Goal: Information Seeking & Learning: Find contact information

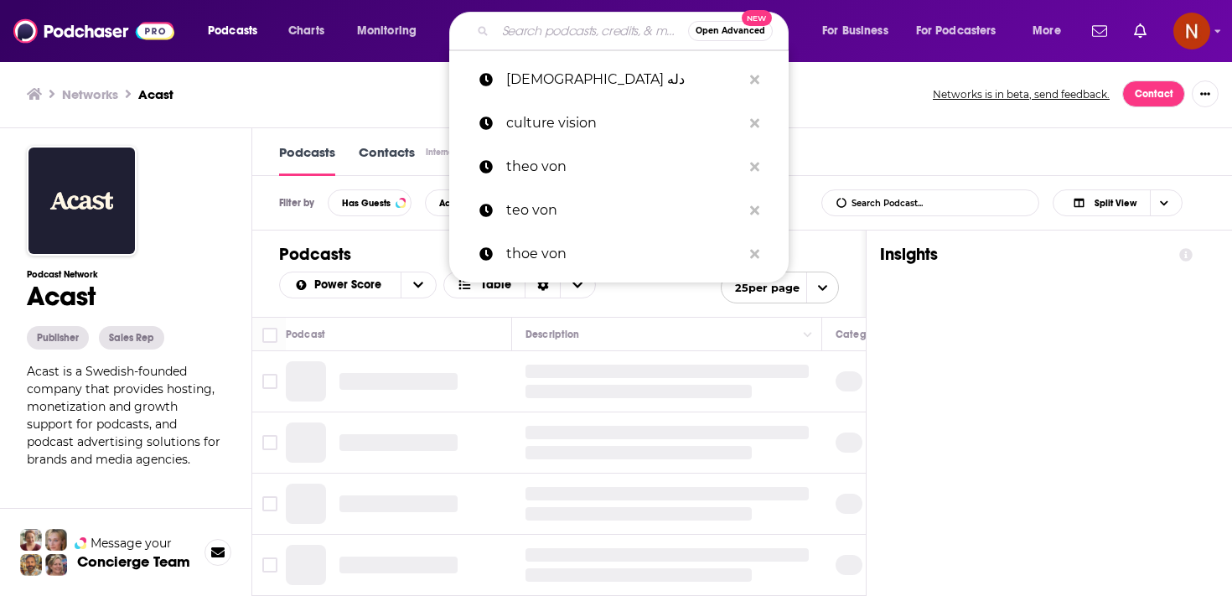
click at [597, 29] on input "Search podcasts, credits, & more..." at bounding box center [591, 31] width 193 height 27
paste input "كتاب كاست"
type input "كتاب كاست"
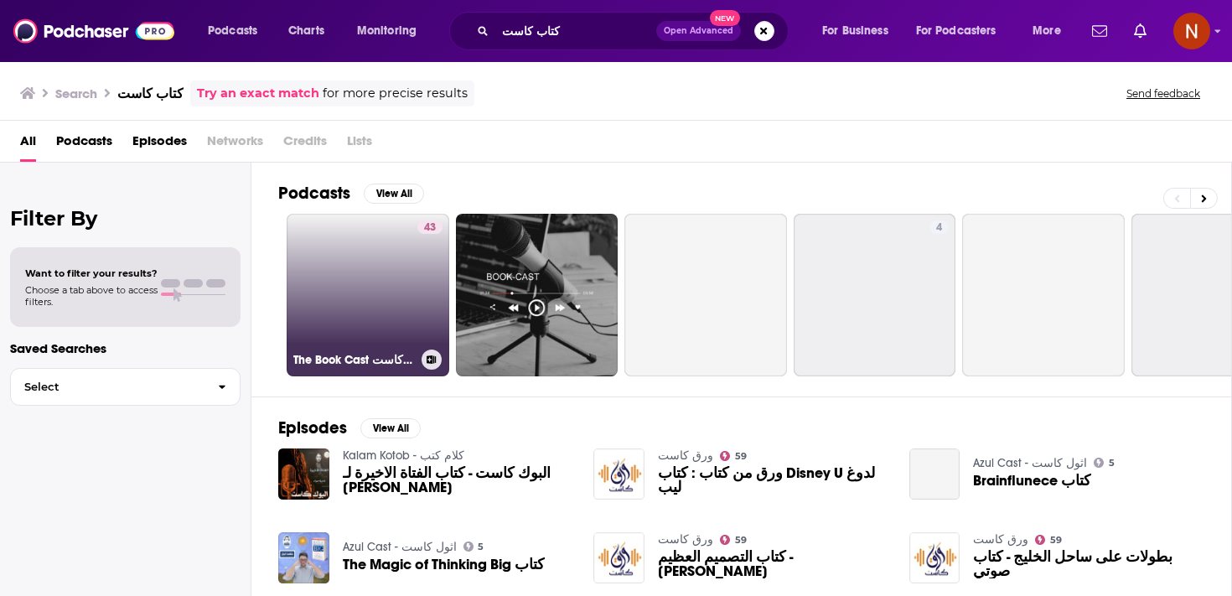
click at [397, 301] on link "43 The Book Cast بوك كاست" at bounding box center [368, 295] width 163 height 163
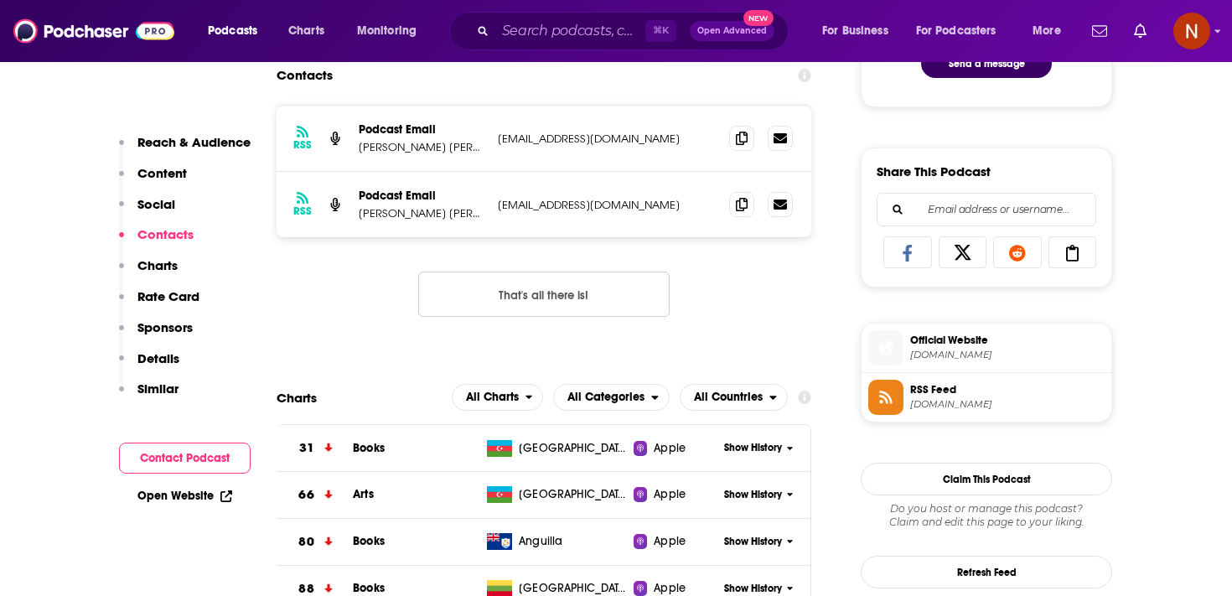
scroll to position [982, 0]
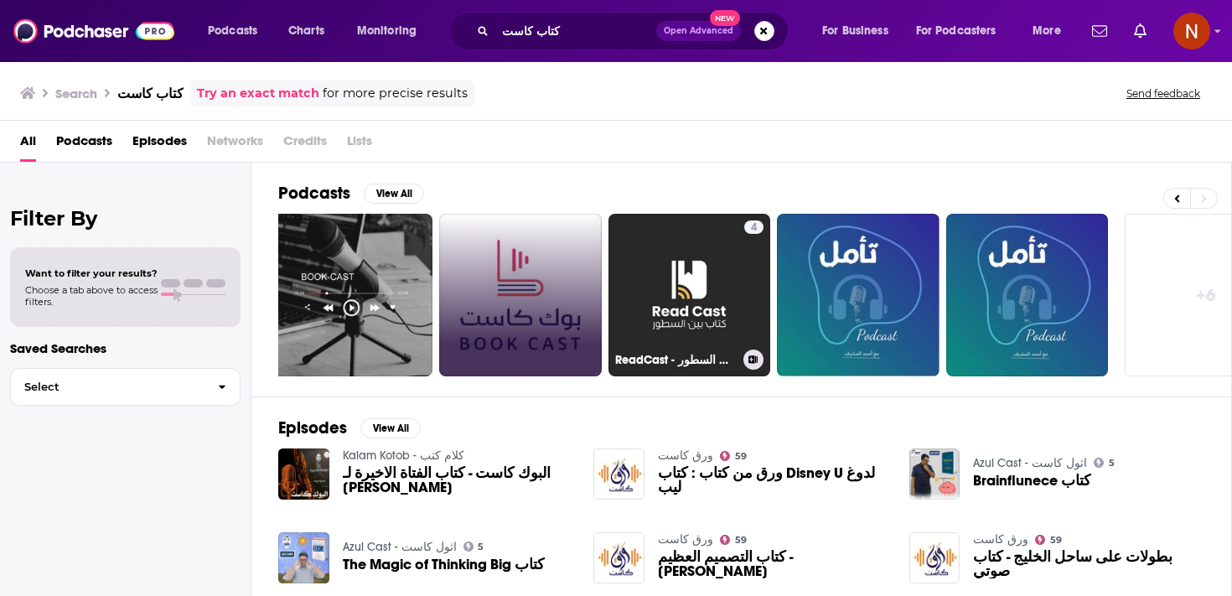
scroll to position [0, 248]
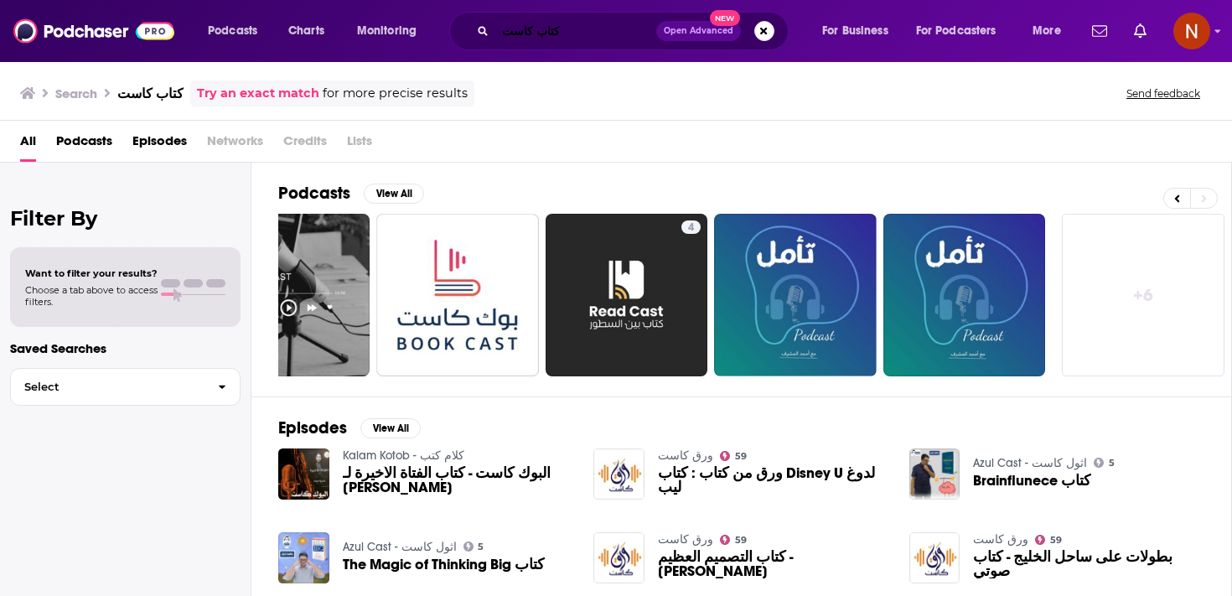
click at [595, 21] on input "كتاب كاست" at bounding box center [575, 31] width 161 height 27
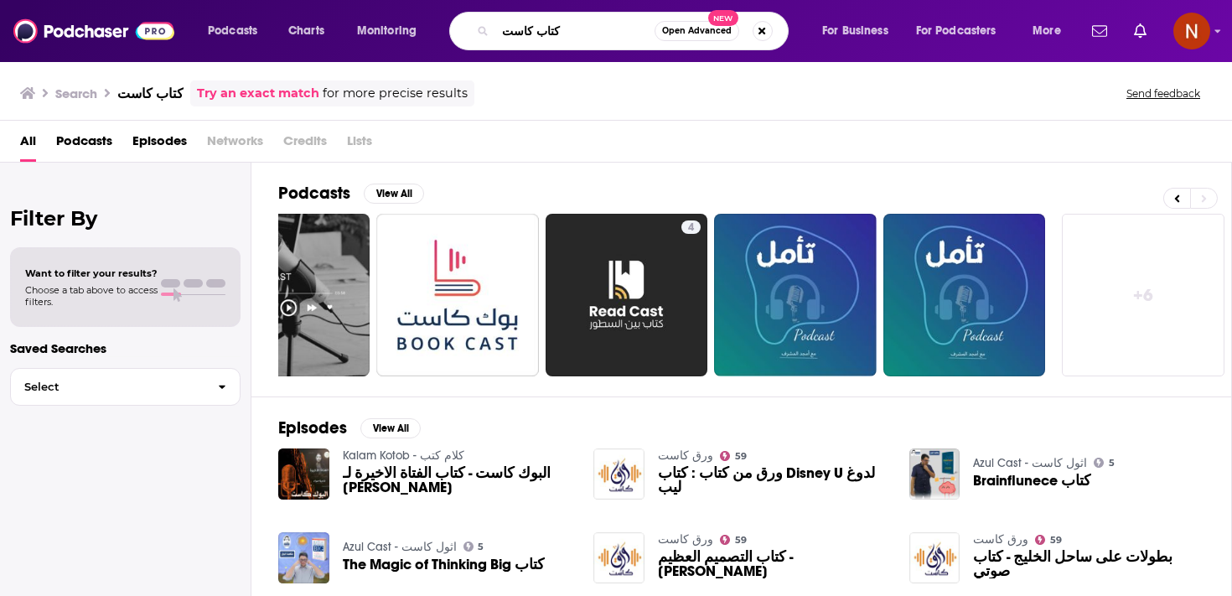
click at [595, 21] on input "كتاب كاست" at bounding box center [574, 31] width 159 height 27
paste input "ورق"
type input "ورق كاست"
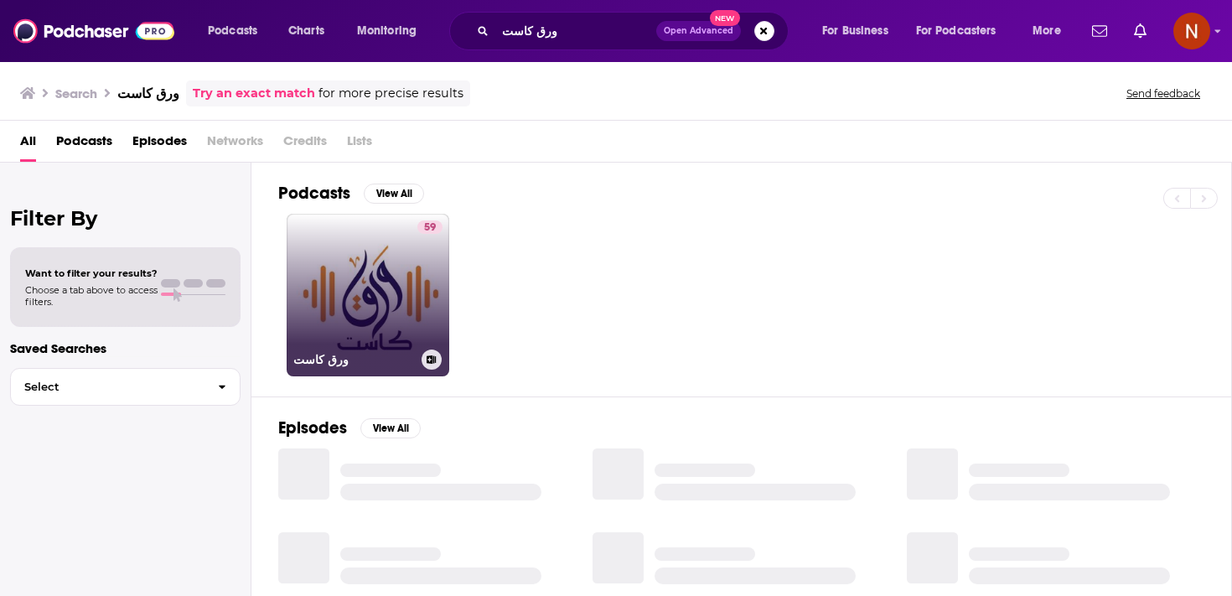
click at [393, 277] on link "59 ورق كاست" at bounding box center [368, 295] width 163 height 163
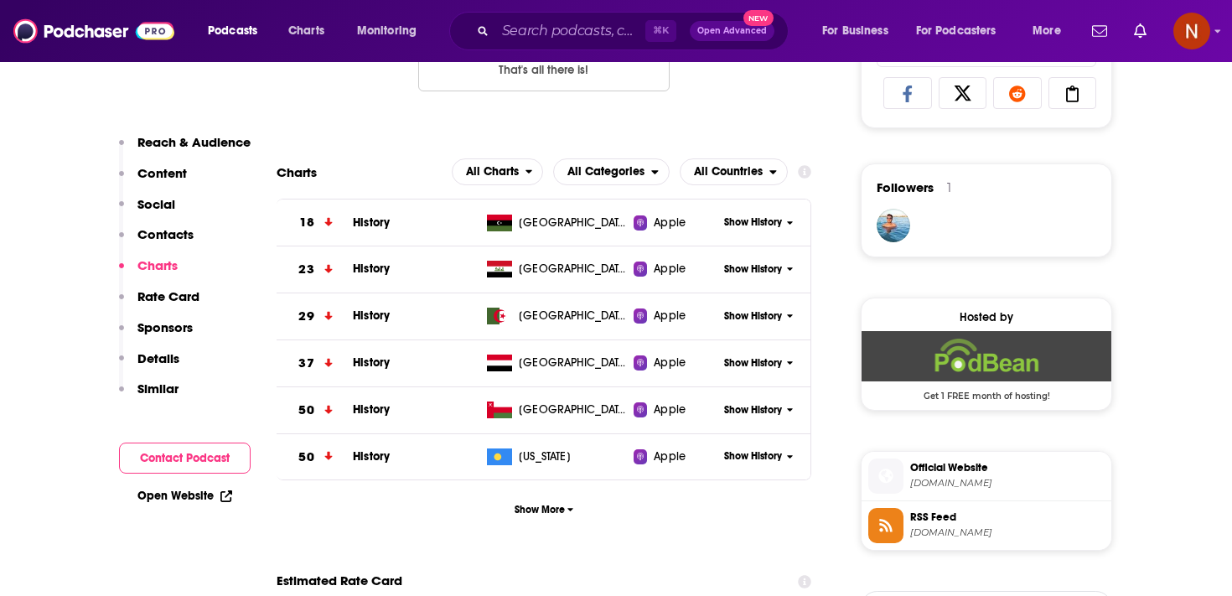
scroll to position [1256, 0]
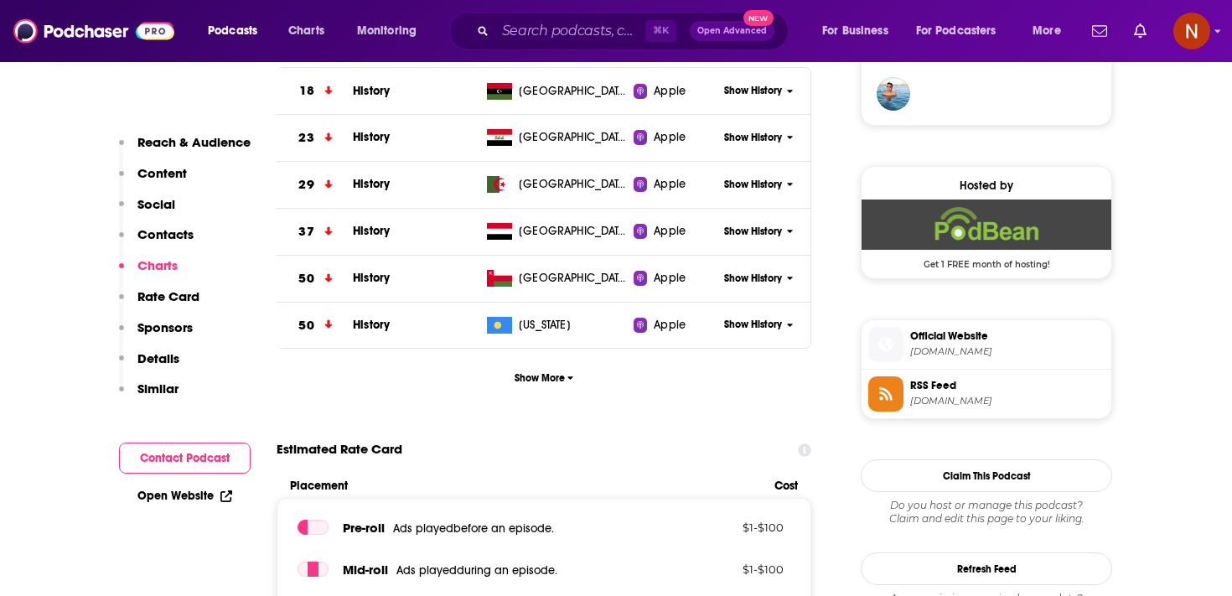
click at [977, 401] on span "feed.podbean.com" at bounding box center [1007, 401] width 194 height 13
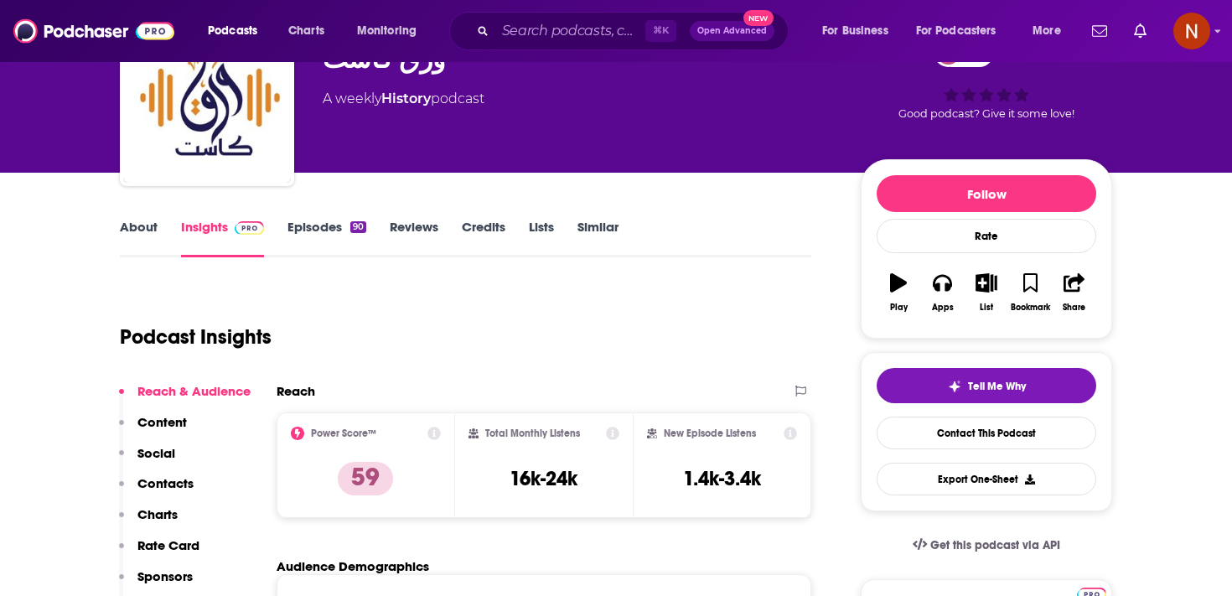
scroll to position [0, 0]
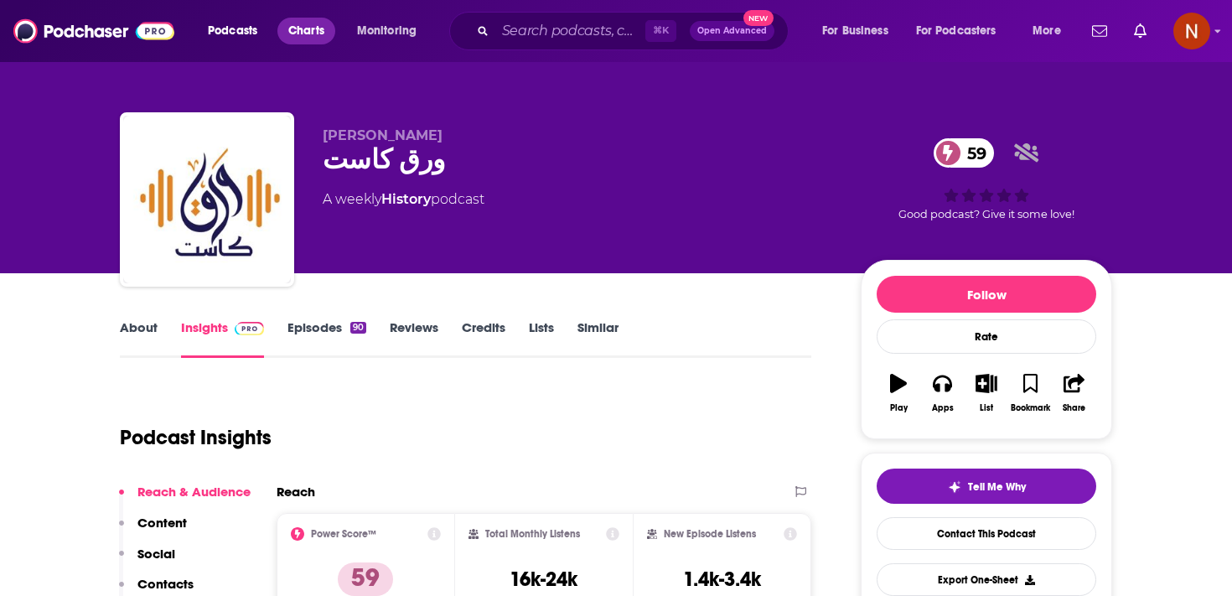
click at [322, 30] on span "Charts" at bounding box center [306, 30] width 36 height 23
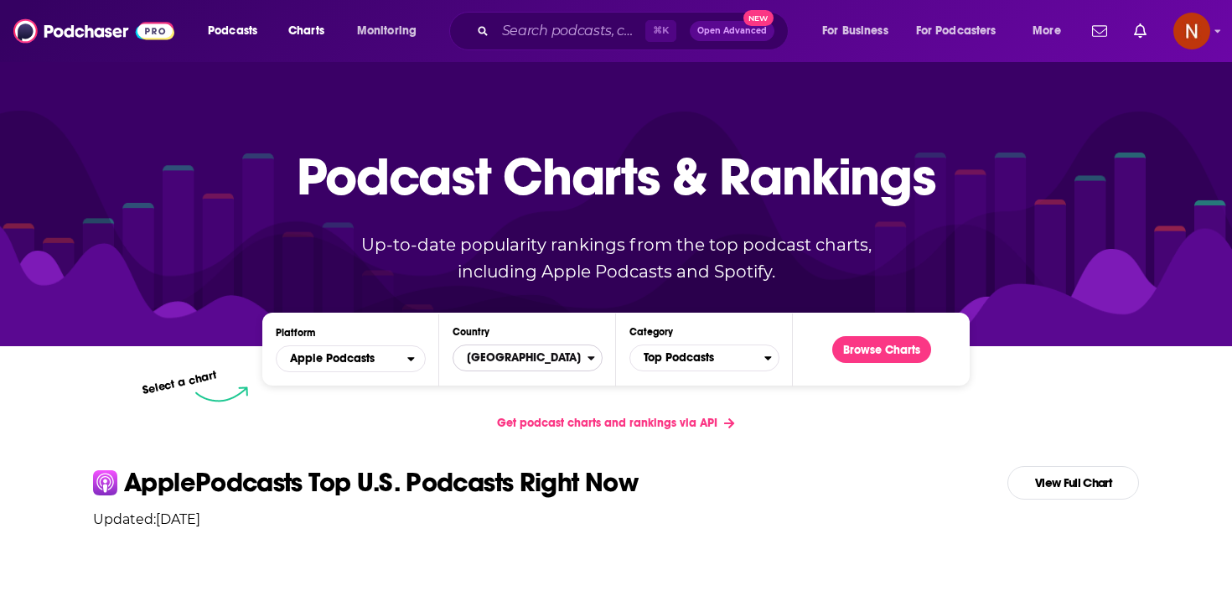
click at [522, 360] on span "United States" at bounding box center [520, 358] width 134 height 28
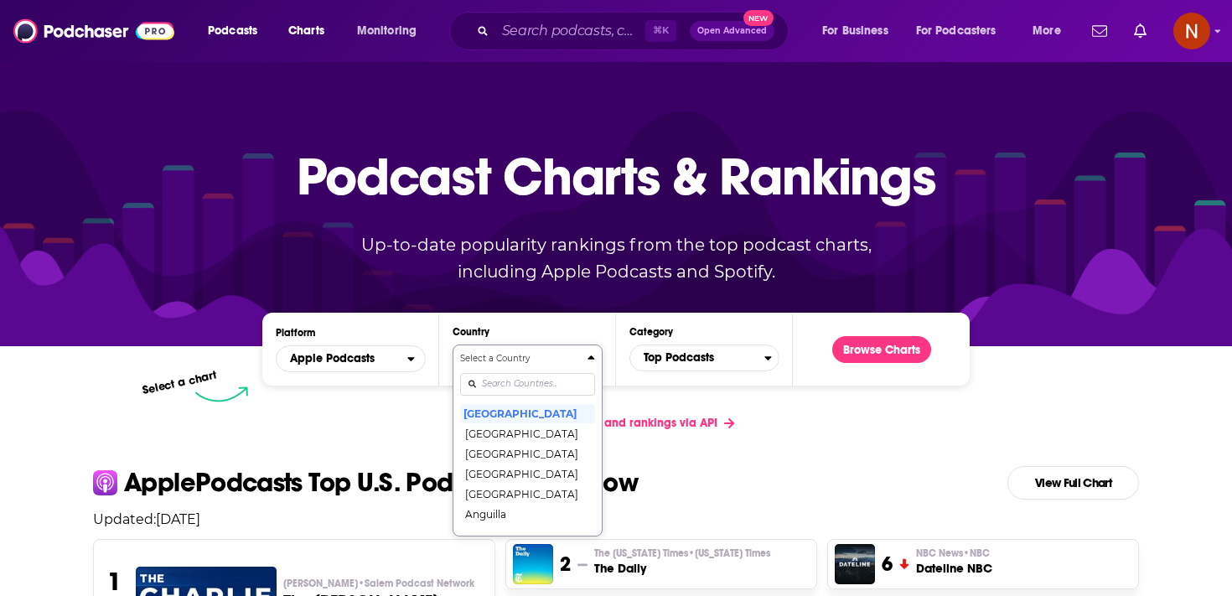
click at [521, 380] on input "Countries" at bounding box center [527, 384] width 135 height 23
click at [318, 38] on span "Charts" at bounding box center [306, 30] width 36 height 23
click at [528, 381] on input "Countries" at bounding box center [527, 384] width 135 height 23
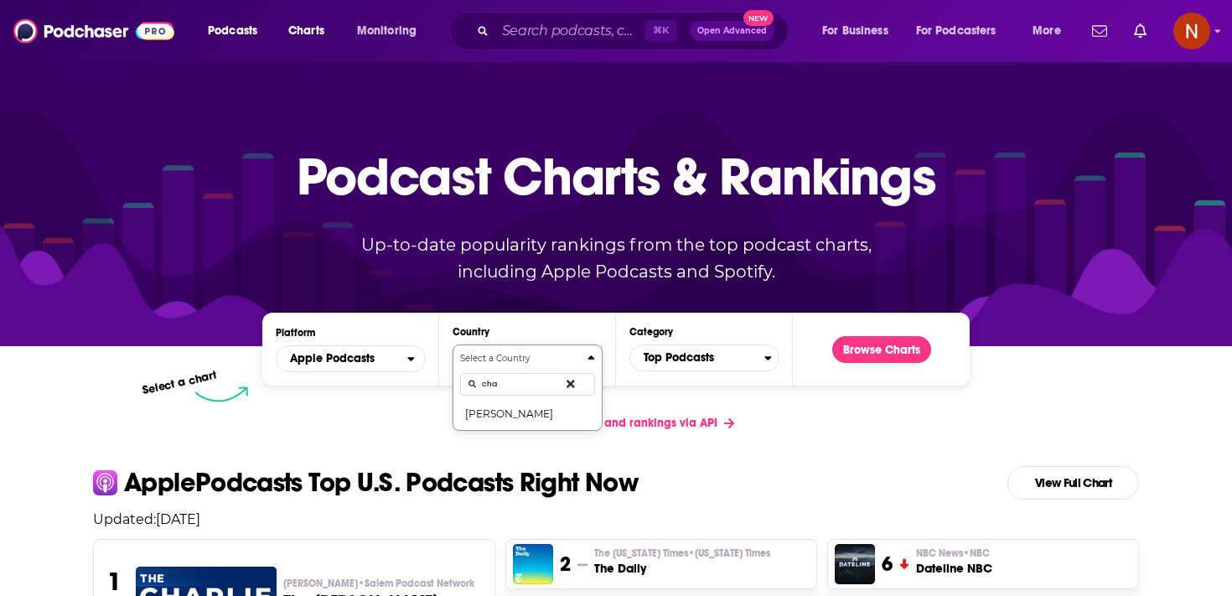
type input "chat"
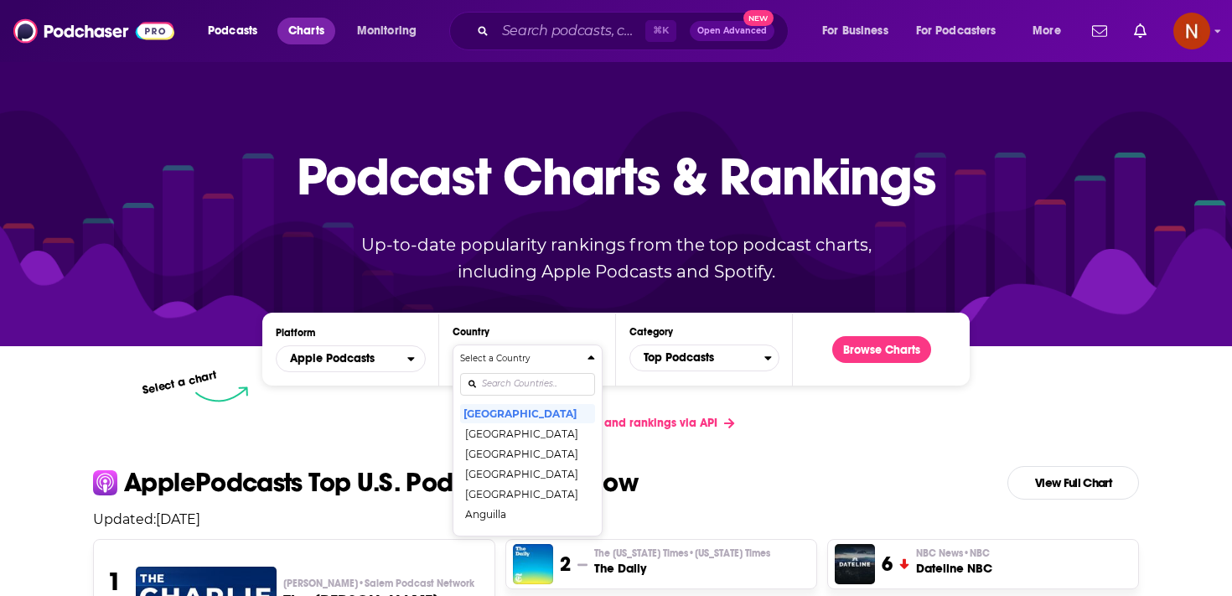
click at [309, 32] on span "Charts" at bounding box center [306, 30] width 36 height 23
click at [231, 27] on span "Podcasts" at bounding box center [232, 30] width 49 height 23
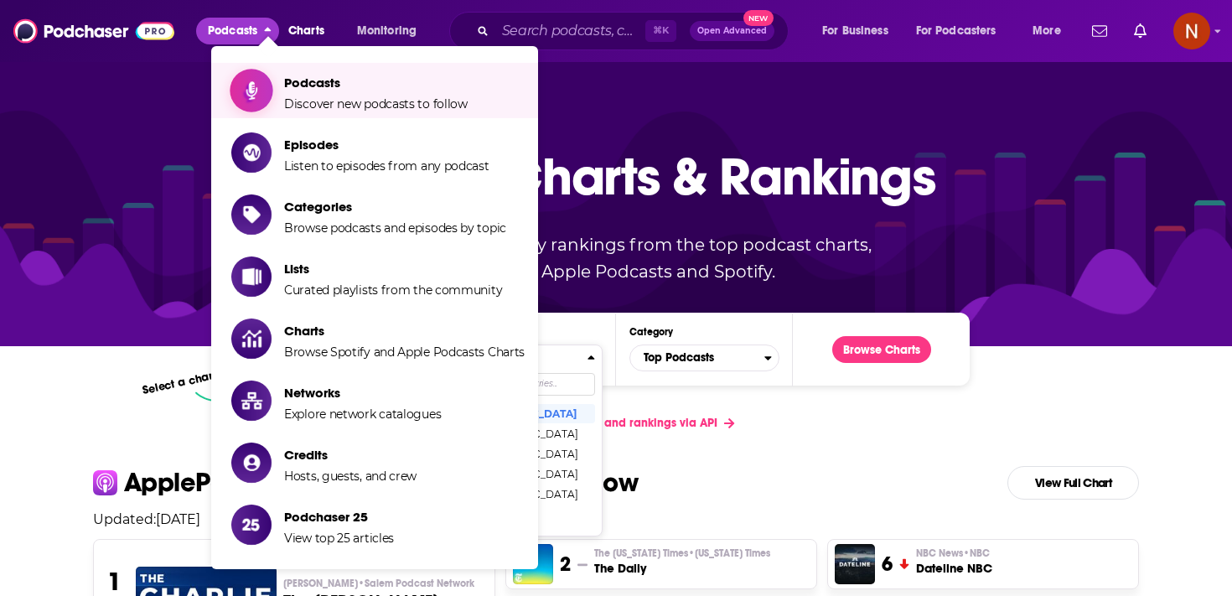
click at [356, 80] on span "Podcasts" at bounding box center [376, 83] width 184 height 16
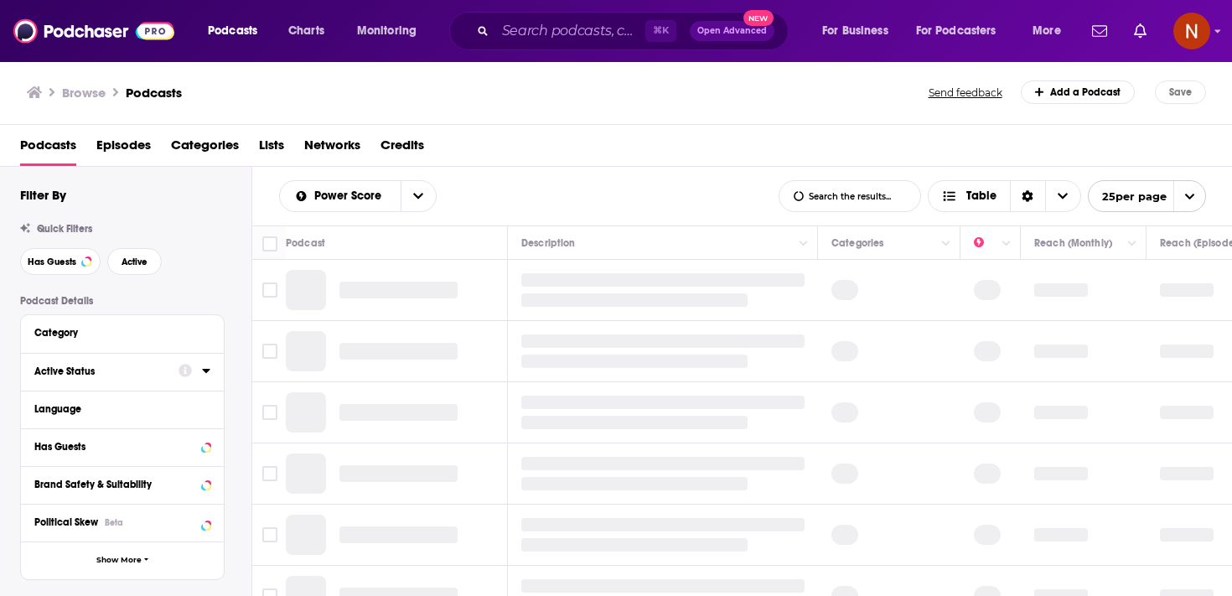
click at [206, 376] on icon at bounding box center [206, 370] width 8 height 13
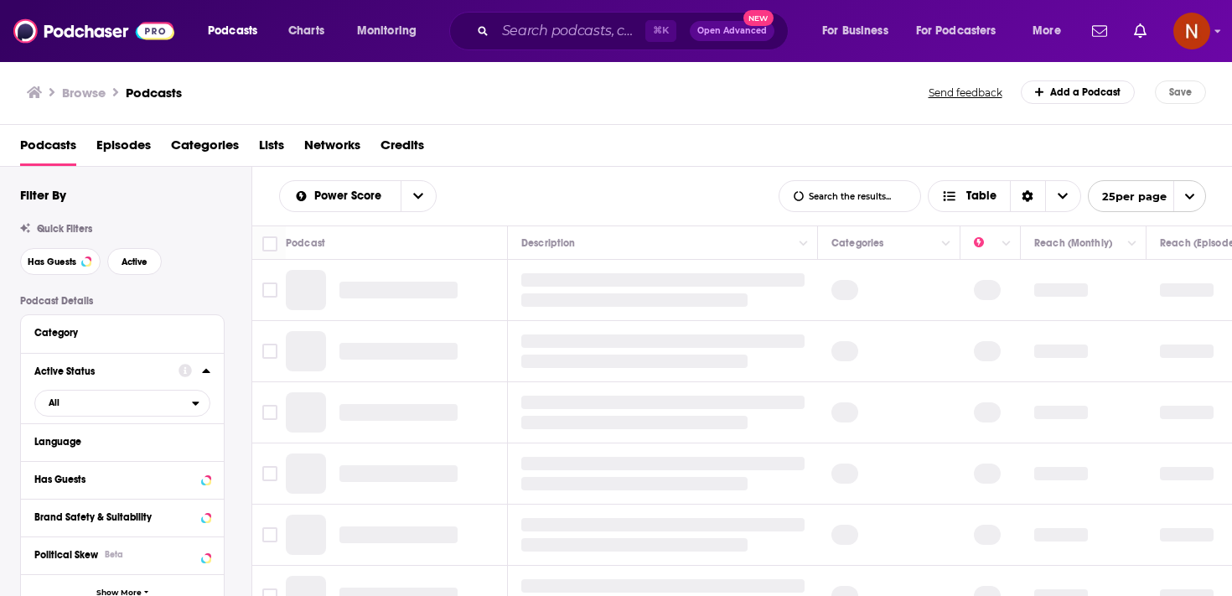
click at [206, 376] on icon at bounding box center [206, 370] width 8 height 13
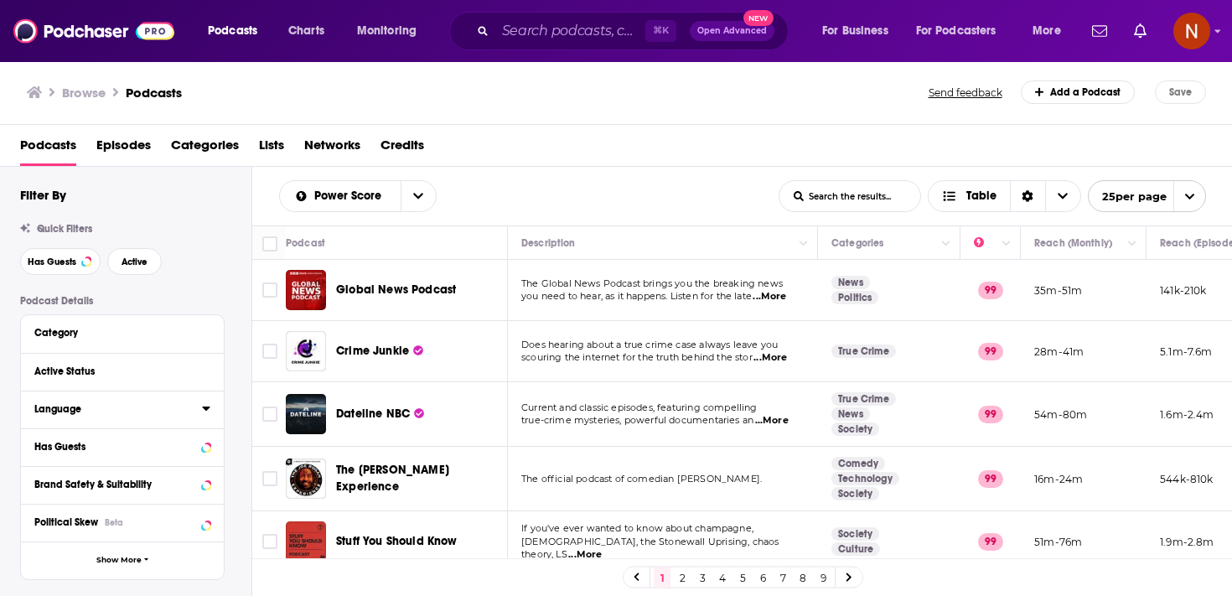
click at [209, 412] on icon at bounding box center [206, 407] width 8 height 13
click at [183, 435] on input at bounding box center [122, 438] width 176 height 23
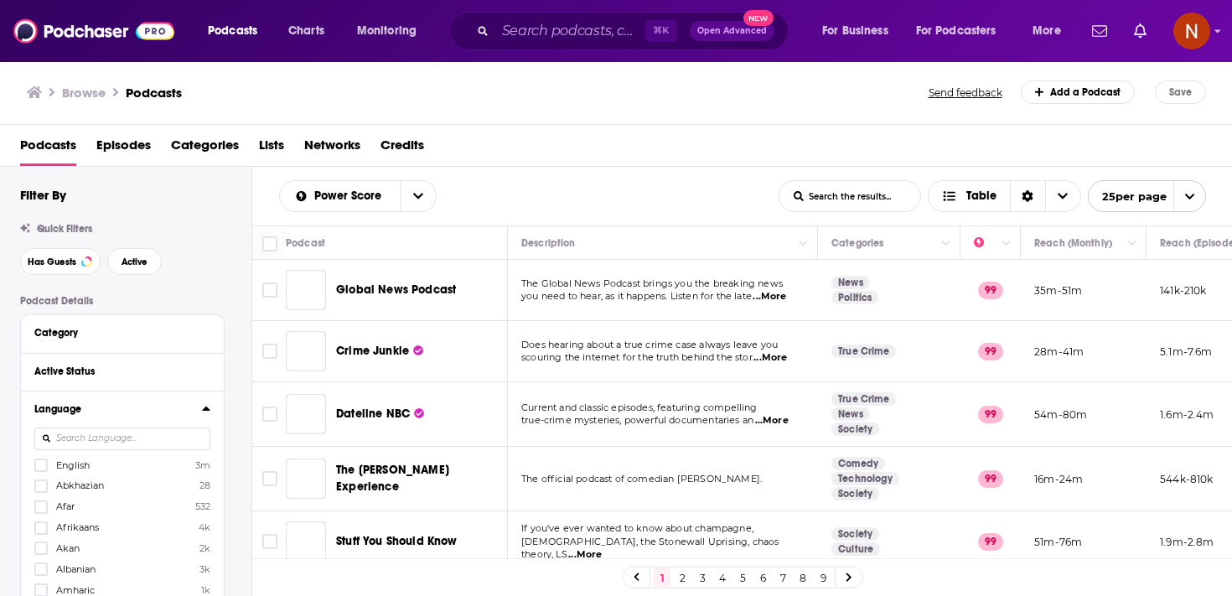
scroll to position [5, 0]
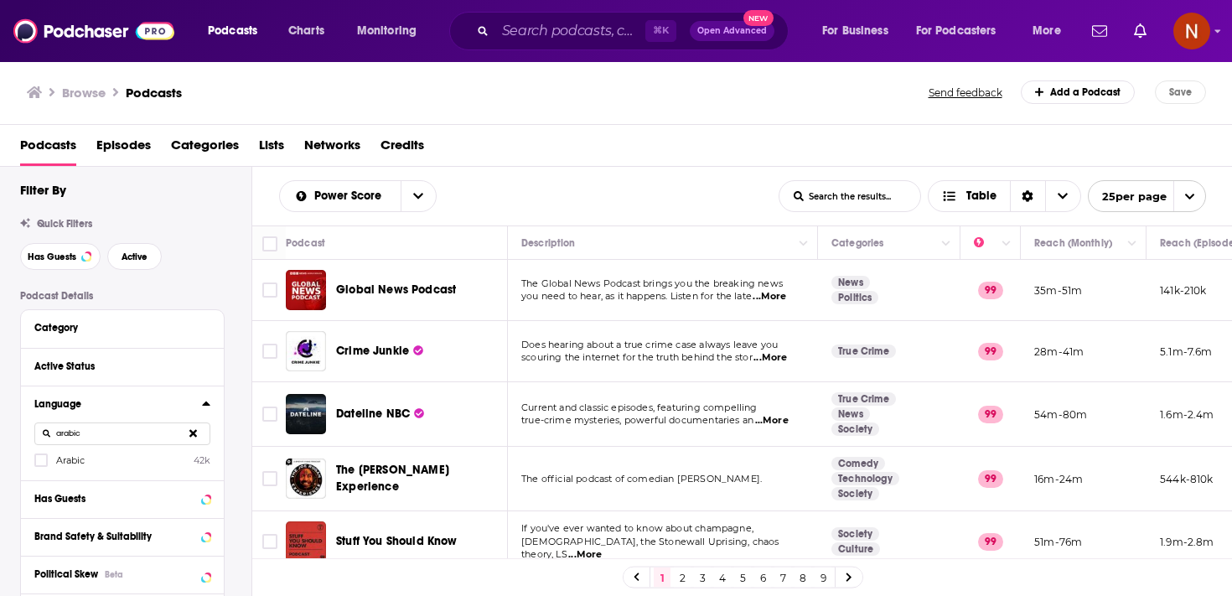
type input "arabic"
click at [105, 458] on label "Arabic 42k" at bounding box center [122, 460] width 176 height 14
click at [41, 465] on input "multiSelectOption-ar-0" at bounding box center [41, 465] width 0 height 0
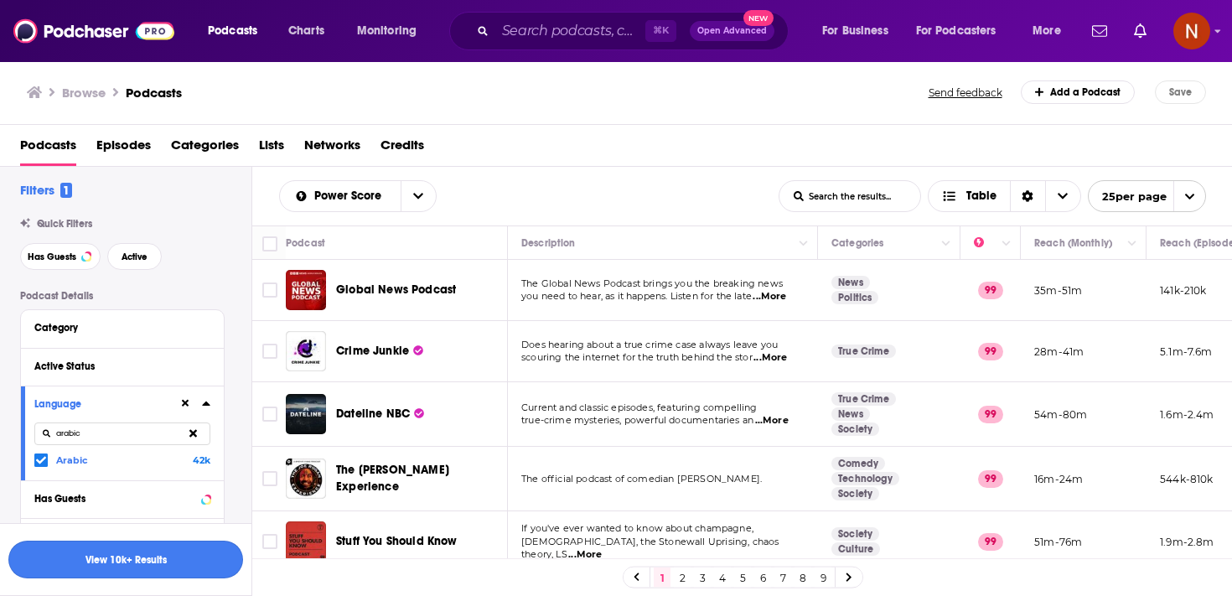
click at [150, 564] on button "View 10k+ Results" at bounding box center [125, 560] width 235 height 38
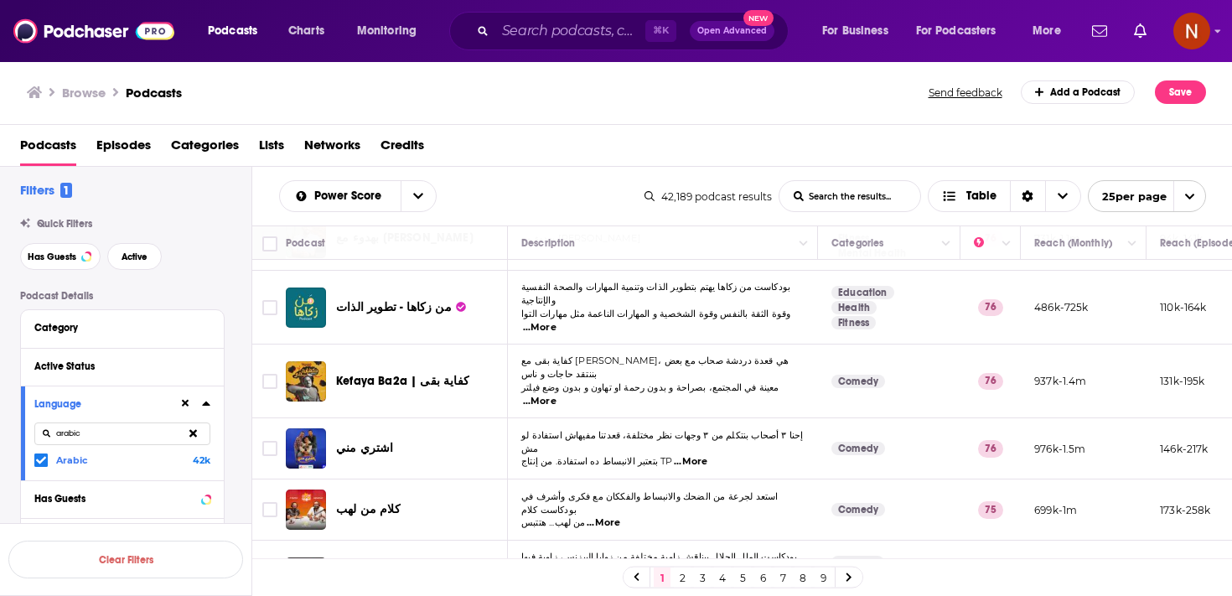
scroll to position [1272, 0]
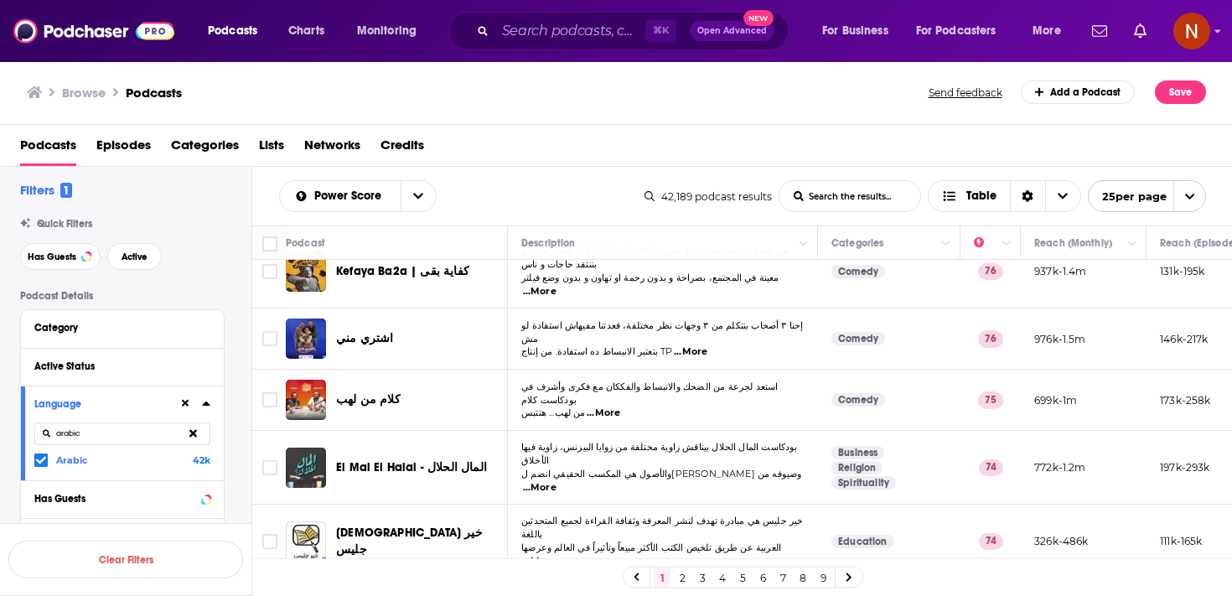
click at [681, 581] on link "2" at bounding box center [682, 577] width 17 height 20
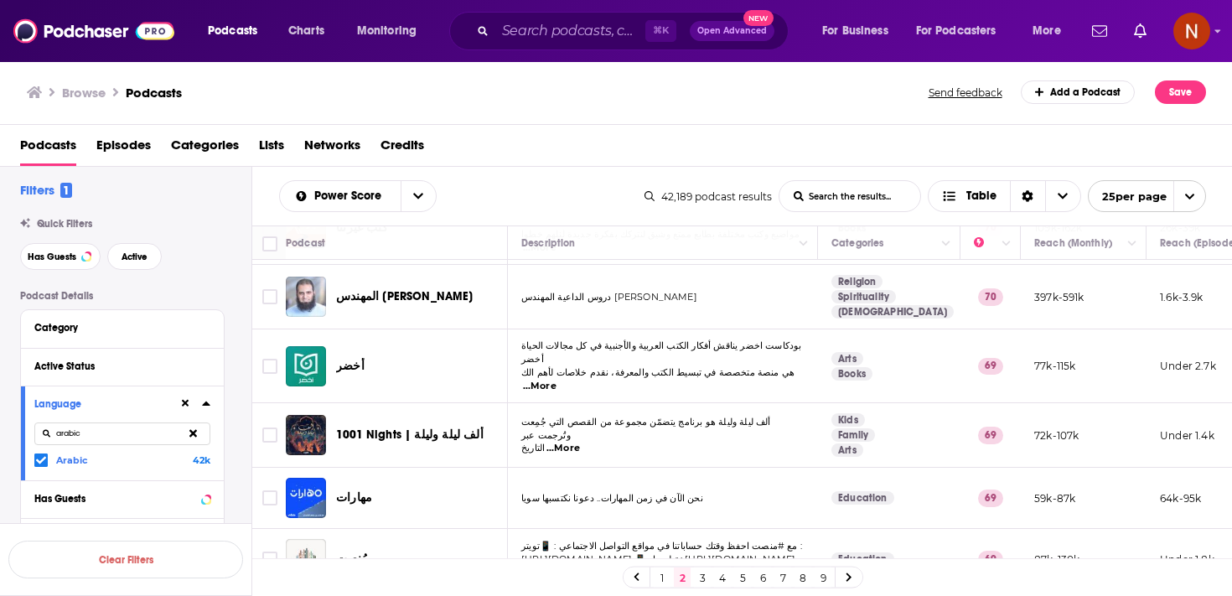
scroll to position [1278, 0]
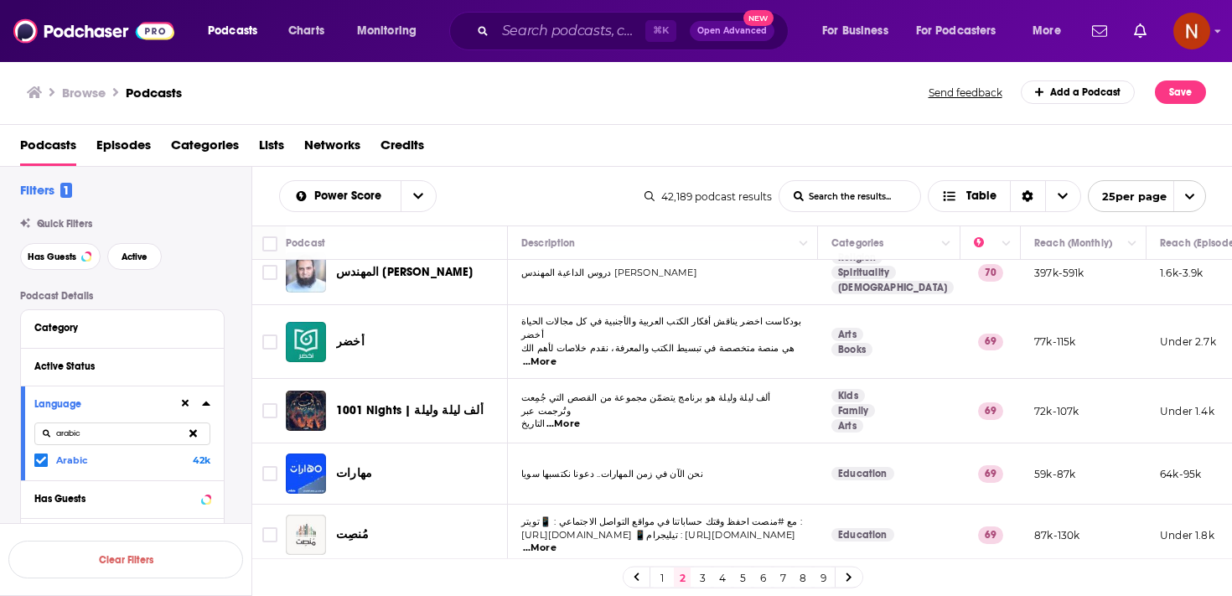
click at [707, 579] on link "3" at bounding box center [702, 577] width 17 height 20
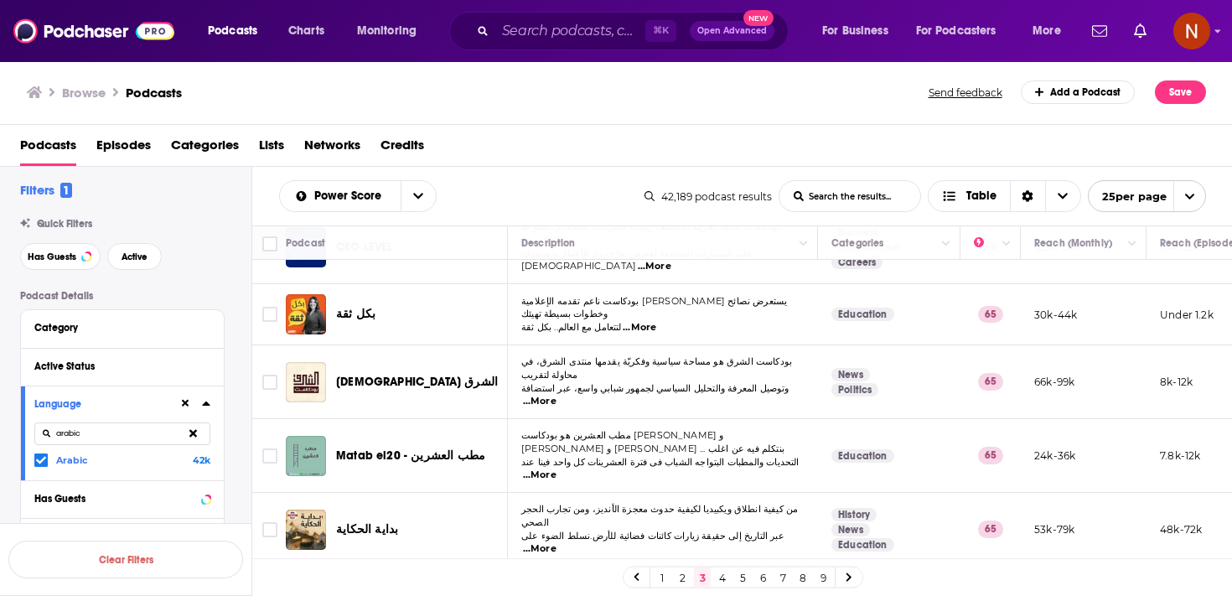
scroll to position [1275, 0]
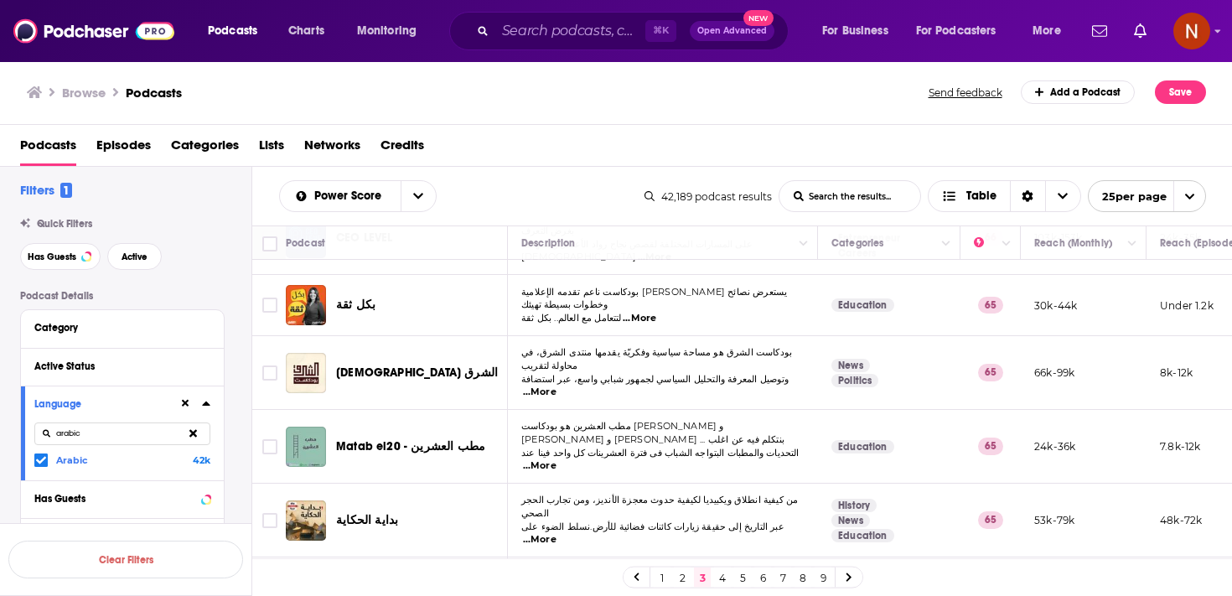
click at [723, 577] on link "4" at bounding box center [722, 577] width 17 height 20
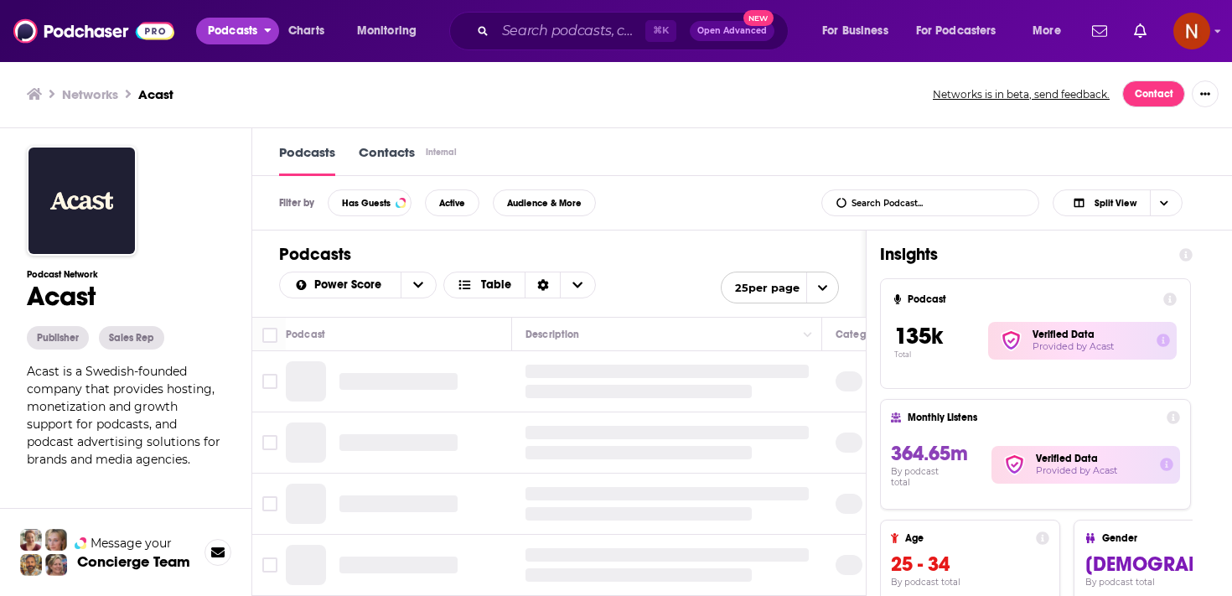
click at [241, 28] on span "Podcasts" at bounding box center [232, 30] width 49 height 23
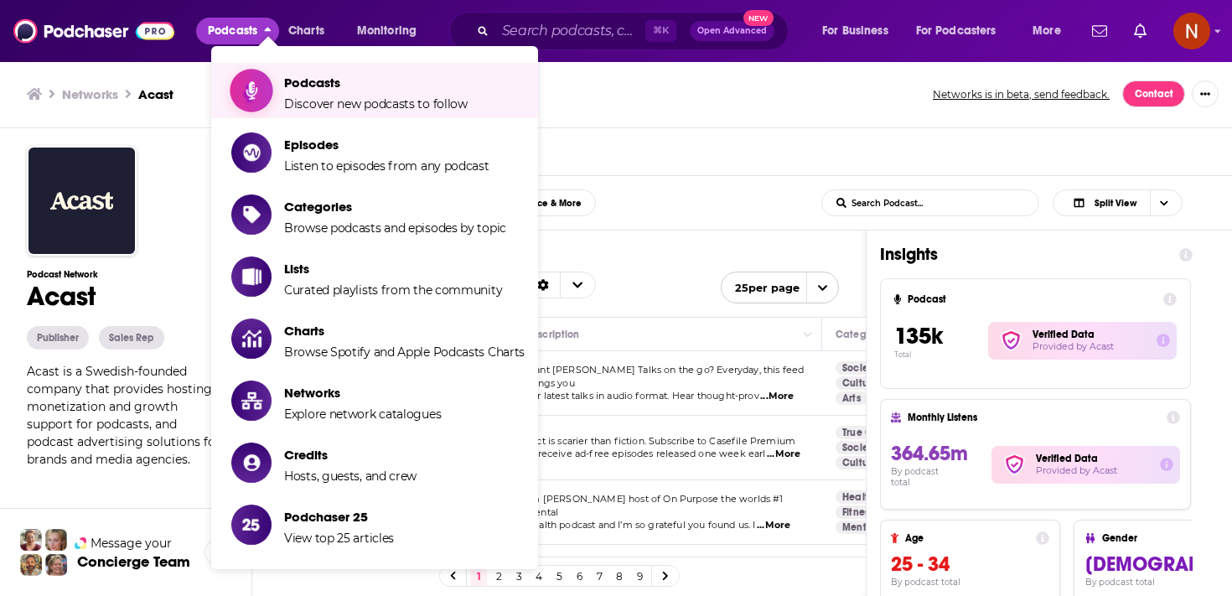
click at [273, 105] on link "Podcasts Discover new podcasts to follow" at bounding box center [377, 91] width 293 height 42
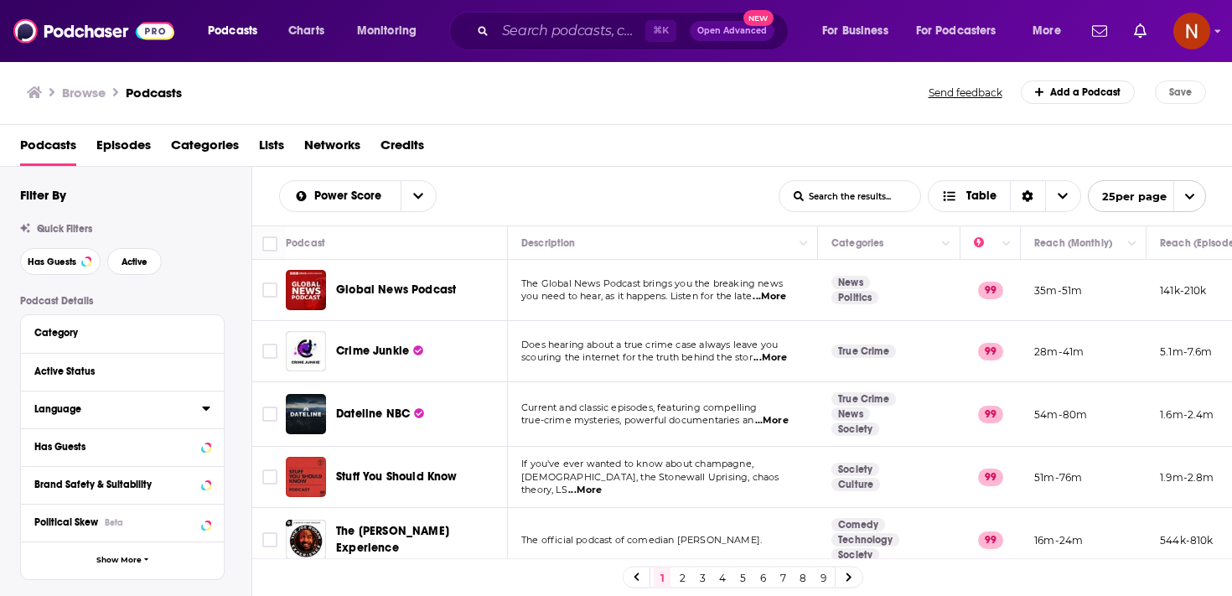
click at [208, 408] on icon at bounding box center [206, 407] width 8 height 13
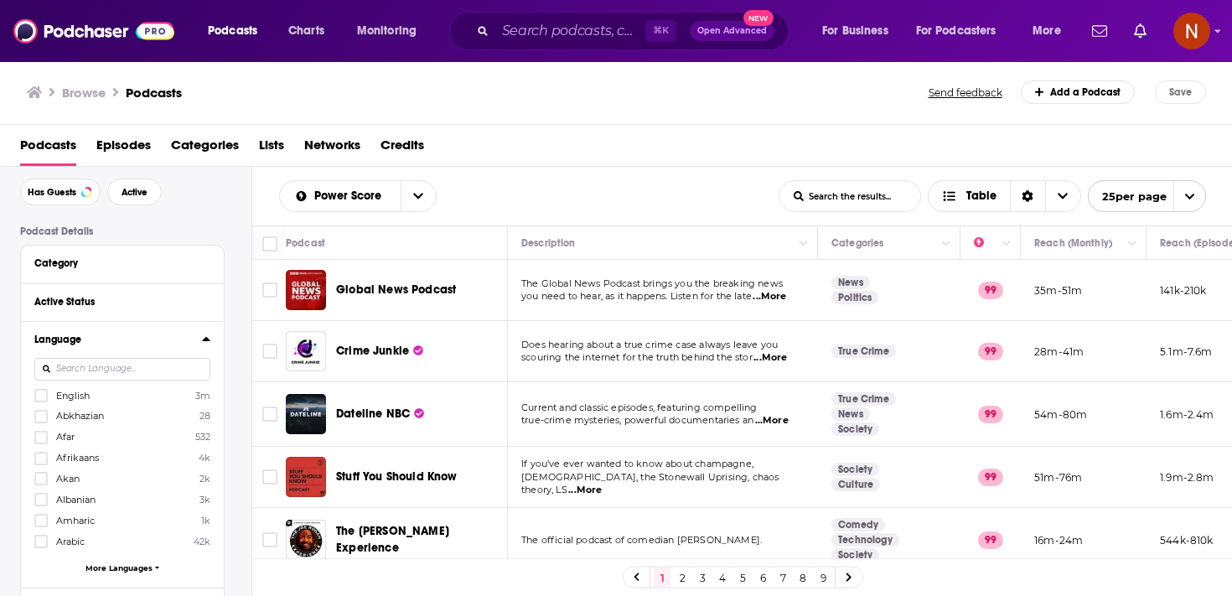
scroll to position [75, 0]
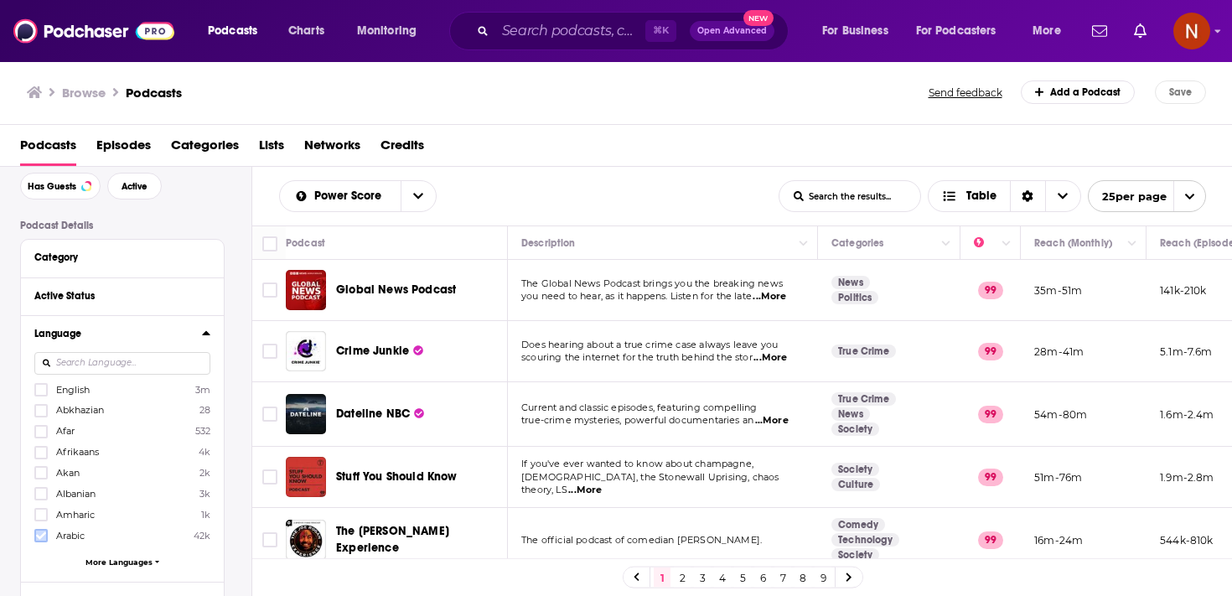
click at [43, 536] on icon at bounding box center [41, 536] width 10 height 10
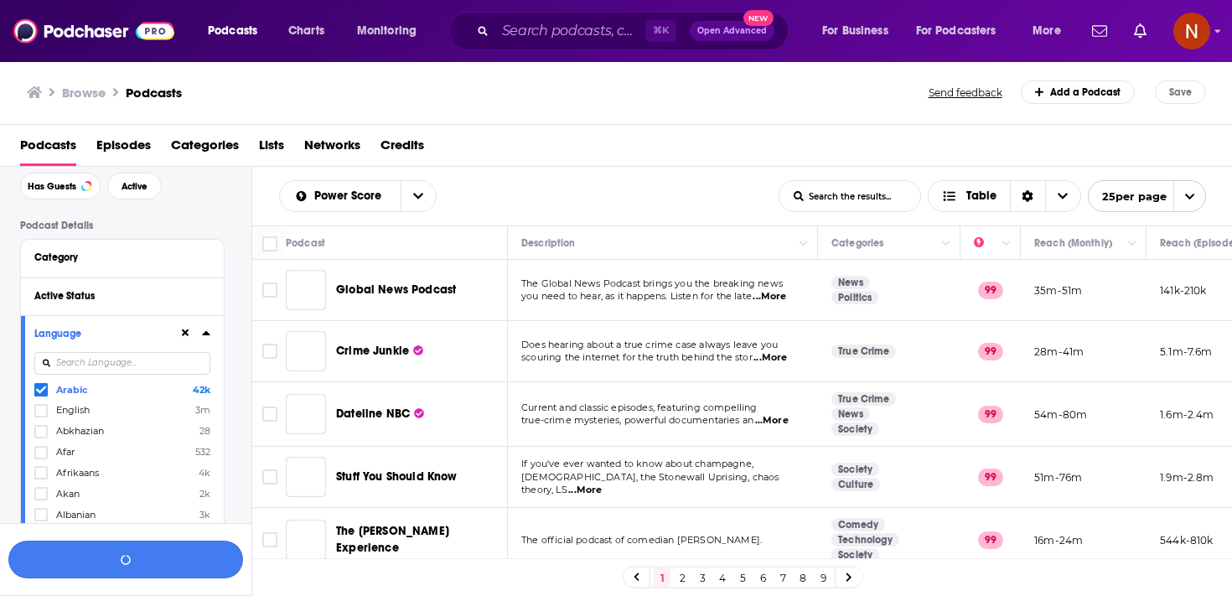
scroll to position [117, 0]
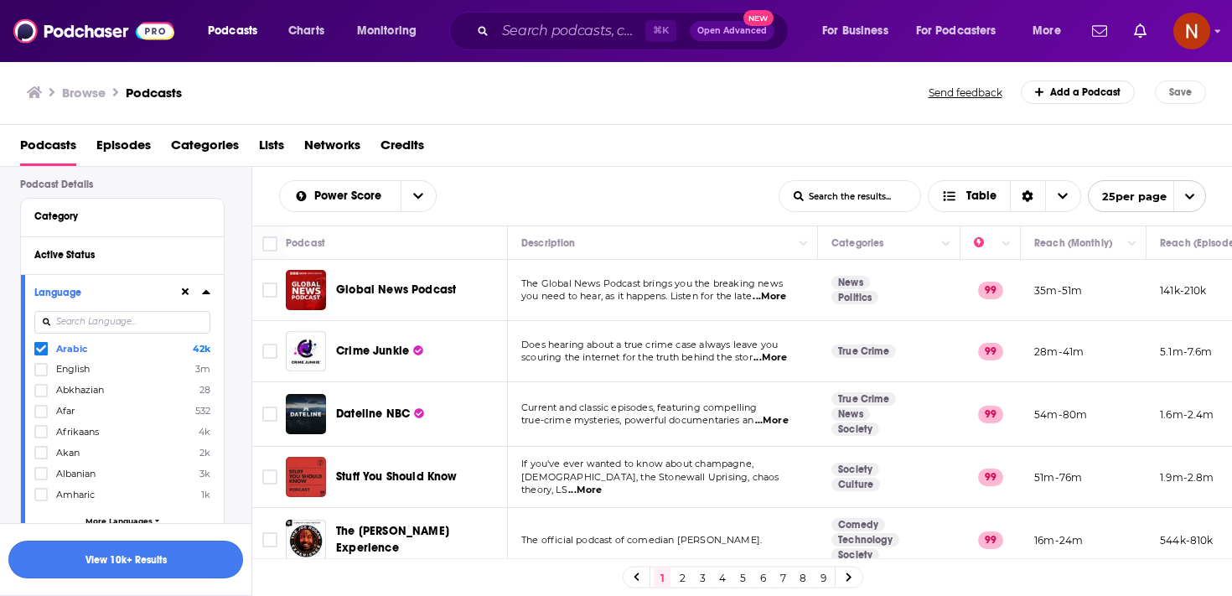
click at [129, 562] on button "View 10k+ Results" at bounding box center [125, 560] width 235 height 38
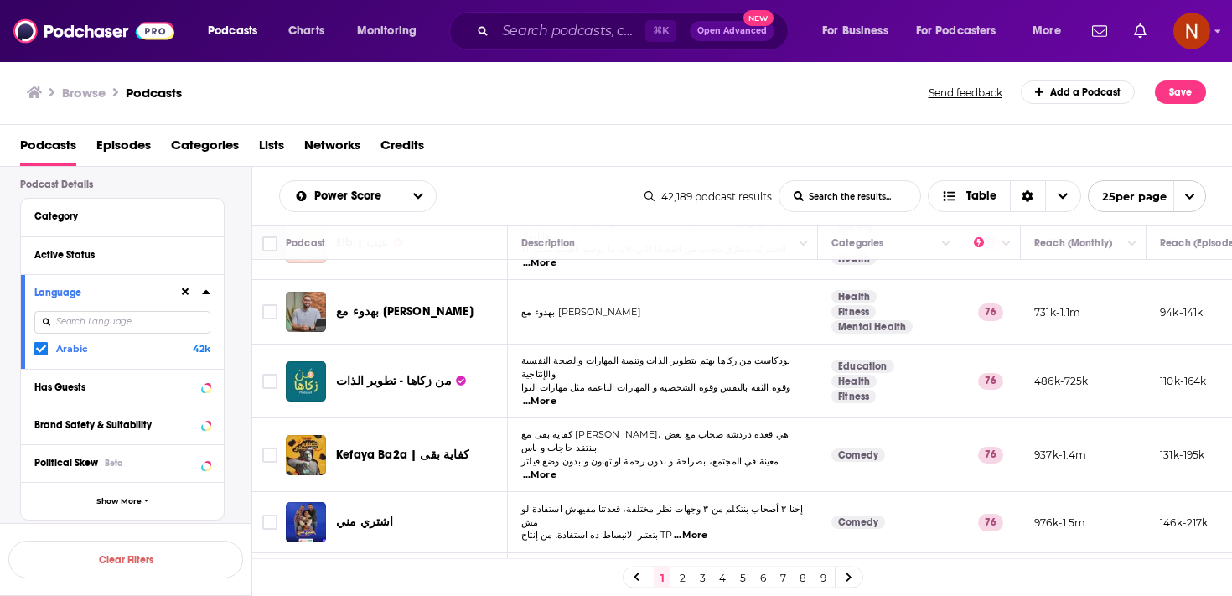
scroll to position [1272, 0]
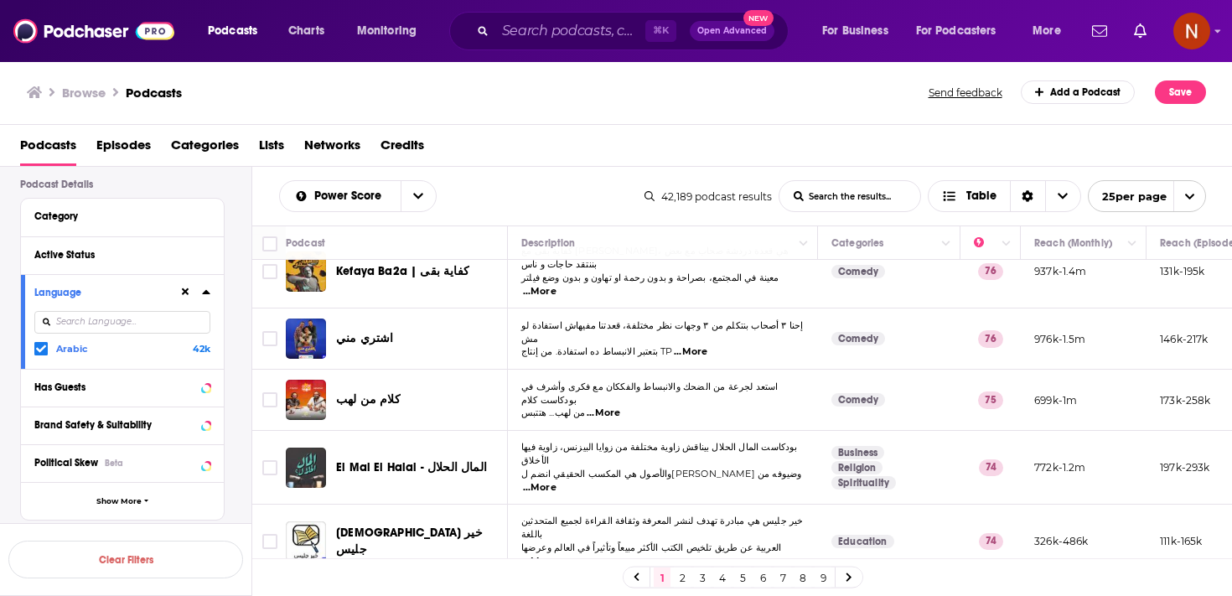
click at [720, 574] on link "4" at bounding box center [722, 577] width 17 height 20
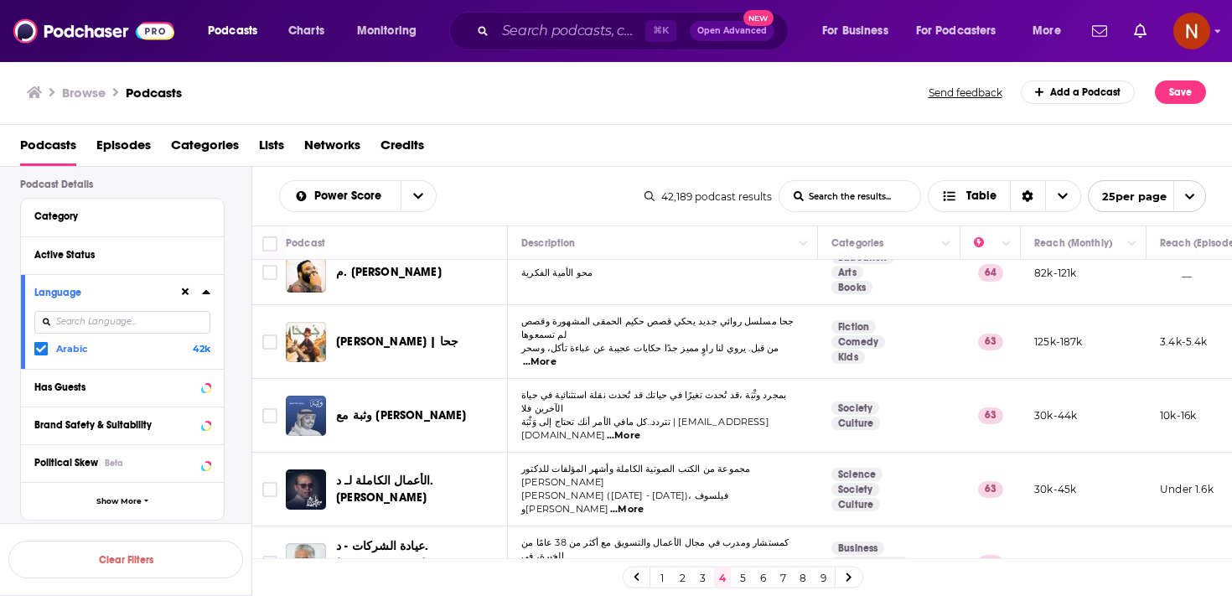
scroll to position [1272, 0]
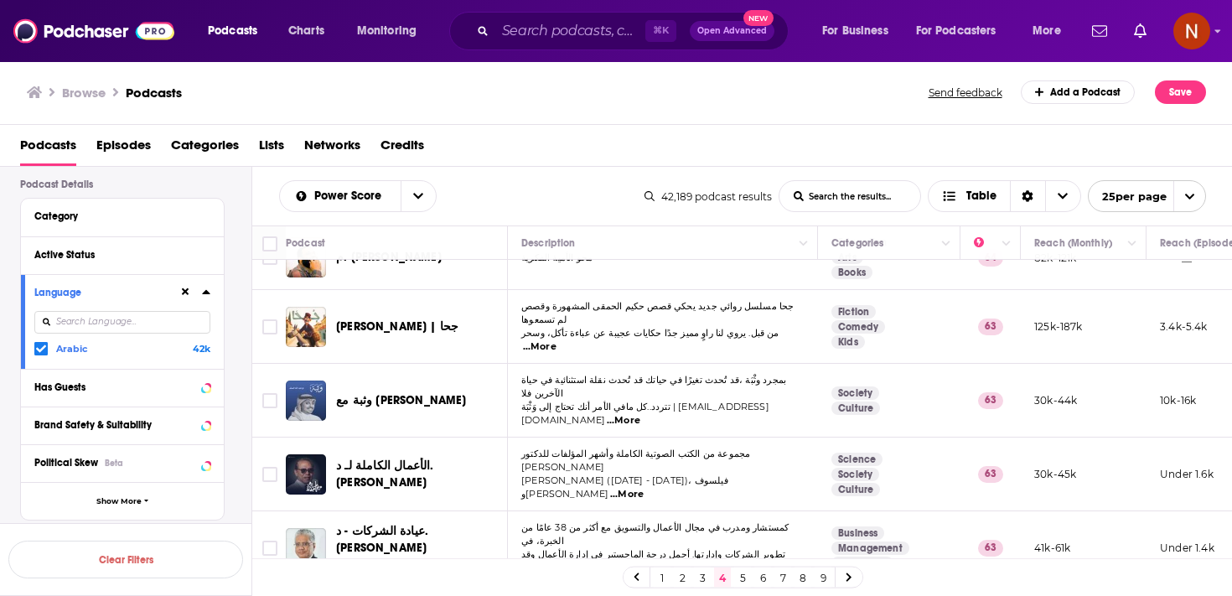
click at [741, 581] on link "5" at bounding box center [742, 577] width 17 height 20
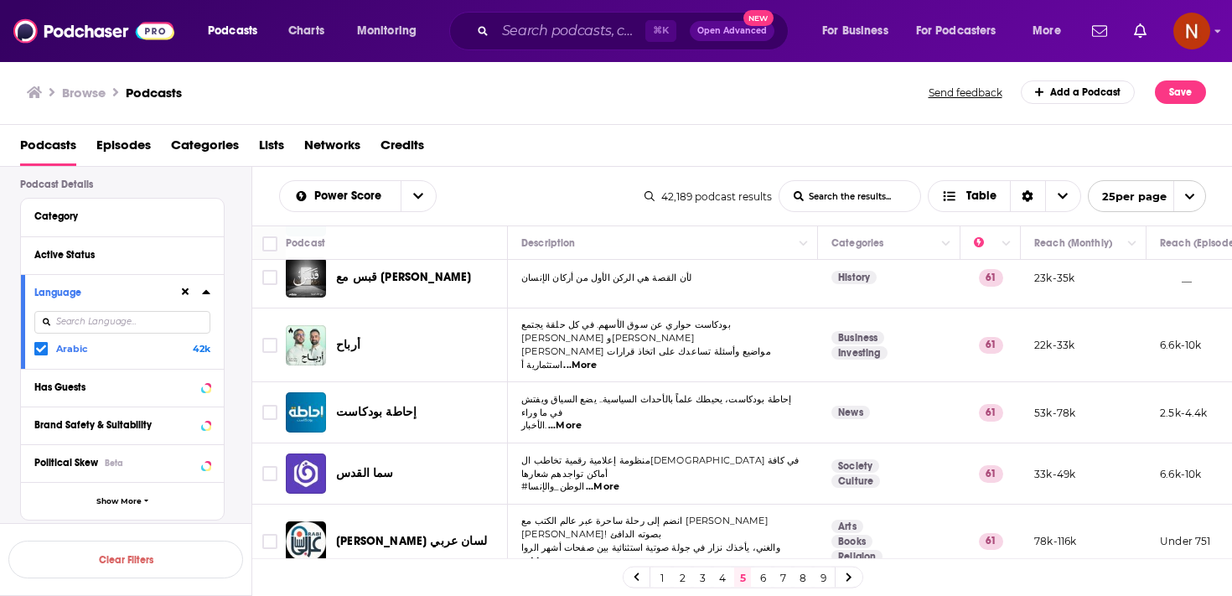
scroll to position [758, 0]
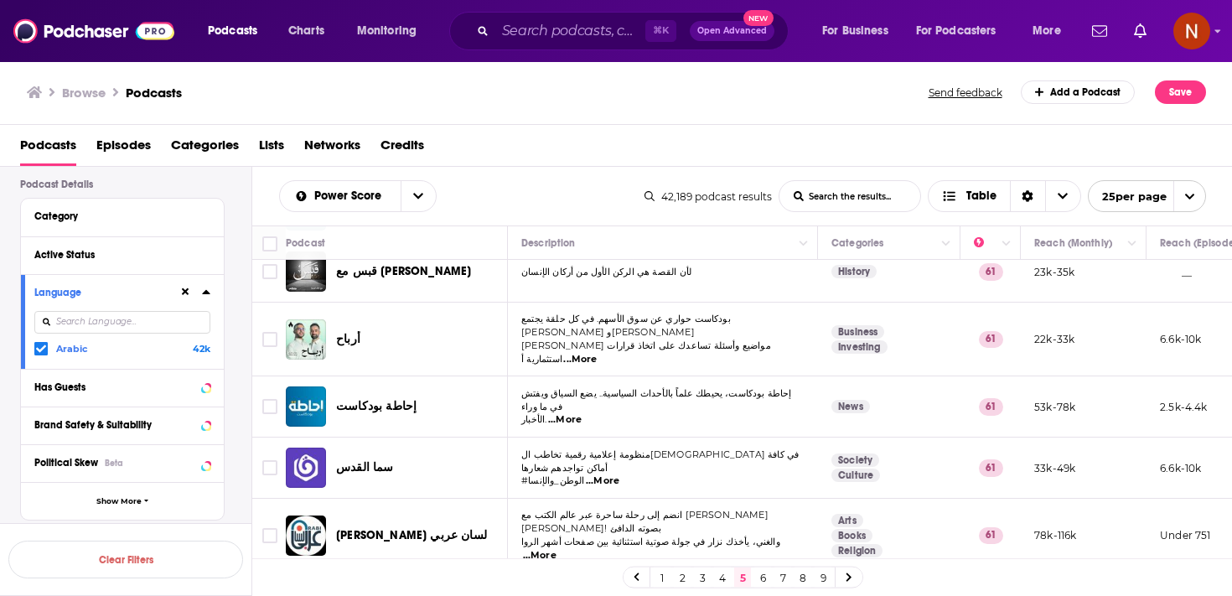
click at [764, 581] on link "6" at bounding box center [762, 577] width 17 height 20
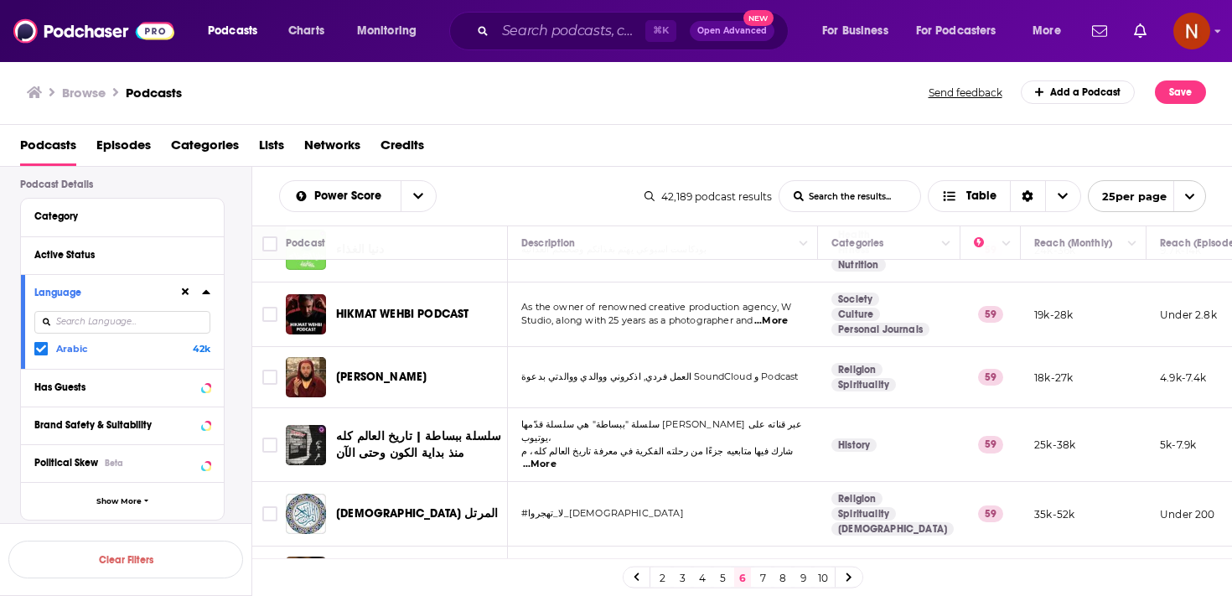
scroll to position [1258, 0]
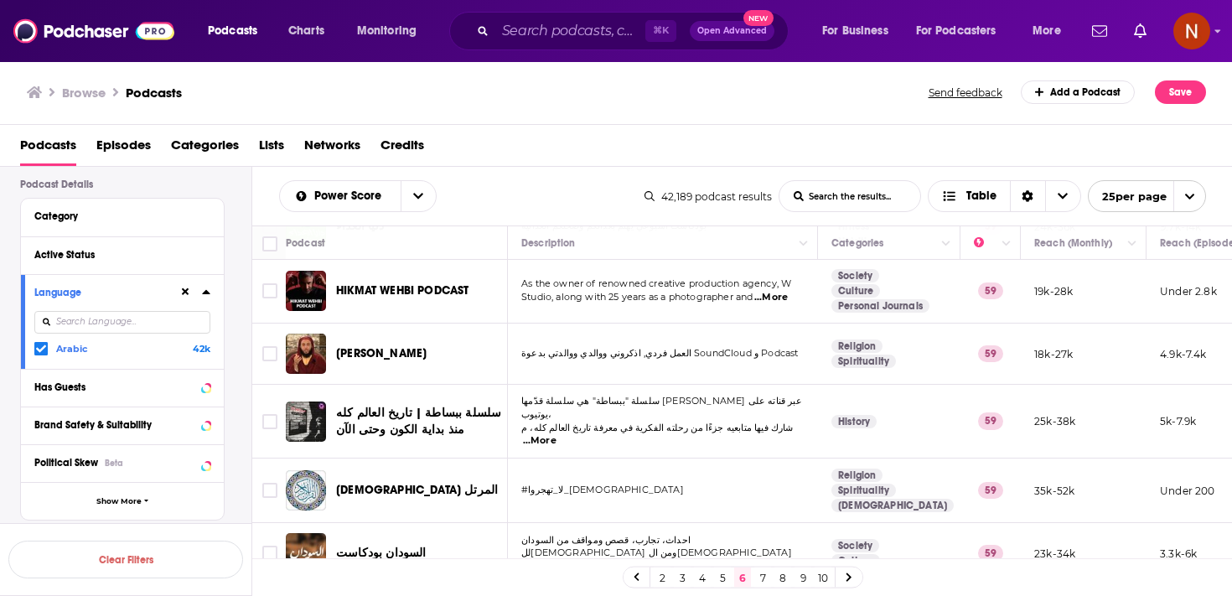
click at [764, 578] on link "7" at bounding box center [762, 577] width 17 height 20
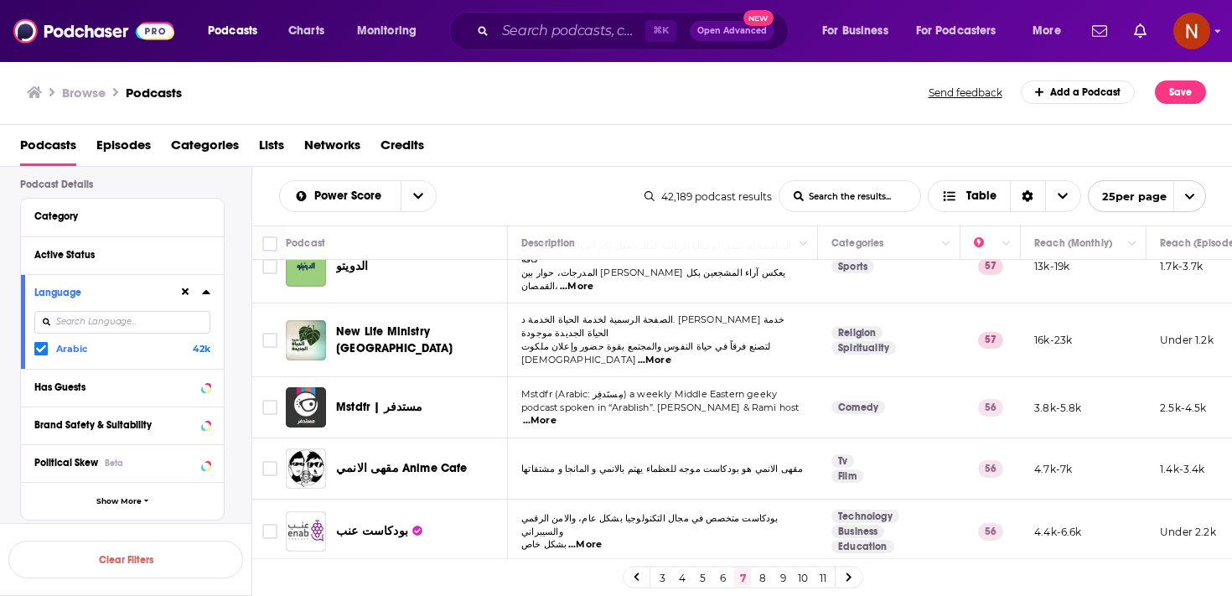
scroll to position [1278, 0]
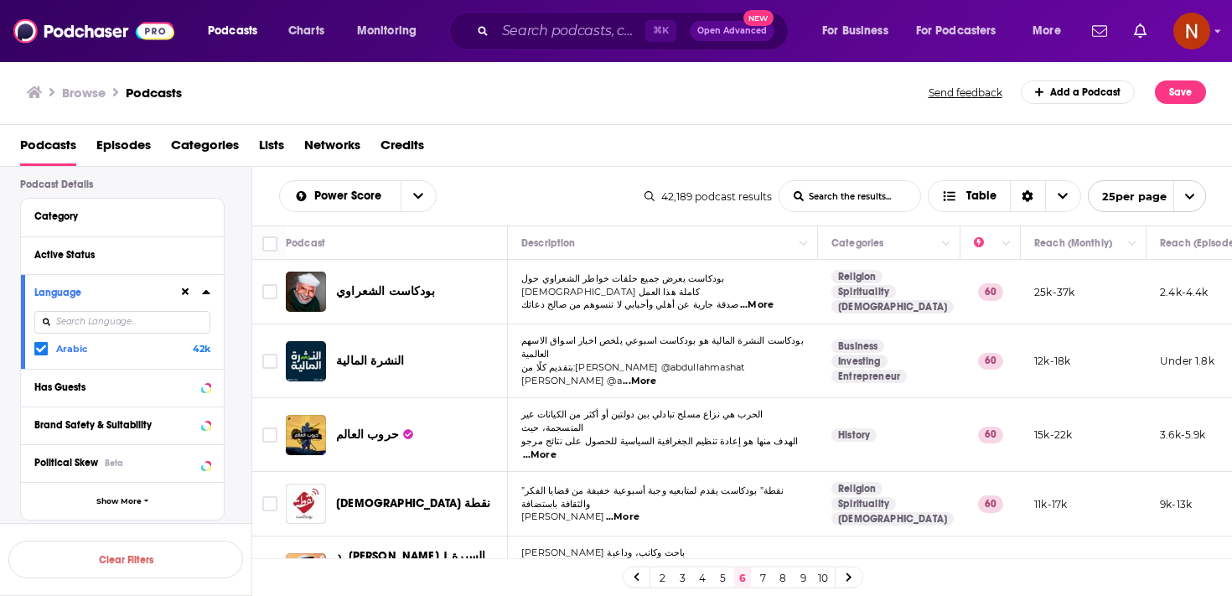
click at [757, 578] on link "7" at bounding box center [762, 577] width 17 height 20
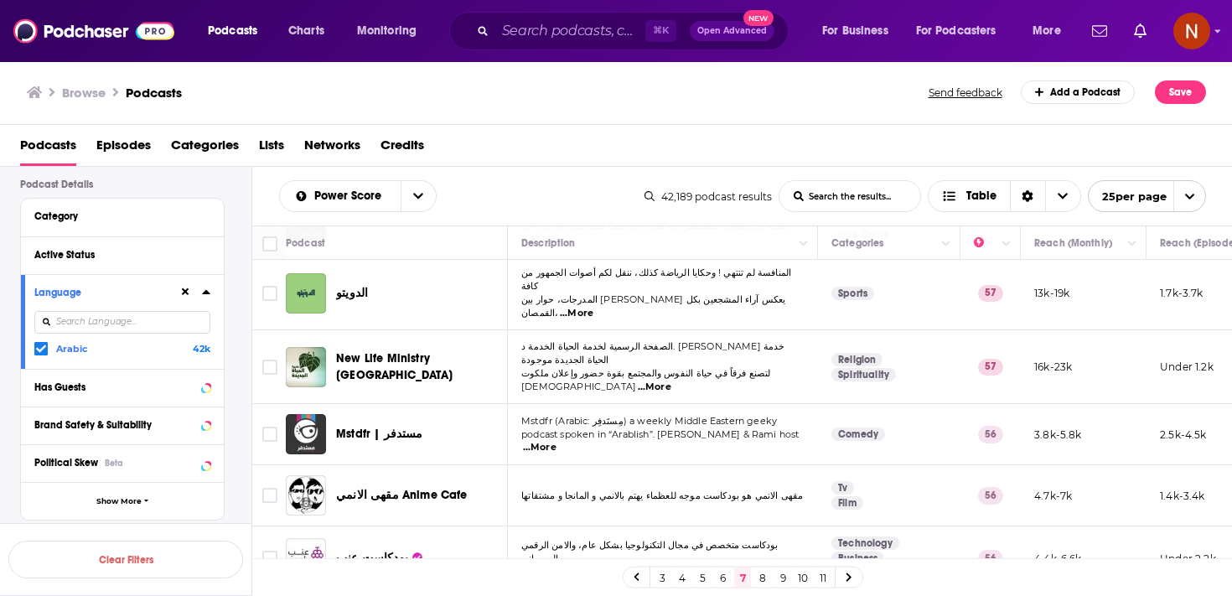
scroll to position [1278, 0]
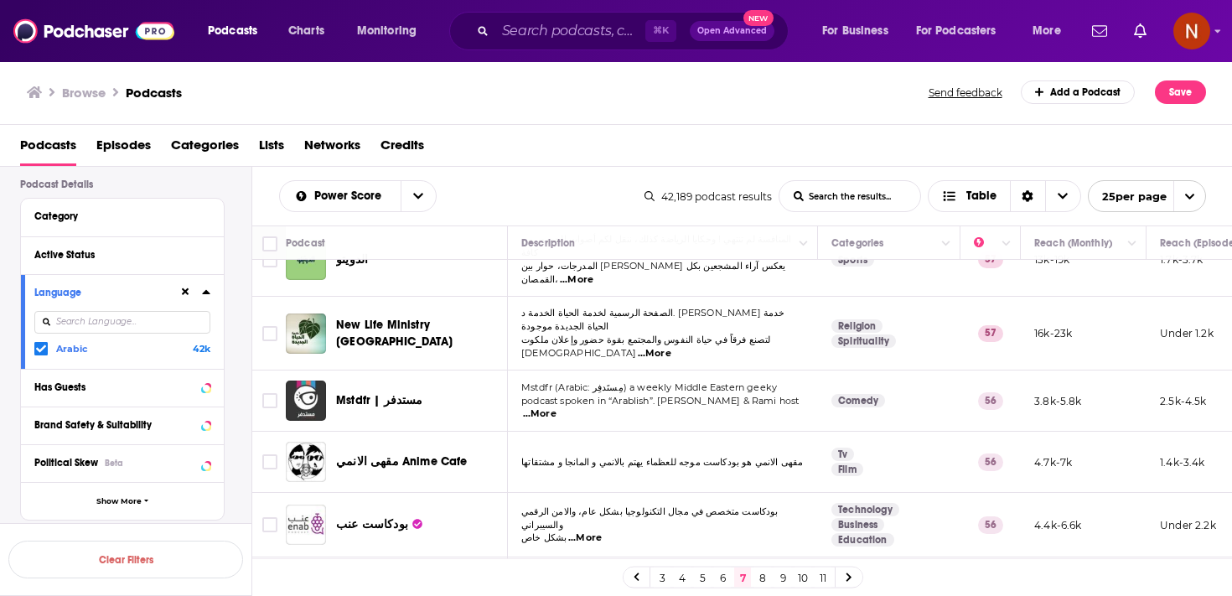
click at [760, 579] on link "8" at bounding box center [762, 577] width 17 height 20
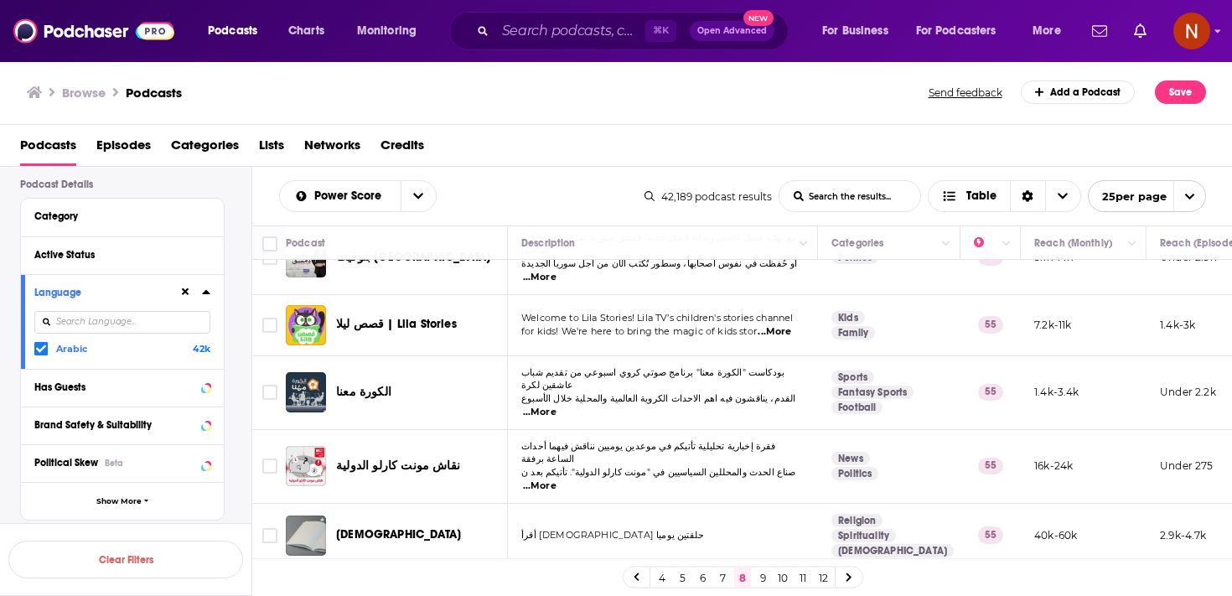
scroll to position [1285, 0]
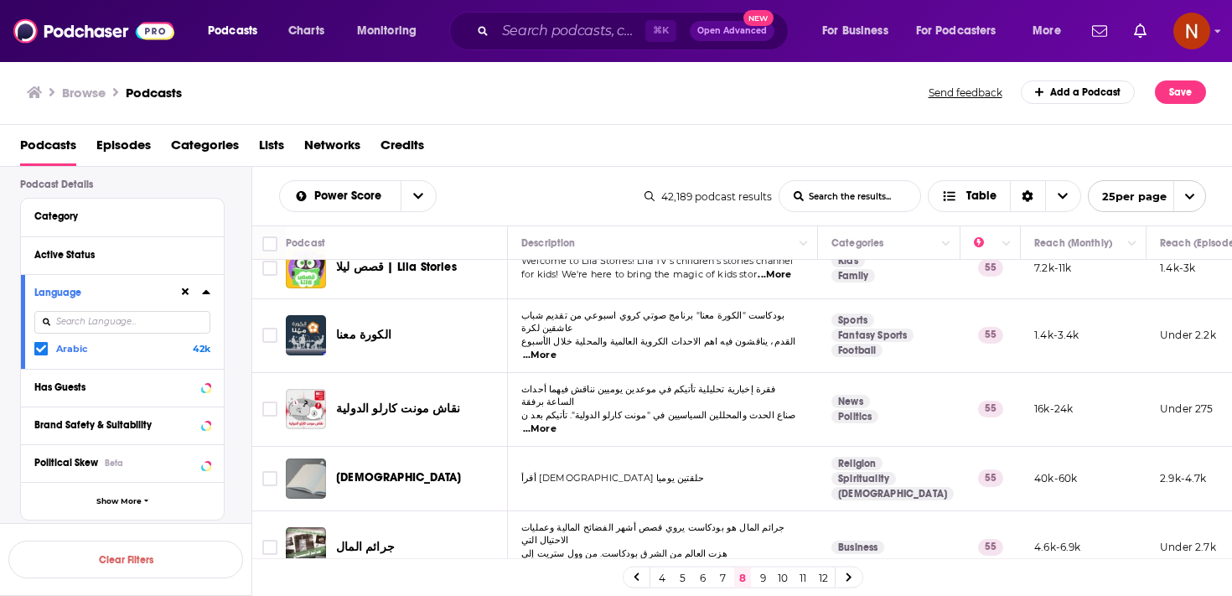
click at [769, 584] on link "9" at bounding box center [762, 577] width 17 height 20
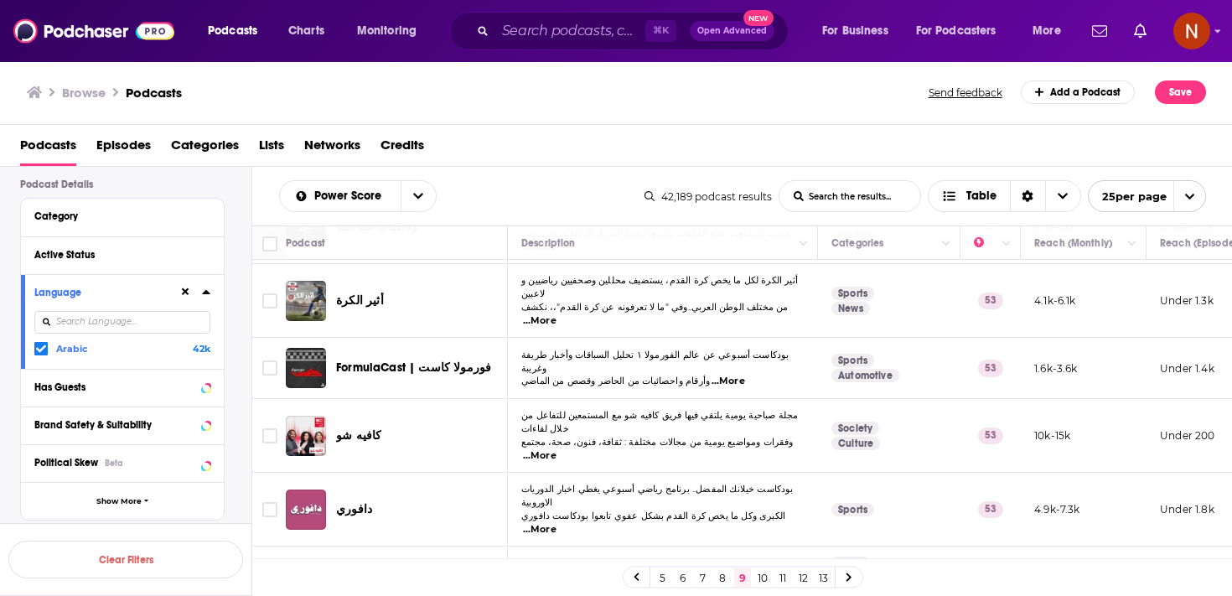
scroll to position [1258, 0]
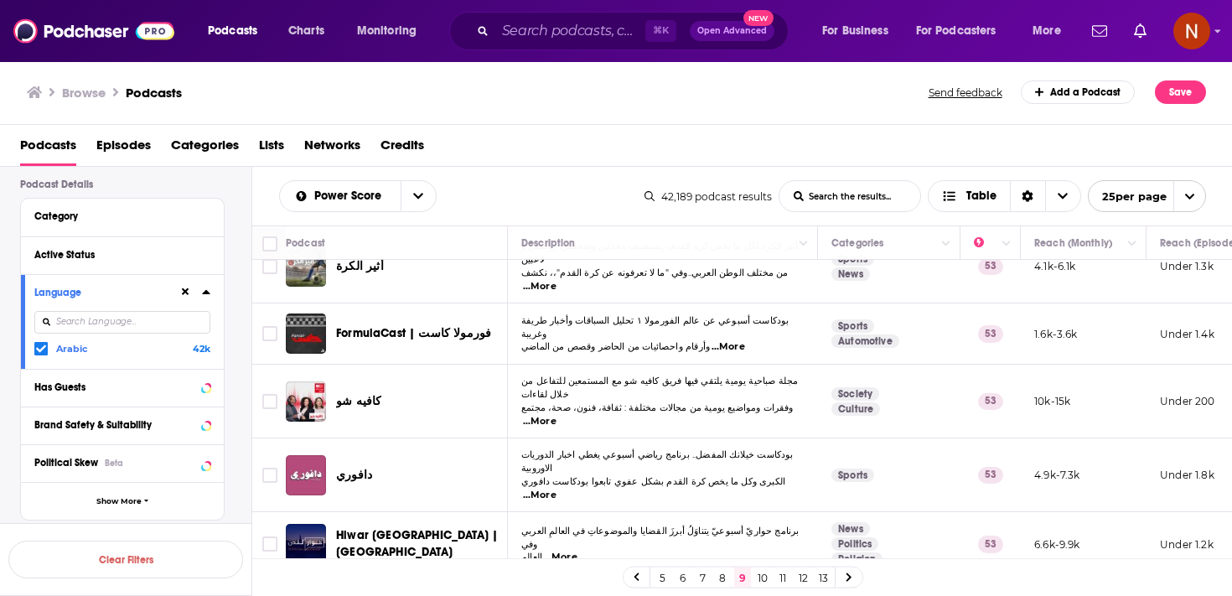
click at [764, 572] on link "10" at bounding box center [762, 577] width 17 height 20
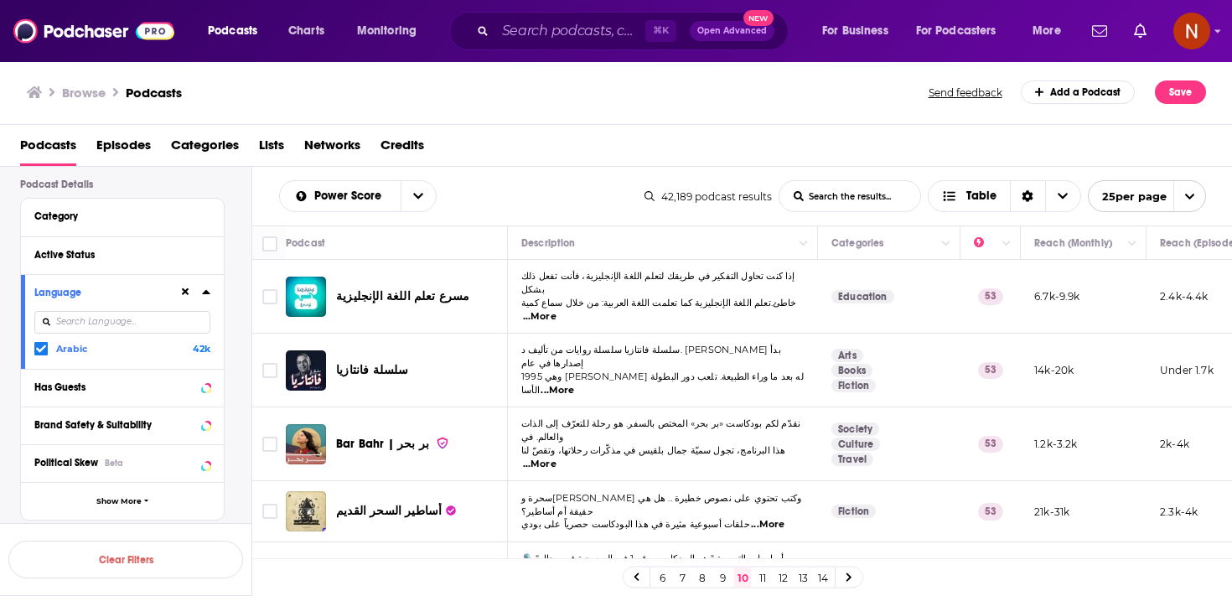
click at [666, 579] on link "6" at bounding box center [662, 577] width 17 height 20
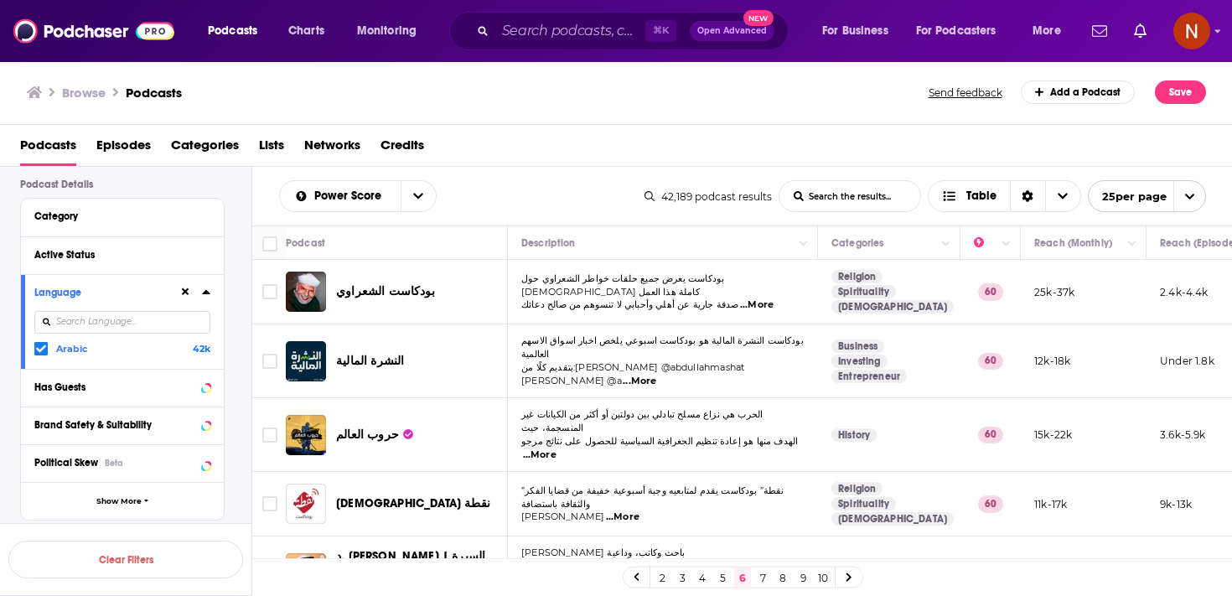
click at [824, 571] on link "10" at bounding box center [823, 577] width 17 height 20
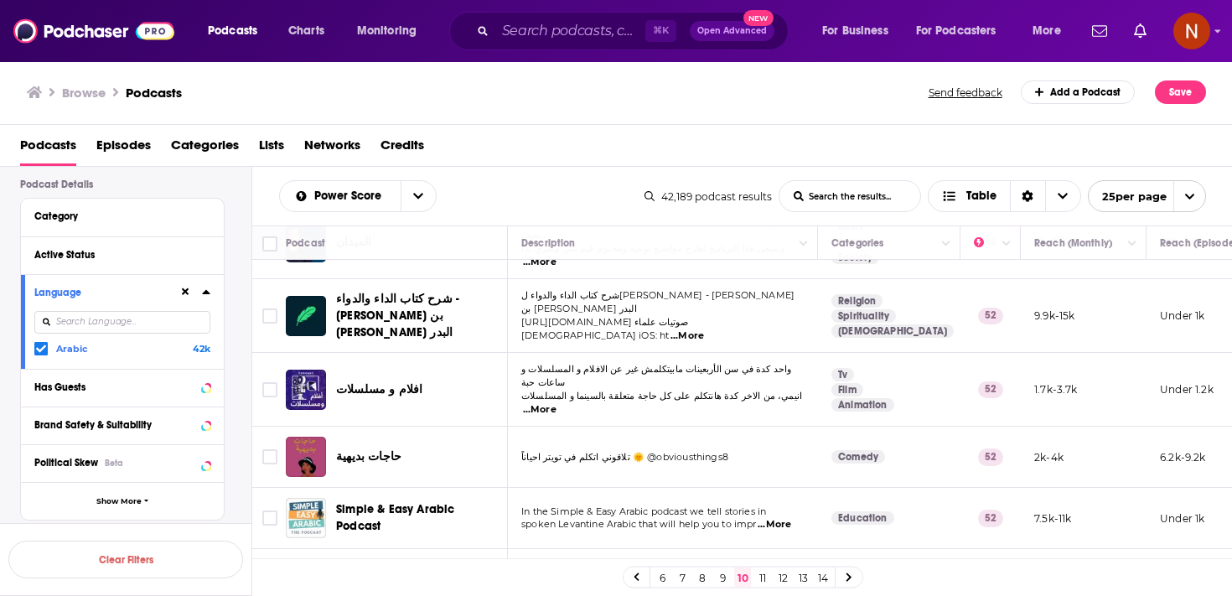
scroll to position [1087, 0]
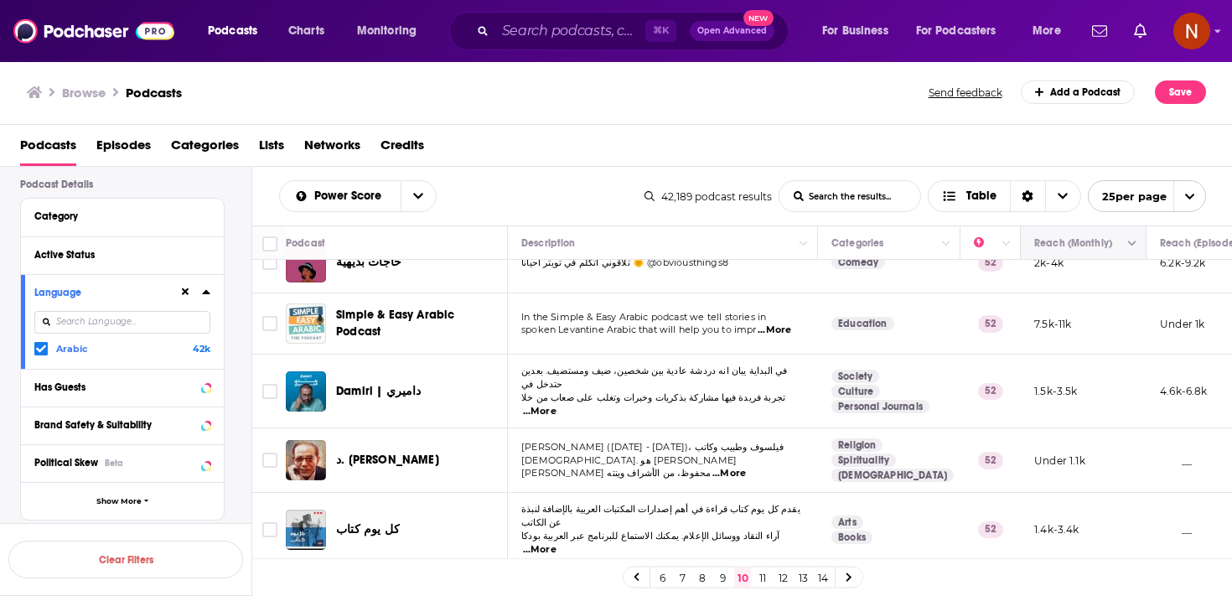
click at [1117, 234] on div "Reach (Monthly)" at bounding box center [1083, 243] width 98 height 20
click at [1120, 246] on button "Move" at bounding box center [1082, 243] width 98 height 20
click at [1132, 249] on button "Column Actions" at bounding box center [1132, 244] width 20 height 20
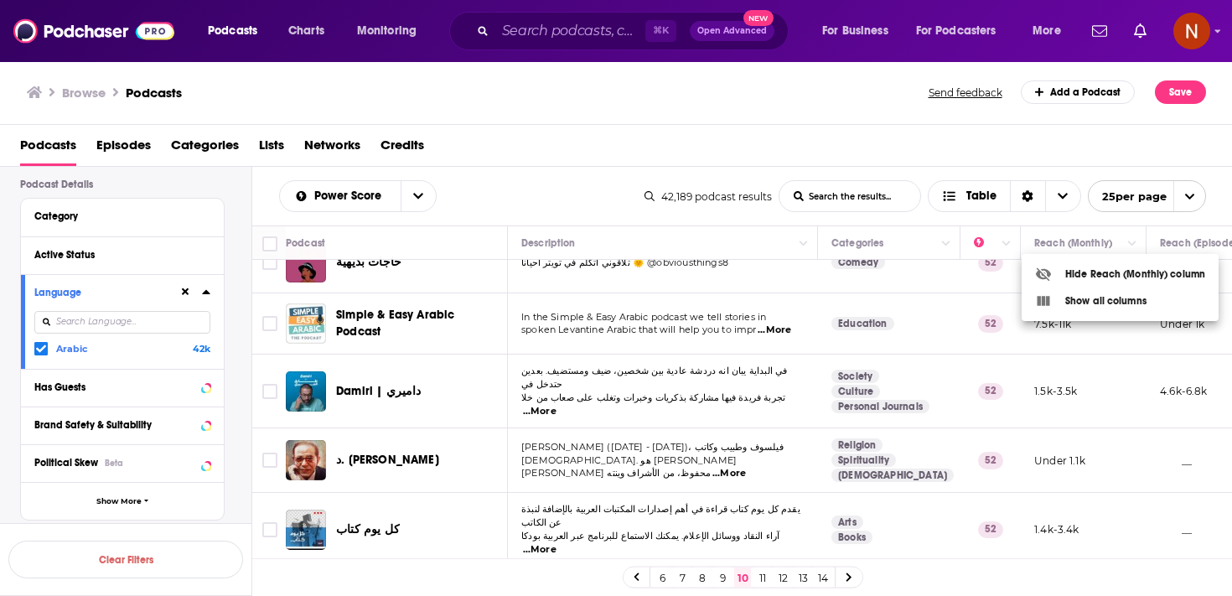
click at [964, 197] on div at bounding box center [616, 298] width 1232 height 596
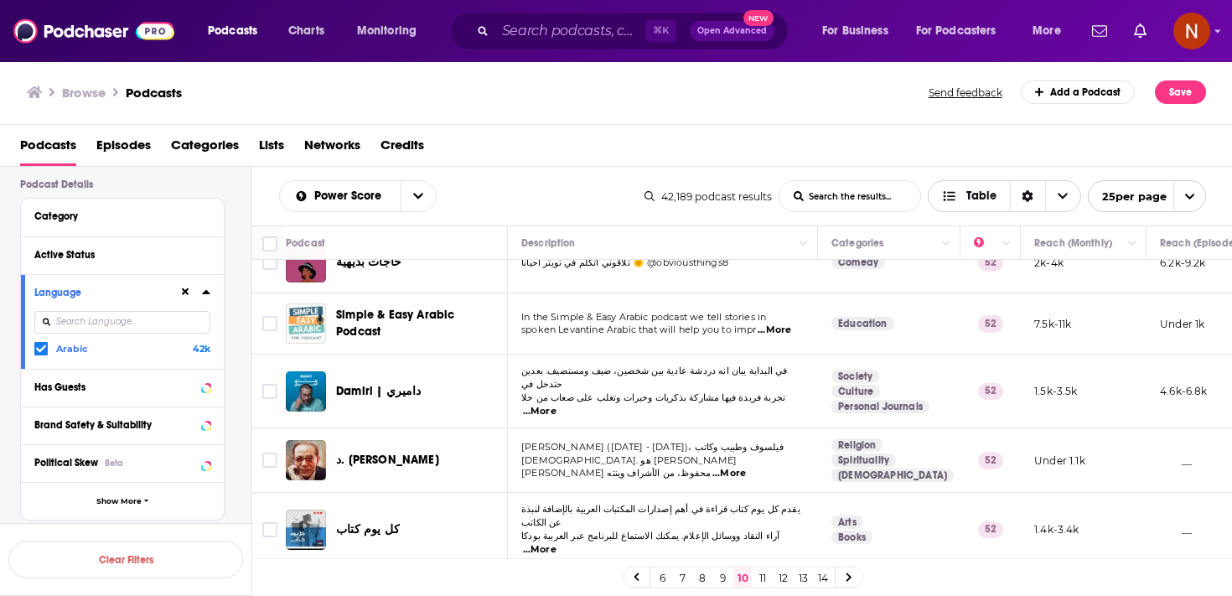
click at [966, 195] on span "Table" at bounding box center [981, 196] width 30 height 12
click at [1033, 196] on div "Sort Direction" at bounding box center [1027, 196] width 35 height 30
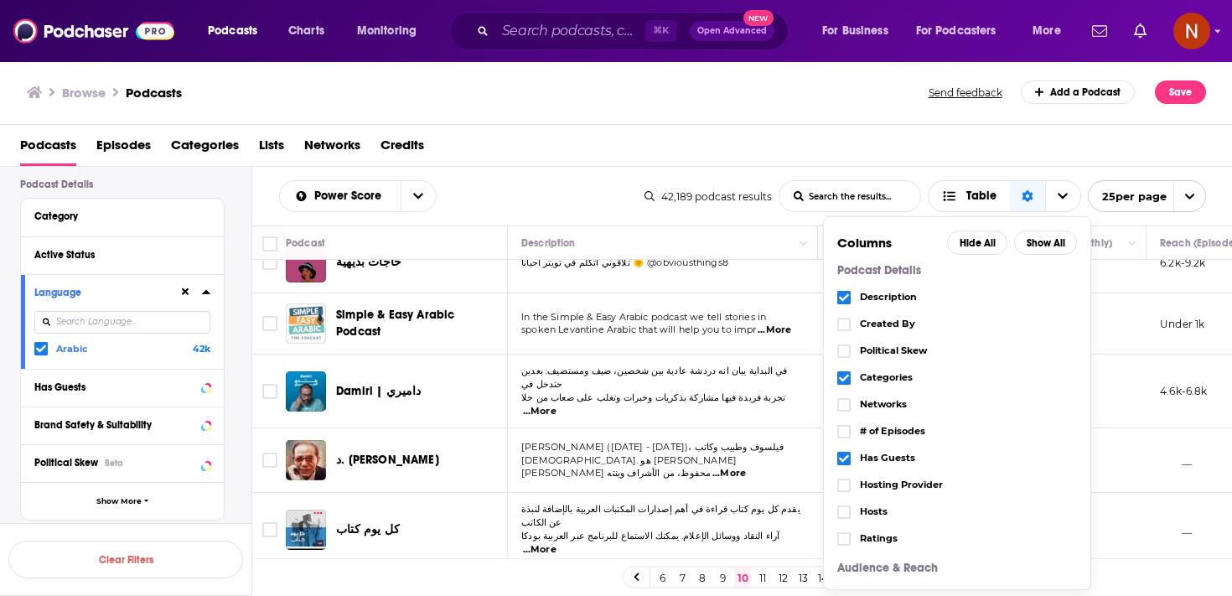
click at [1143, 576] on div "6 7 8 9 10 11 12 13 14" at bounding box center [742, 577] width 981 height 38
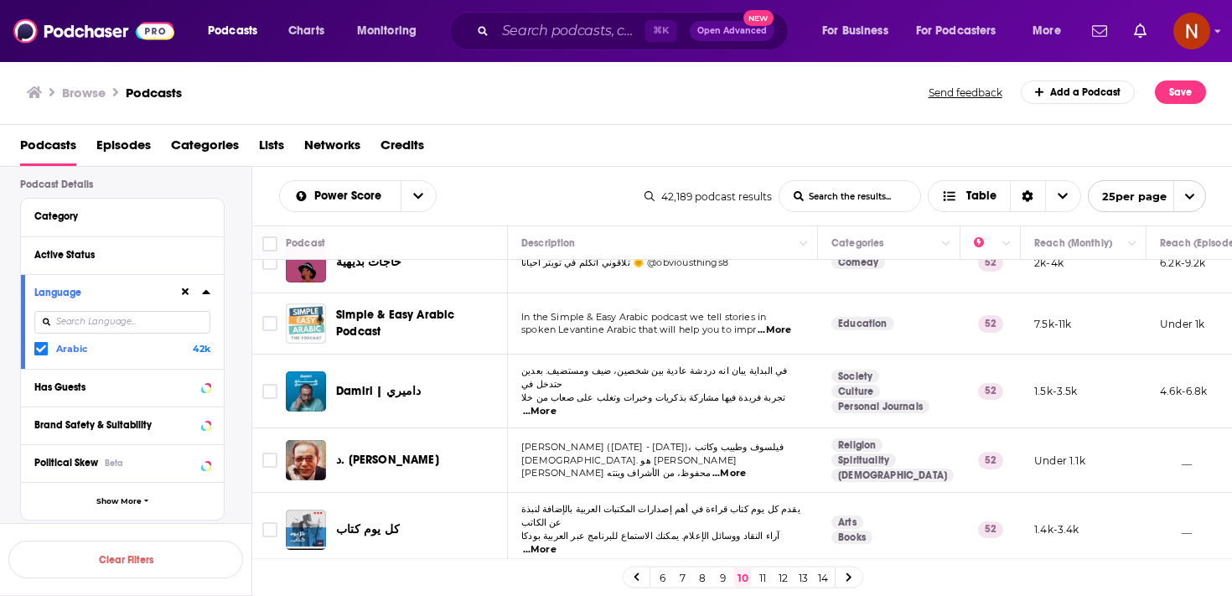
click at [839, 580] on link at bounding box center [849, 576] width 27 height 19
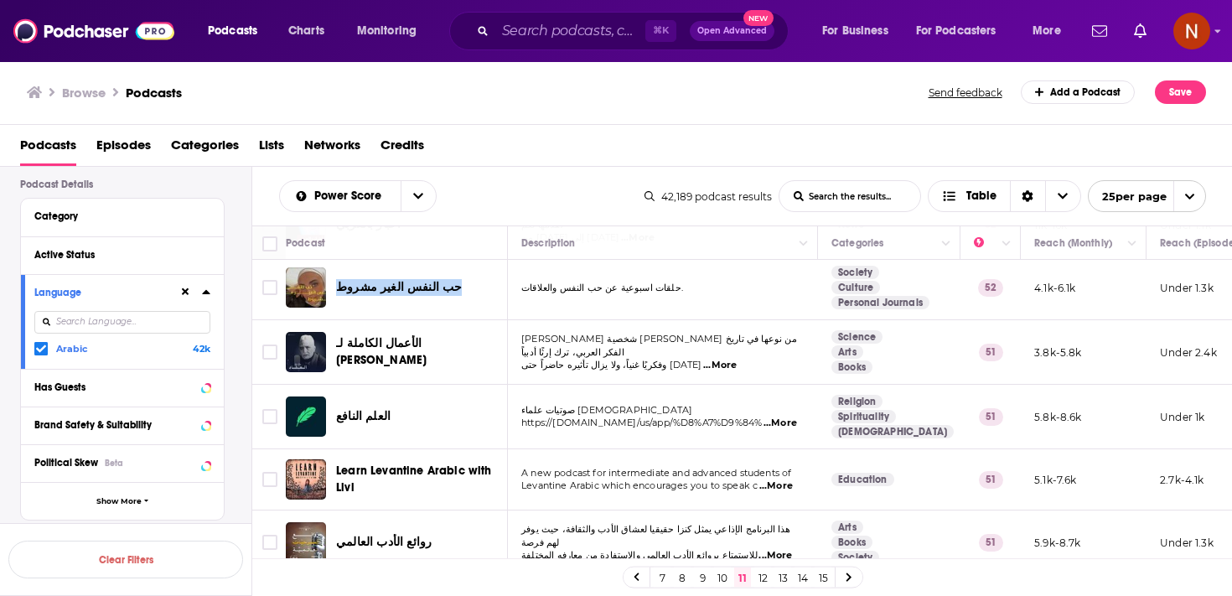
scroll to position [745, 0]
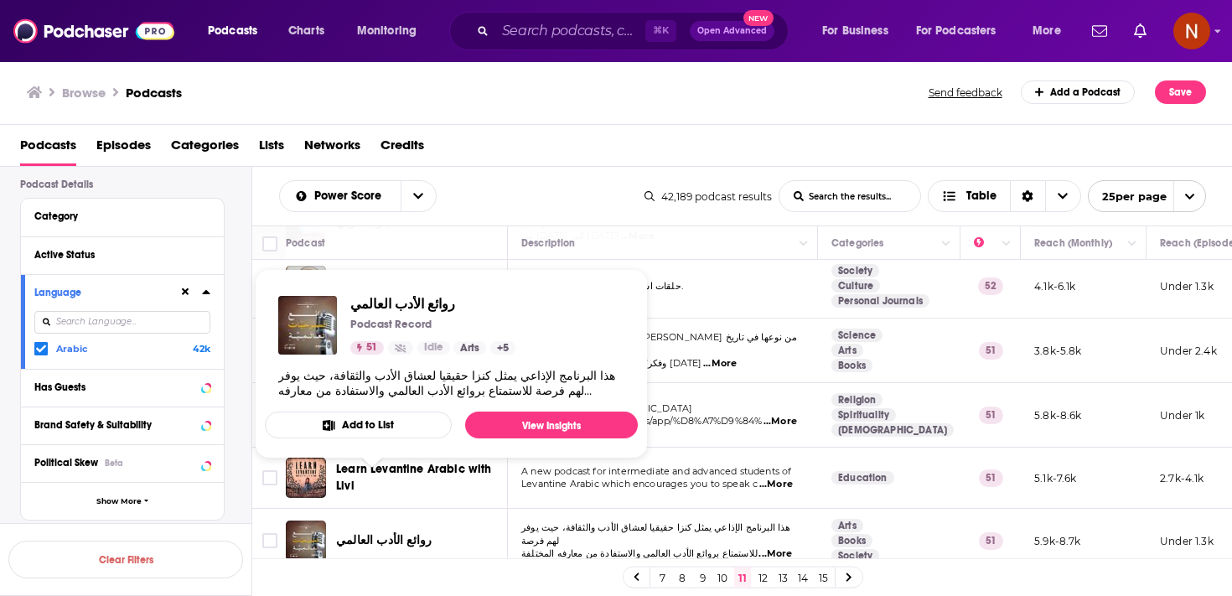
click at [697, 111] on div "Browse Podcasts Send feedback Add a Podcast Save" at bounding box center [616, 92] width 1233 height 65
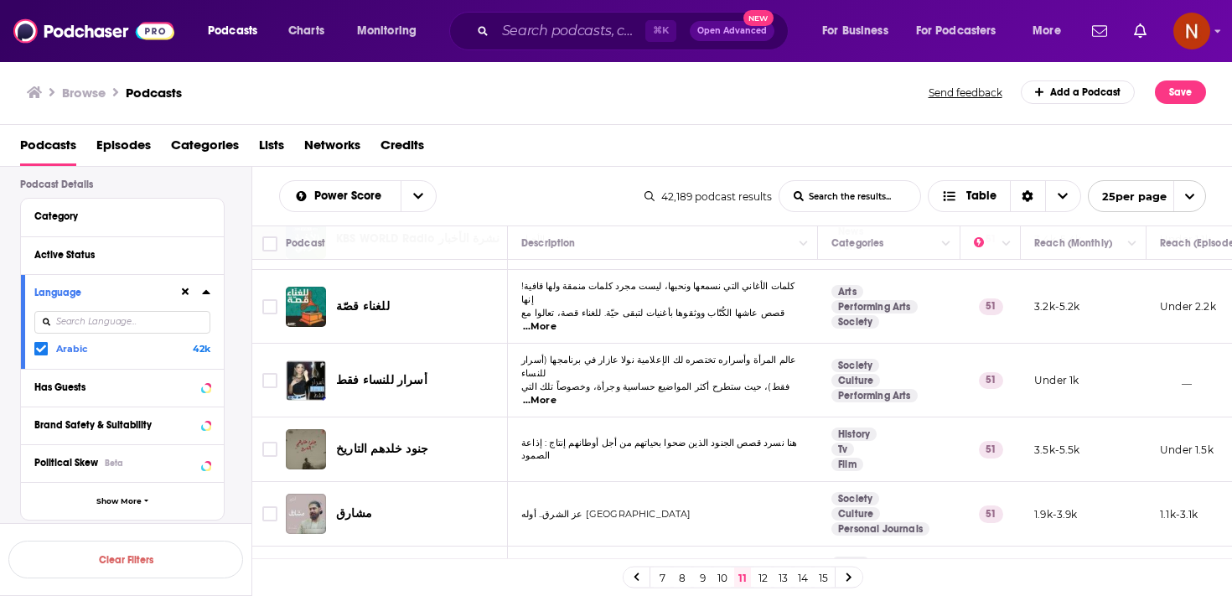
scroll to position [1278, 0]
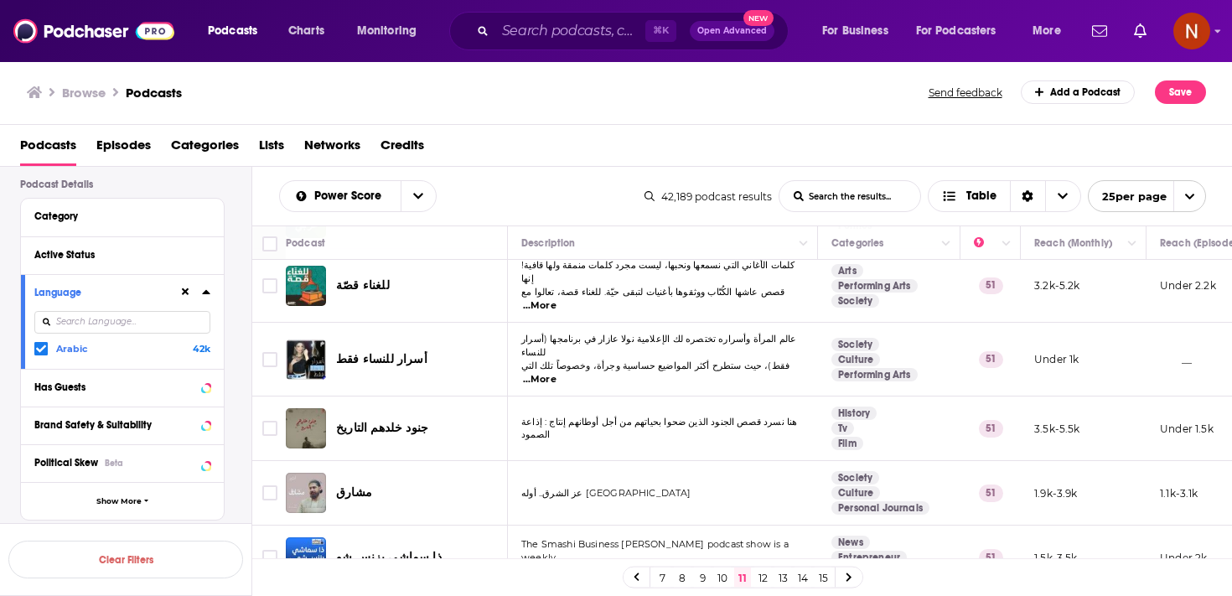
click at [762, 579] on link "12" at bounding box center [762, 577] width 17 height 20
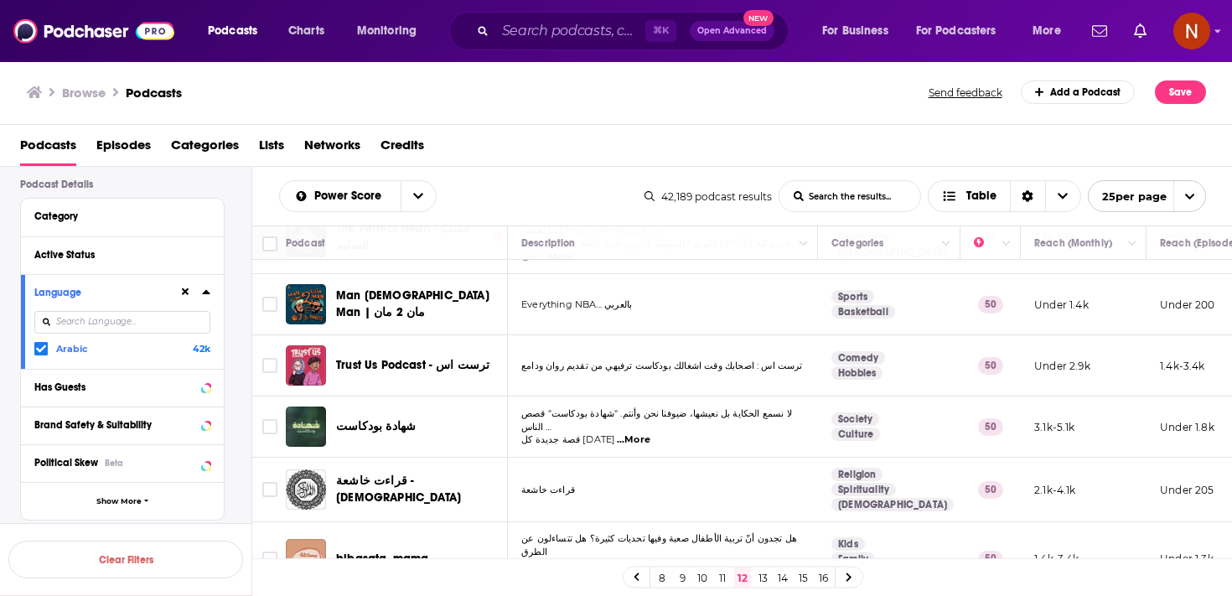
scroll to position [1285, 0]
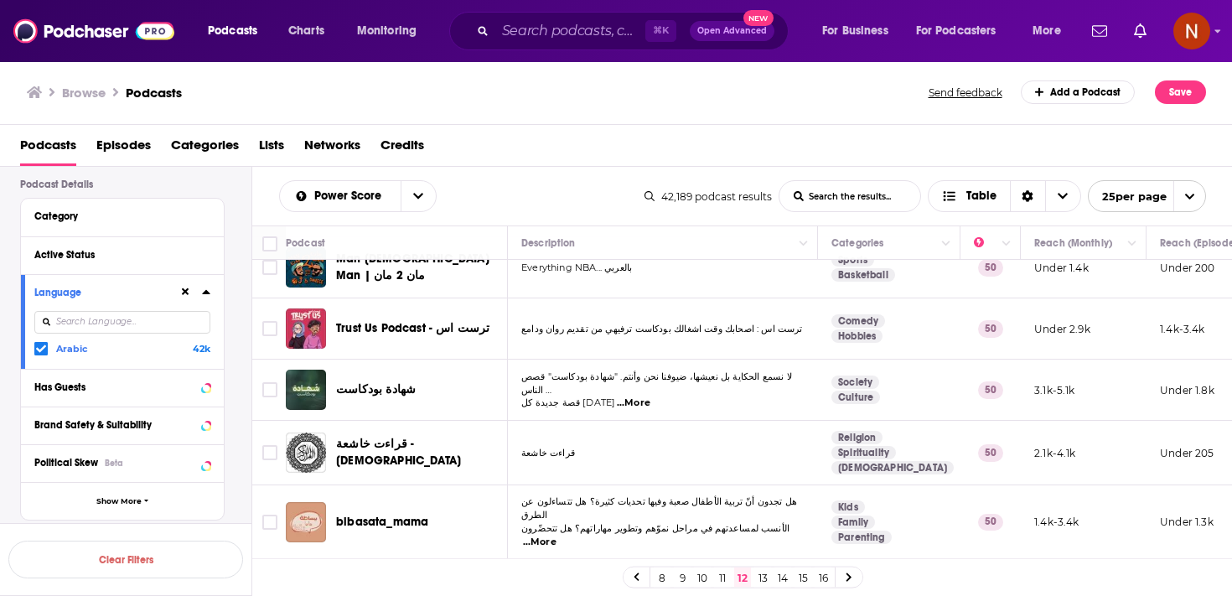
click at [852, 580] on link at bounding box center [849, 576] width 27 height 19
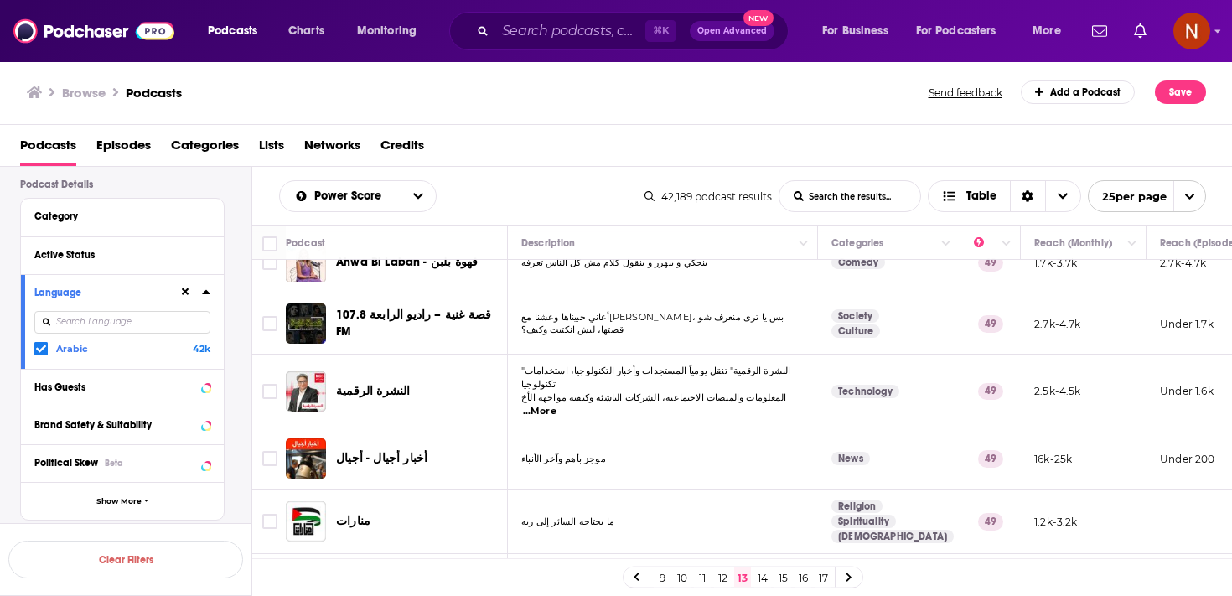
scroll to position [1258, 0]
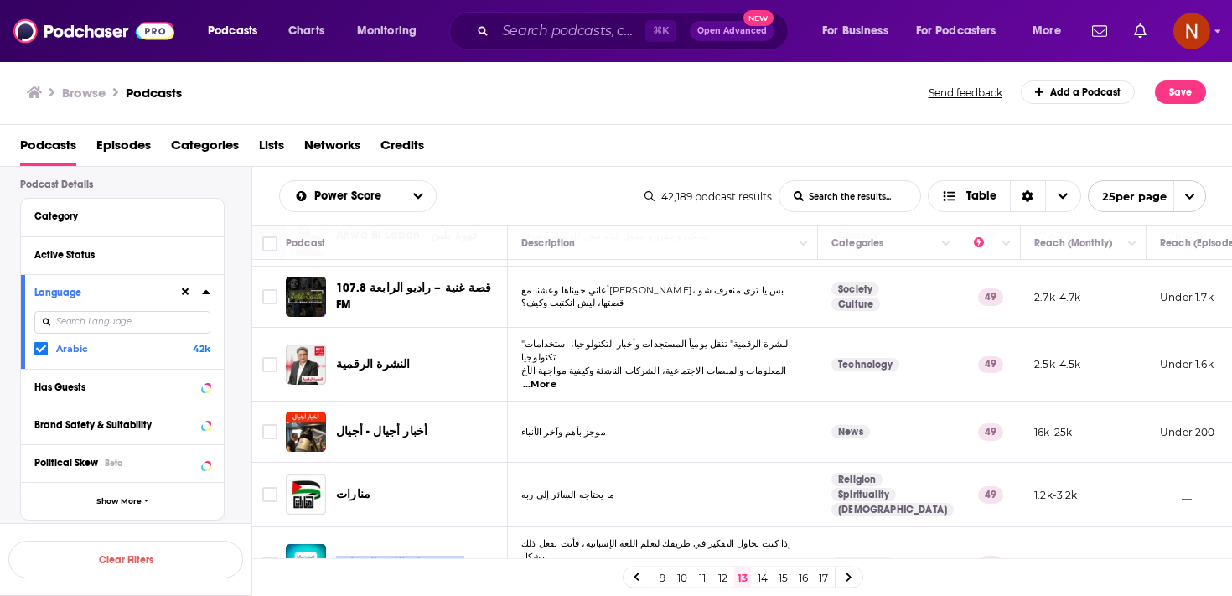
click at [853, 578] on link at bounding box center [849, 576] width 27 height 19
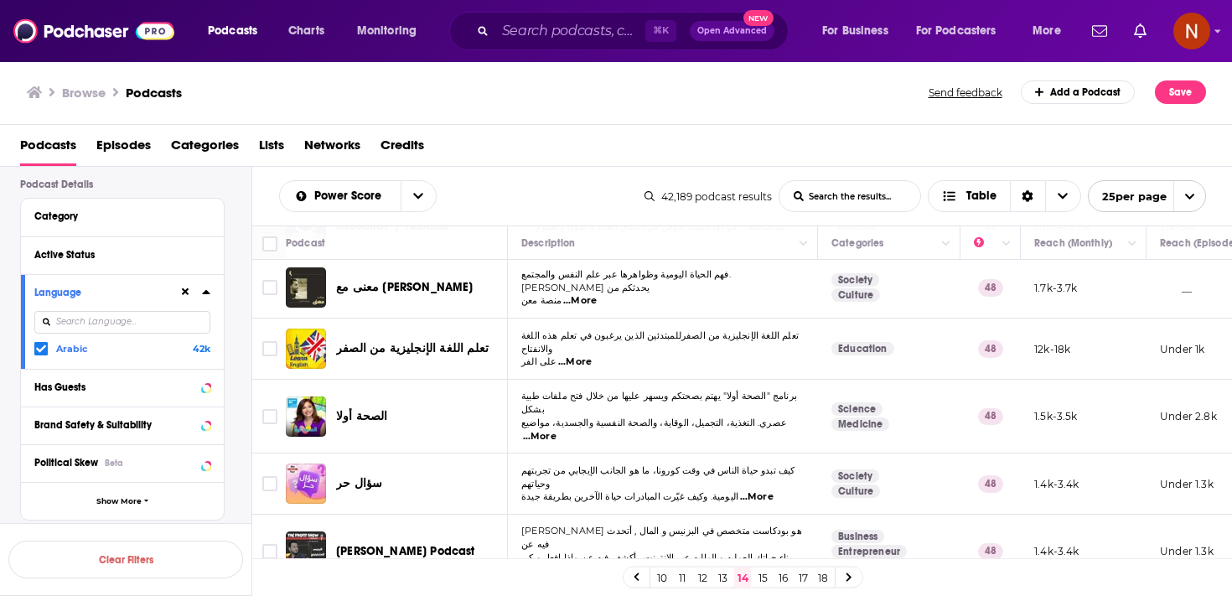
scroll to position [1251, 0]
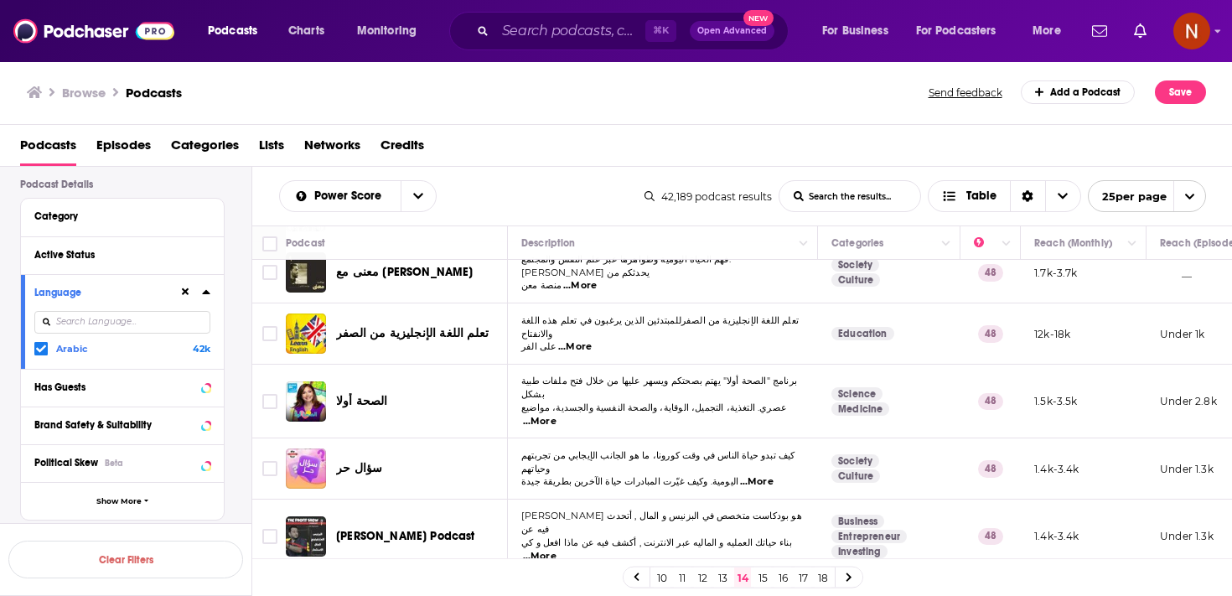
click at [854, 574] on link at bounding box center [849, 576] width 27 height 19
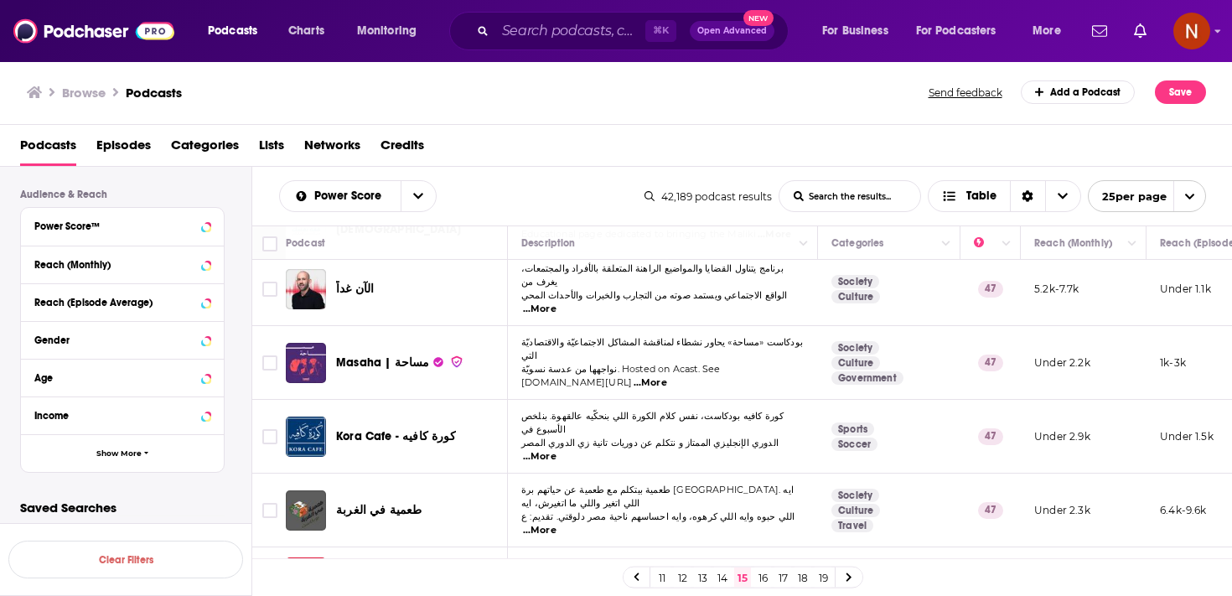
scroll to position [1261, 0]
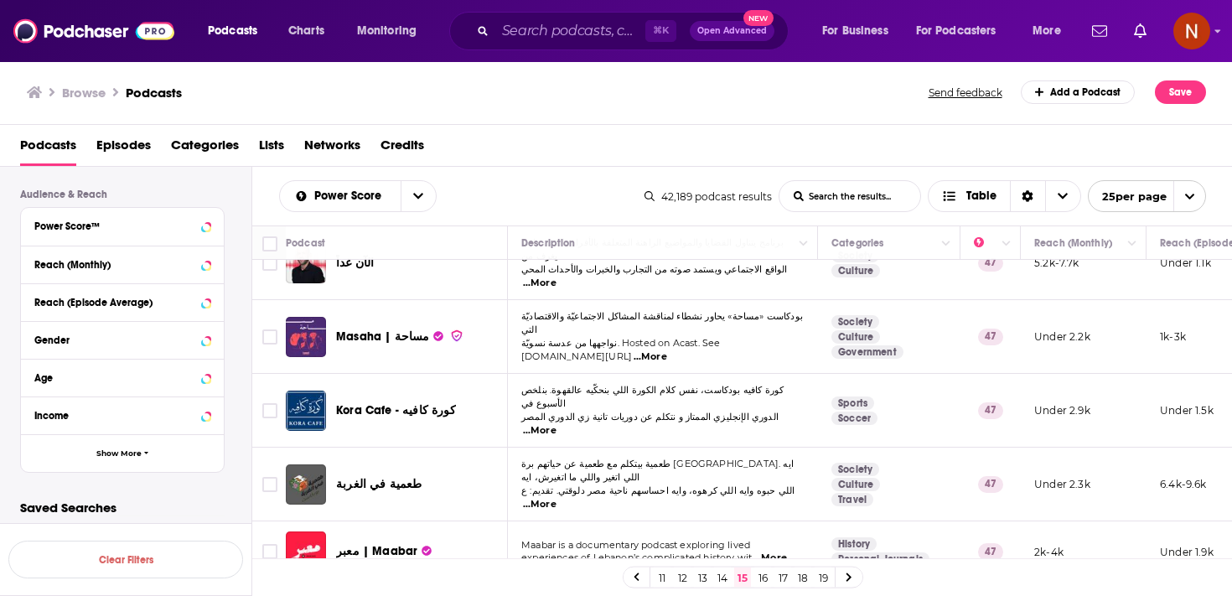
click at [856, 581] on link at bounding box center [849, 576] width 27 height 19
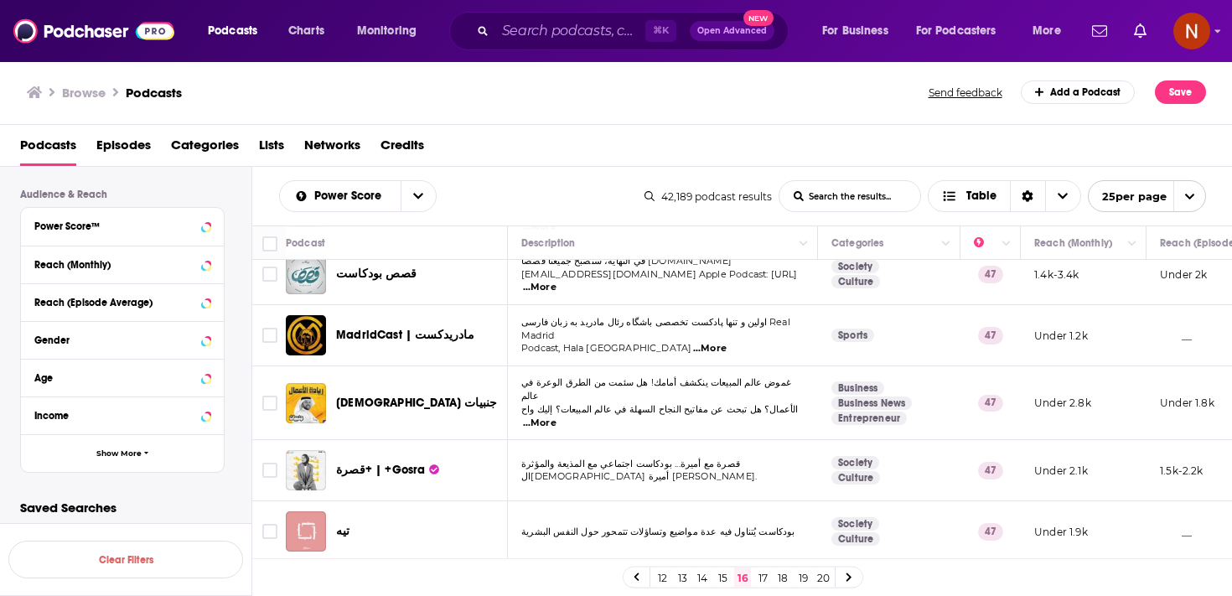
scroll to position [1265, 0]
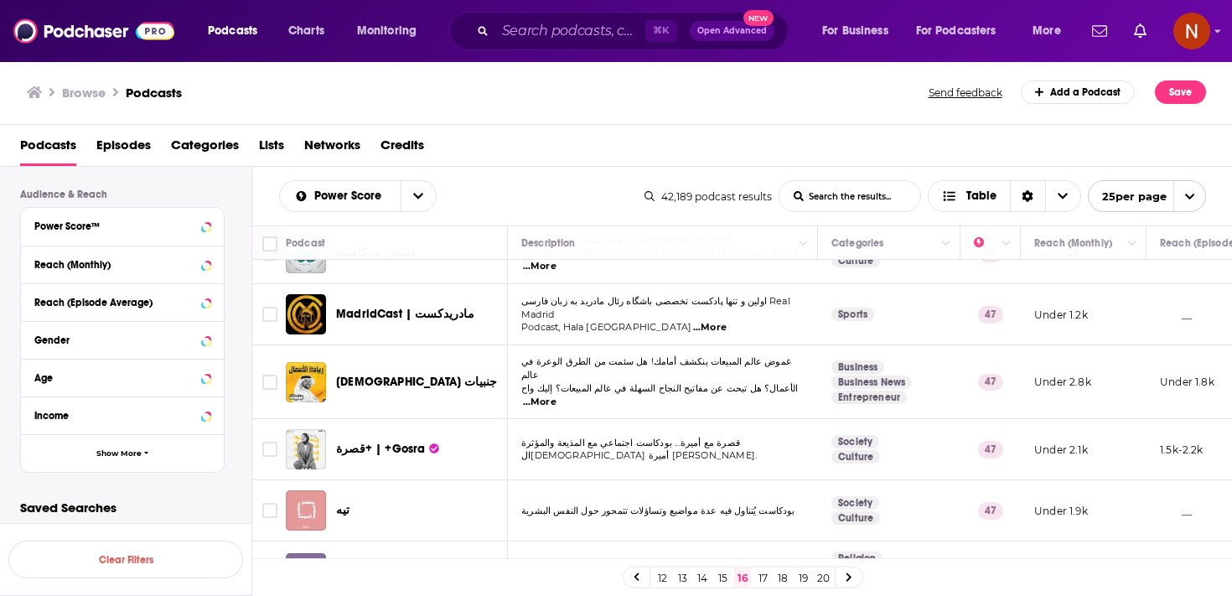
click at [844, 583] on link at bounding box center [849, 576] width 27 height 19
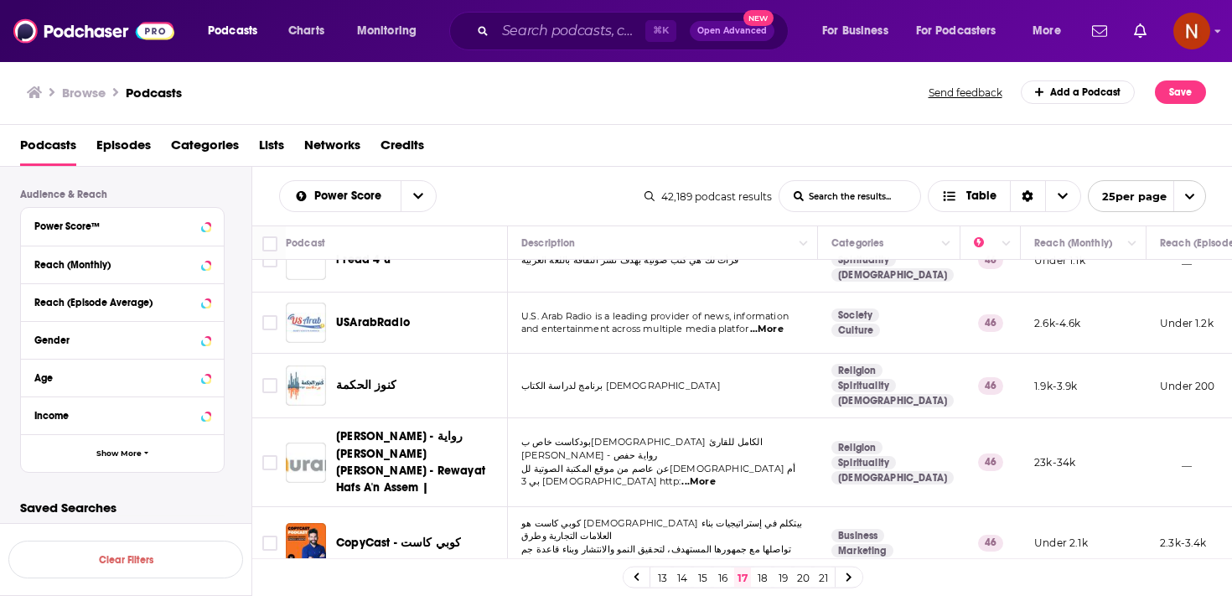
scroll to position [1302, 0]
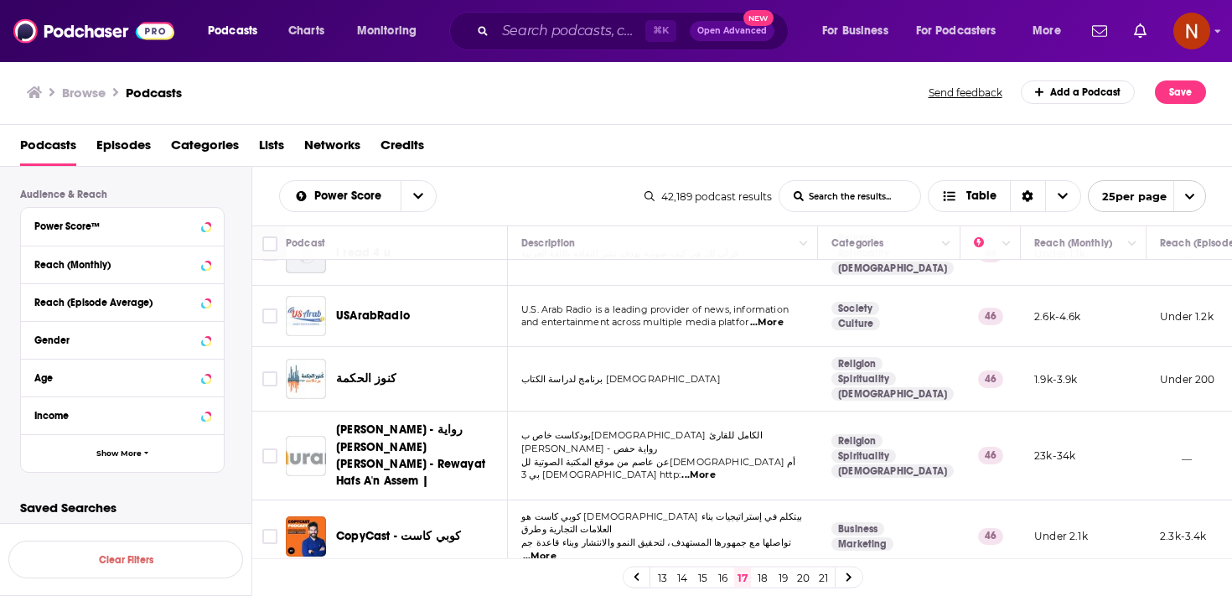
click at [857, 578] on link at bounding box center [849, 576] width 27 height 19
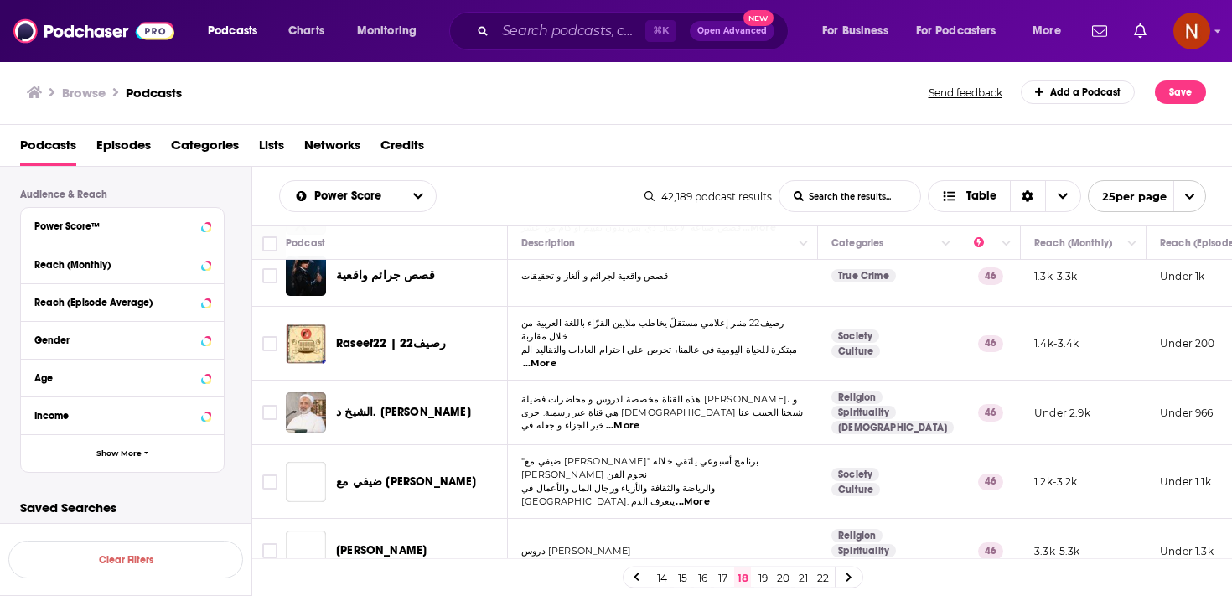
scroll to position [1268, 0]
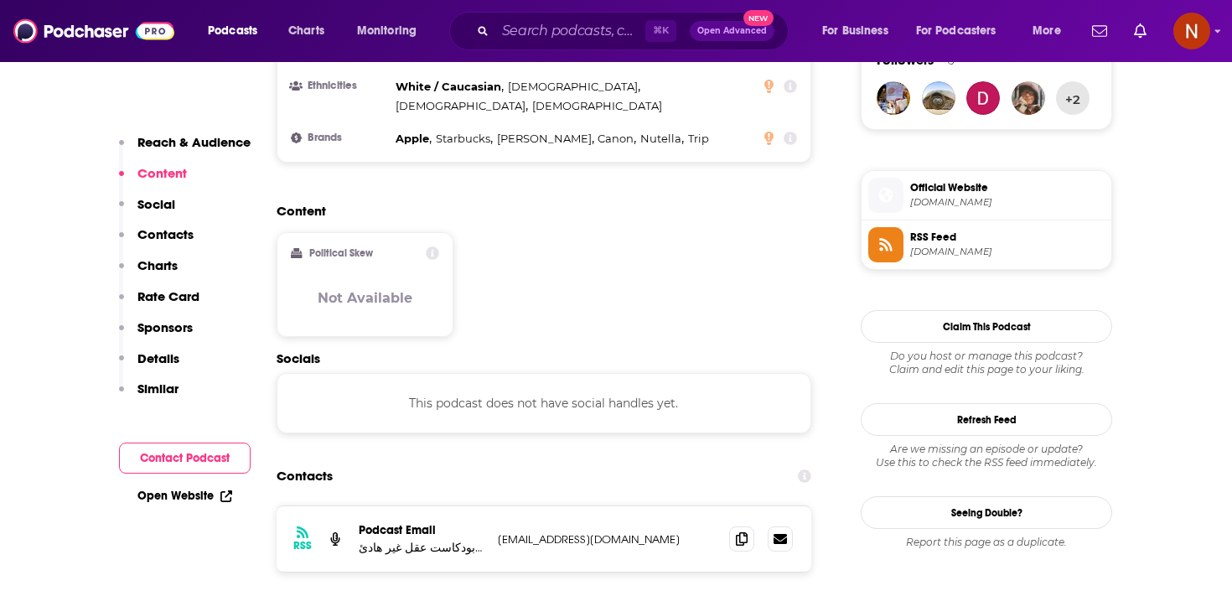
scroll to position [1290, 0]
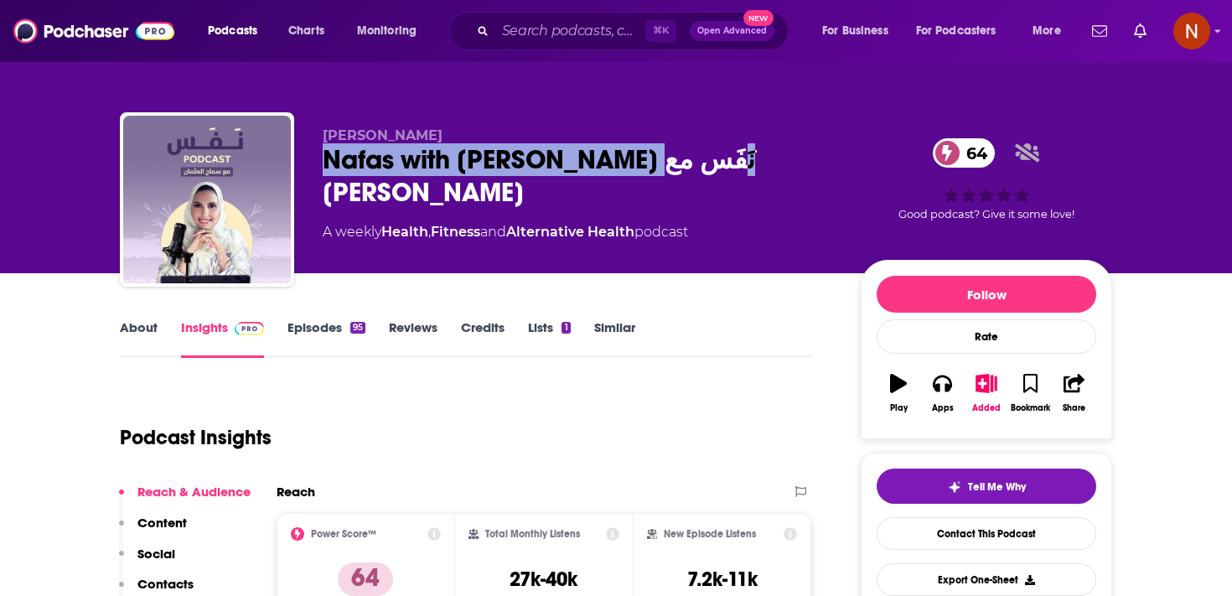
drag, startPoint x: 318, startPoint y: 157, endPoint x: 675, endPoint y: 152, distance: 357.1
click at [676, 153] on div "Samah Alothman Nafas with Samah Alothman ﻧَﻔَﺲ مع سماح العثمان 64 A weekly Heal…" at bounding box center [616, 202] width 992 height 181
copy h2 "Nafas with Samah Alothman"
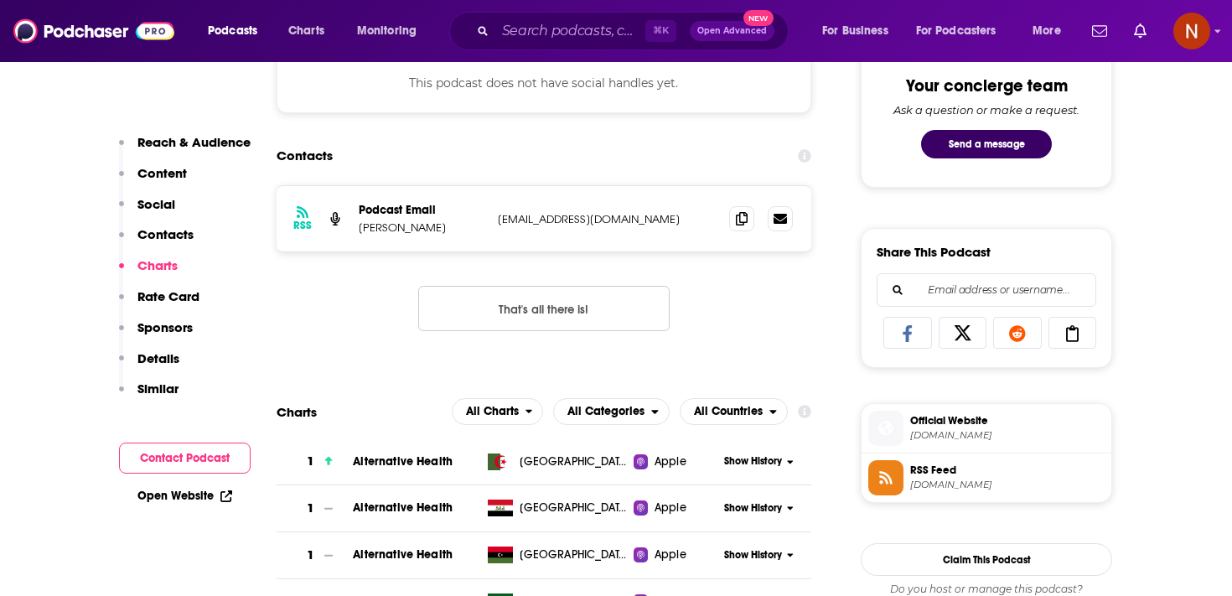
scroll to position [847, 0]
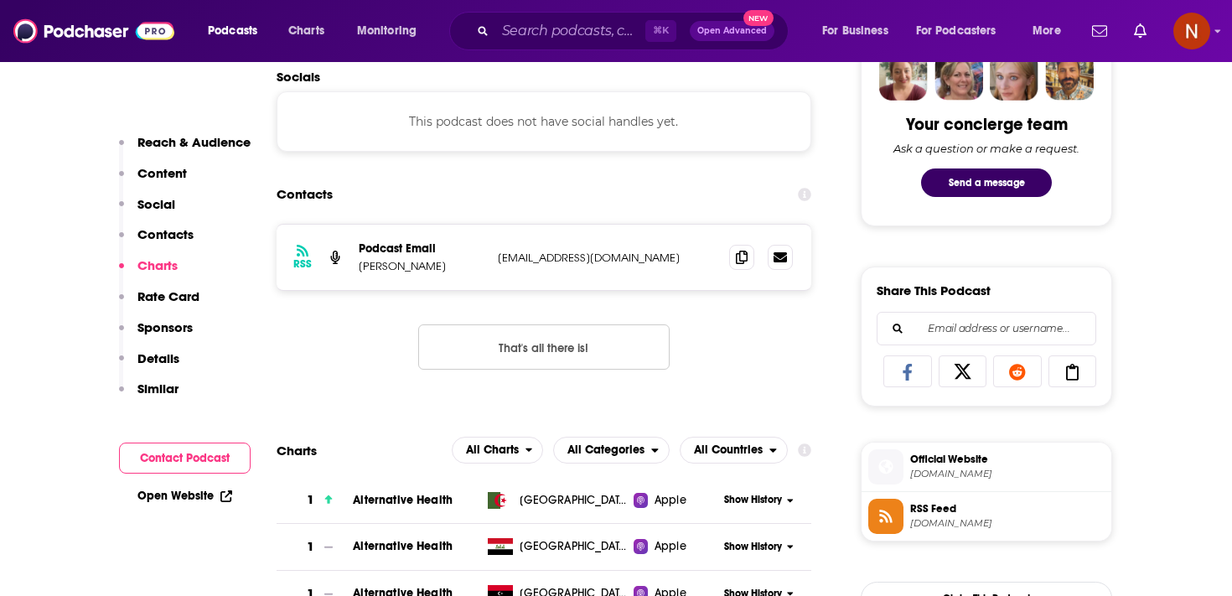
drag, startPoint x: 491, startPoint y: 264, endPoint x: 617, endPoint y: 261, distance: 125.8
click at [617, 261] on div "RSS Podcast Email Samah Alothman samah.tft@gmail.com samah.tft@gmail.com" at bounding box center [544, 257] width 535 height 65
drag, startPoint x: 617, startPoint y: 261, endPoint x: 494, endPoint y: 258, distance: 123.2
click at [495, 258] on div "RSS Podcast Email Samah Alothman samah.tft@gmail.com samah.tft@gmail.com" at bounding box center [544, 257] width 535 height 65
copy p "samah.tft@gmail.com"
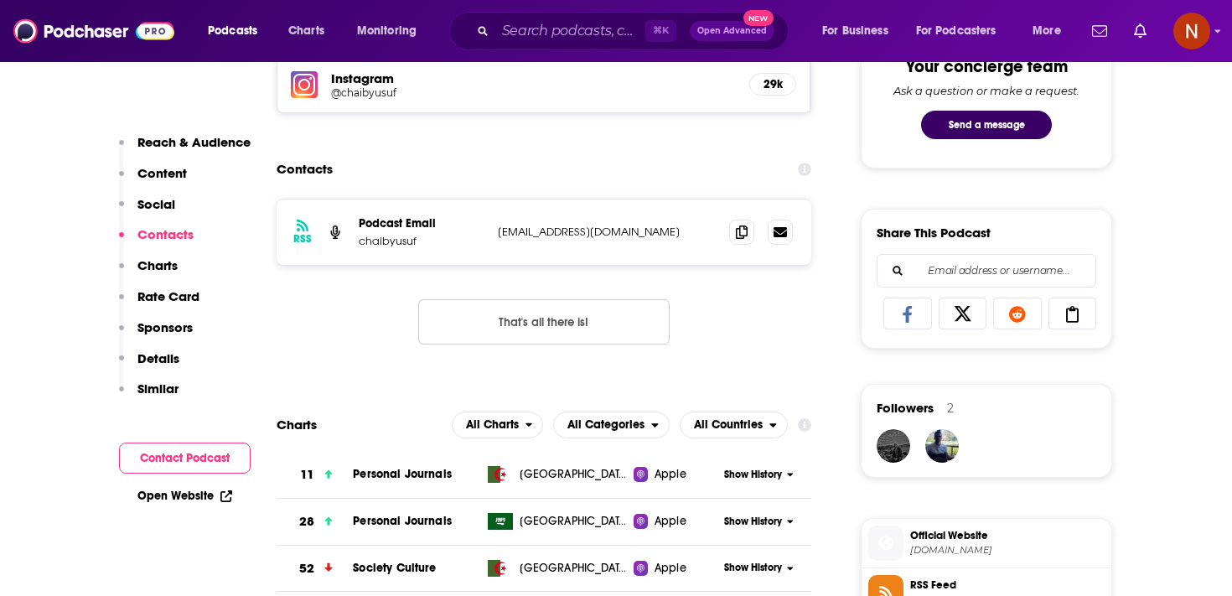
scroll to position [904, 0]
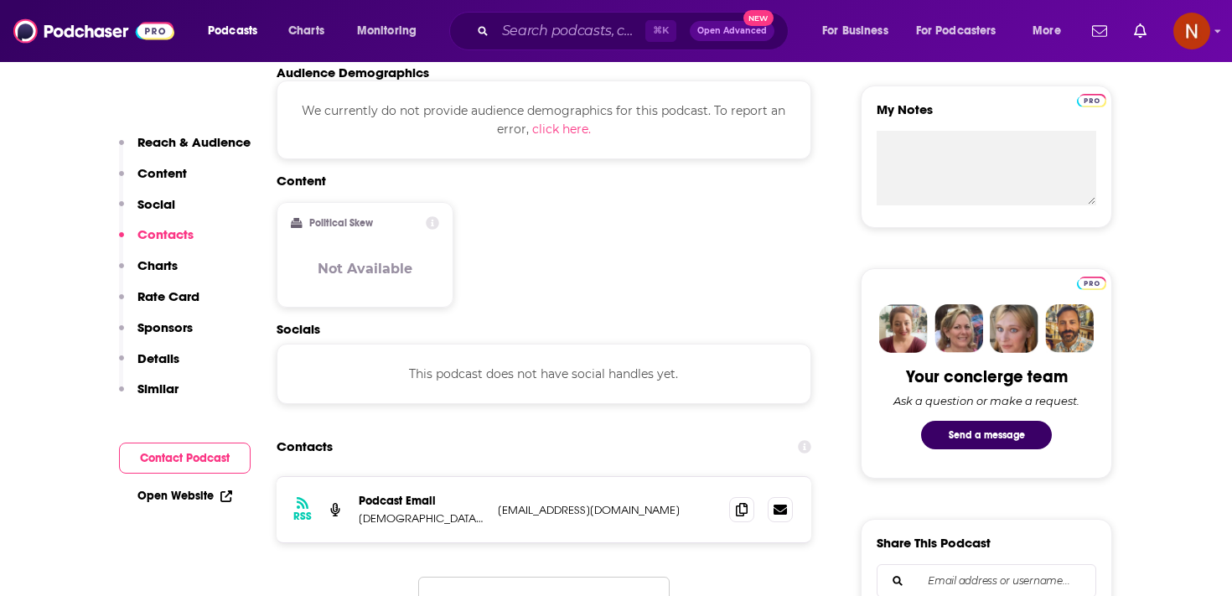
scroll to position [1250, 0]
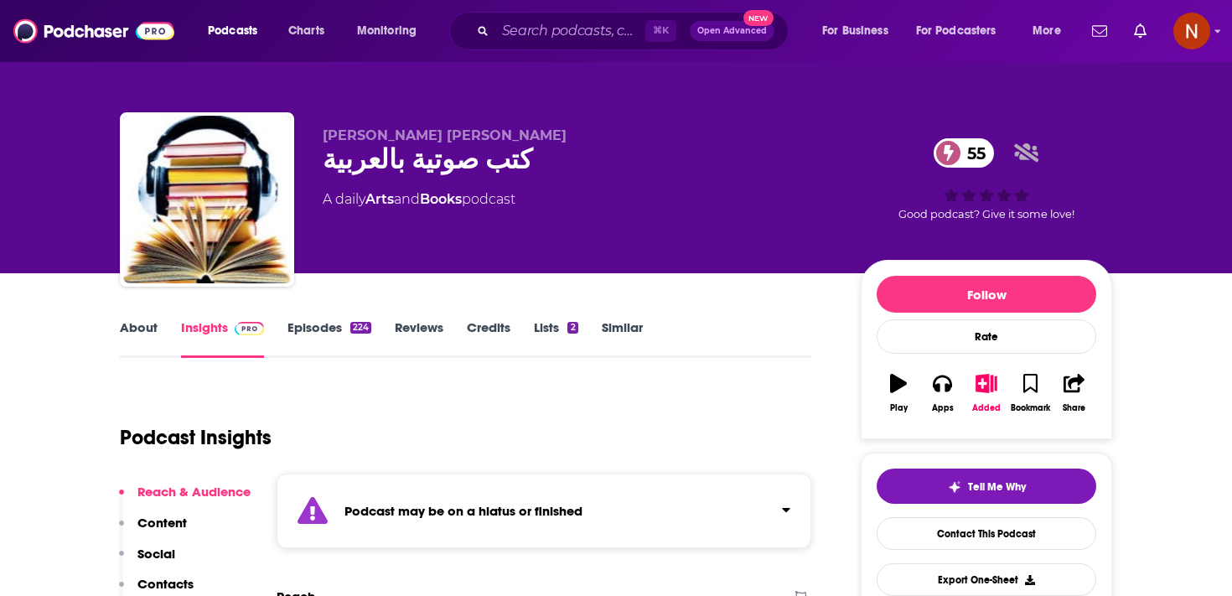
click at [571, 529] on div "Podcast may be on a hiatus or finished" at bounding box center [544, 511] width 535 height 75
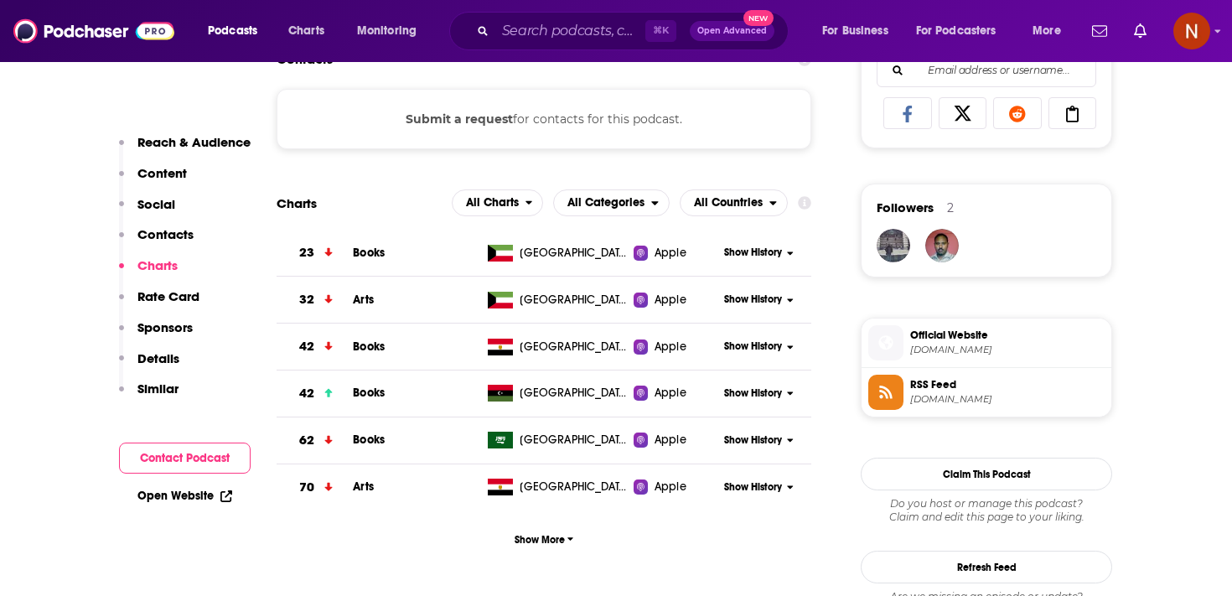
scroll to position [1122, 0]
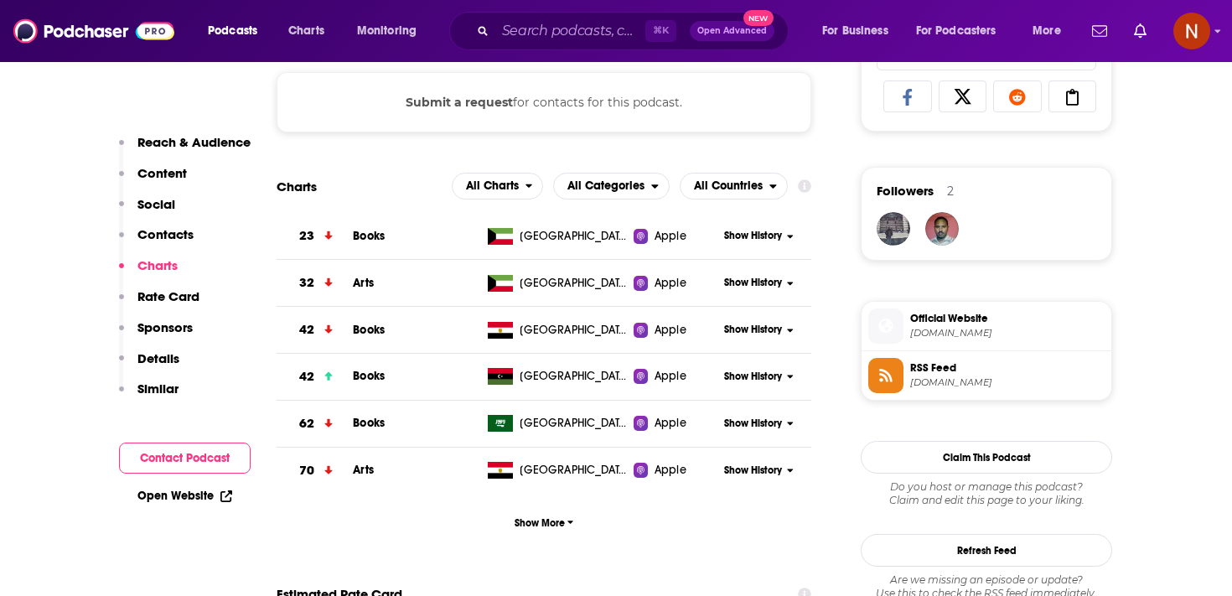
click at [919, 373] on span "RSS Feed" at bounding box center [1007, 367] width 194 height 15
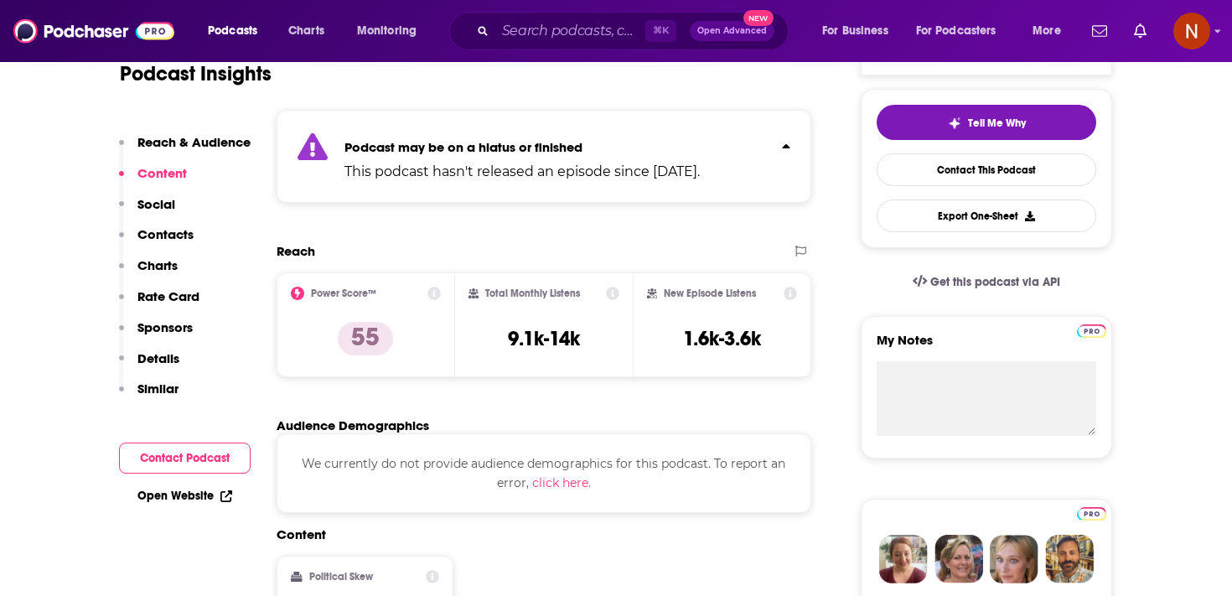
scroll to position [0, 0]
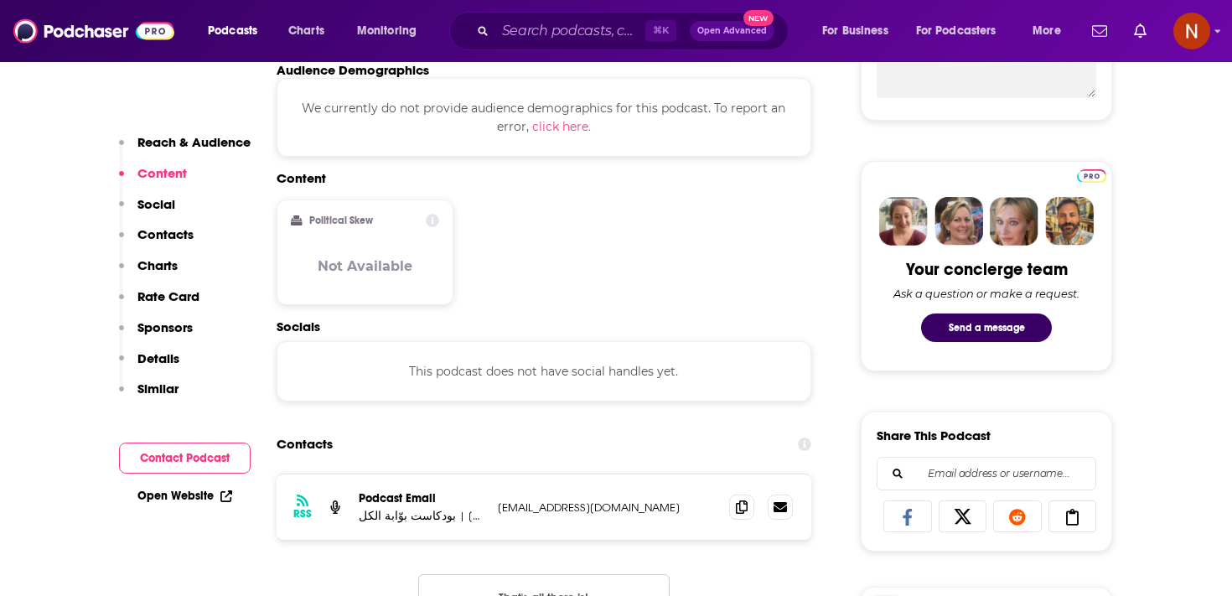
scroll to position [703, 0]
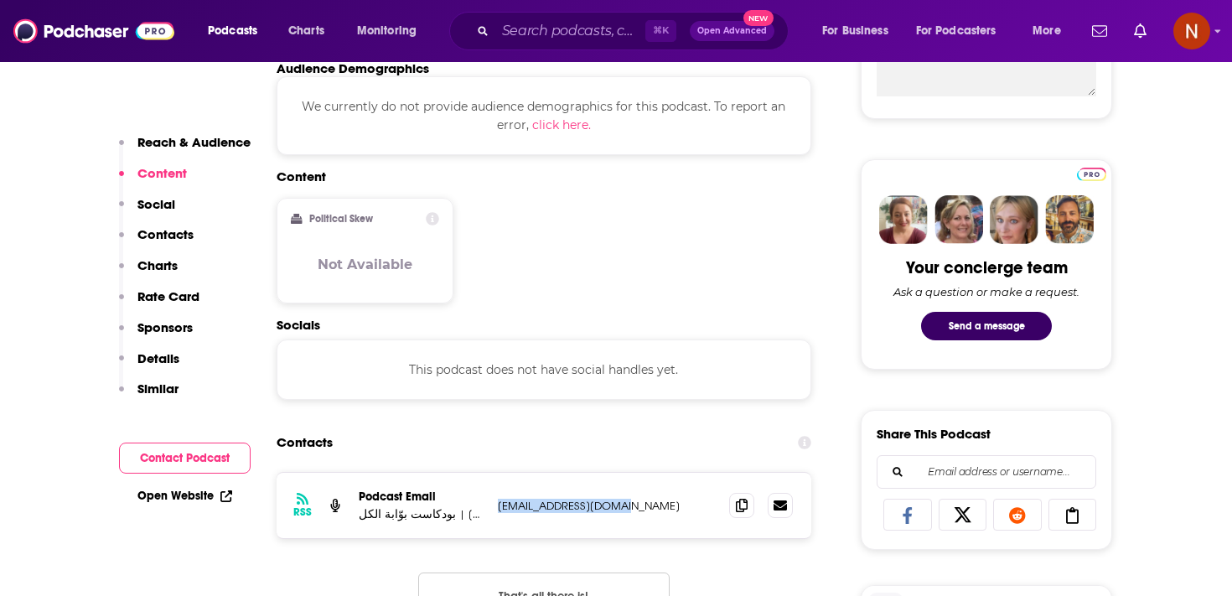
drag, startPoint x: 494, startPoint y: 504, endPoint x: 633, endPoint y: 504, distance: 139.1
click at [633, 504] on div "RSS Podcast Email بودكاست بوّابة الكل | [PERSON_NAME] [EMAIL_ADDRESS][DOMAIN_NA…" at bounding box center [544, 505] width 535 height 65
copy p "[EMAIL_ADDRESS][DOMAIN_NAME]"
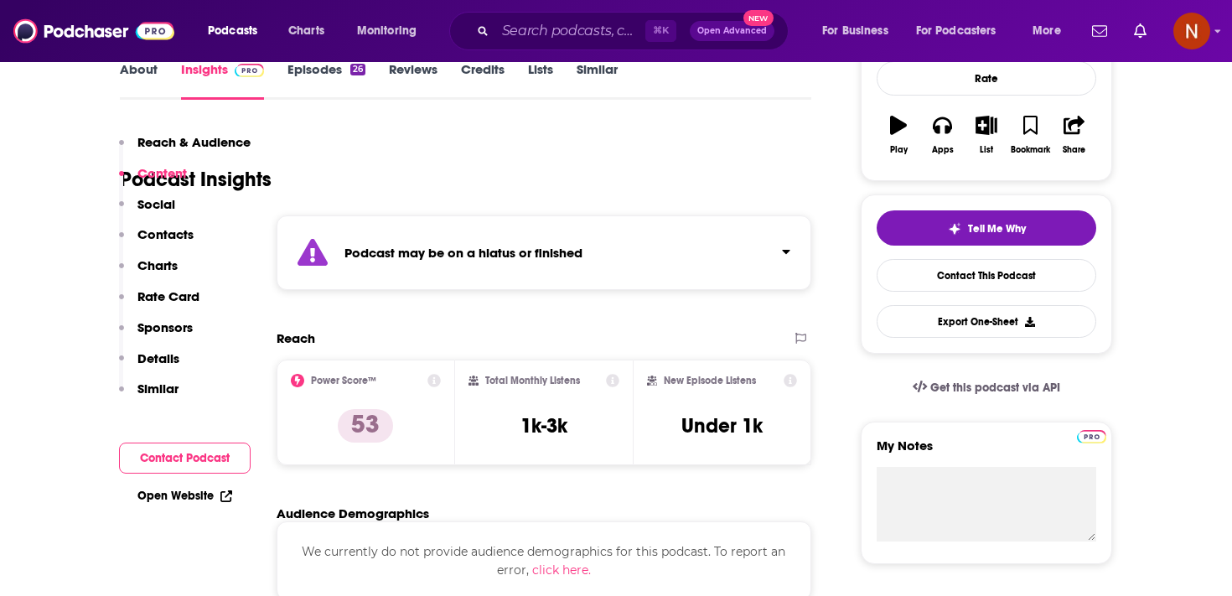
scroll to position [0, 0]
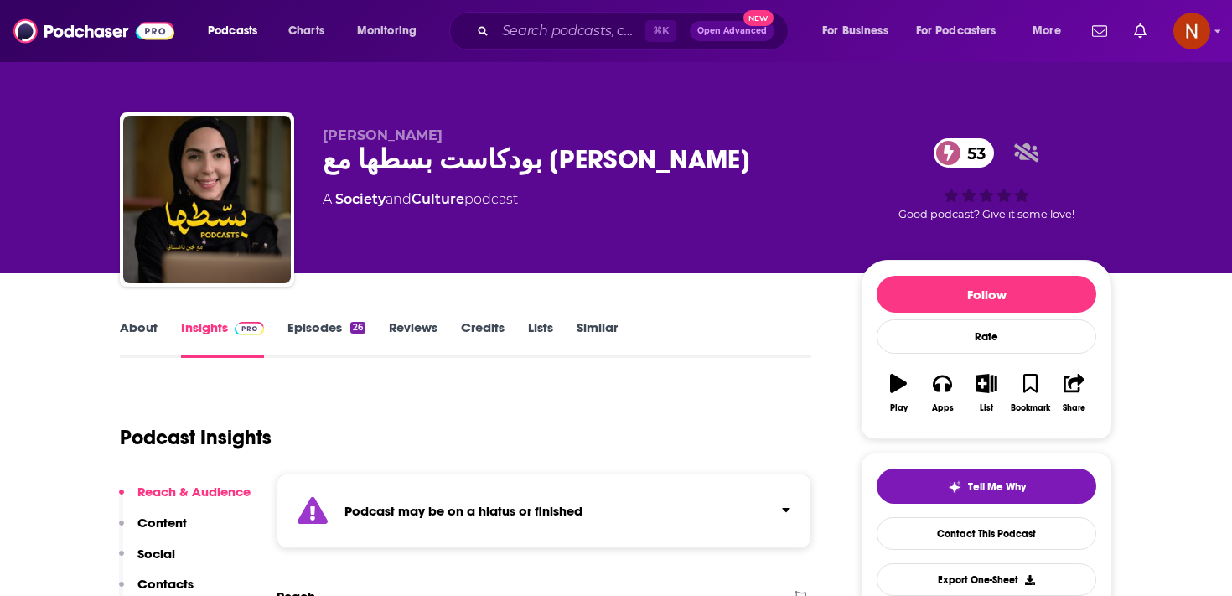
click at [510, 176] on div "بودكاست بسطها مع [PERSON_NAME] 53" at bounding box center [578, 159] width 511 height 33
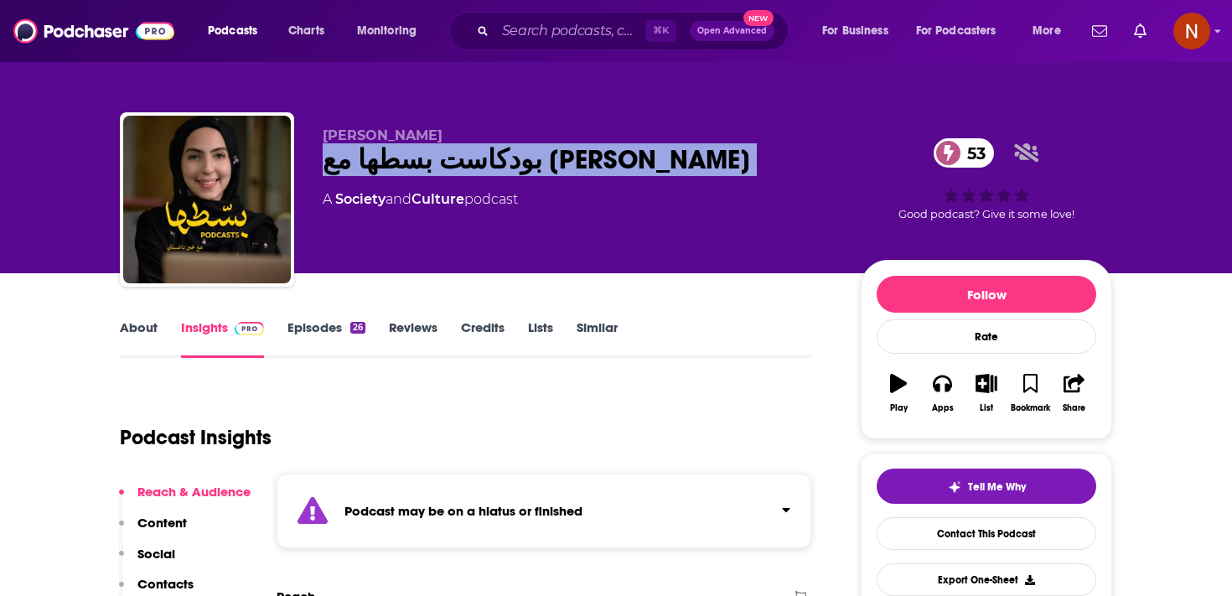
click at [510, 176] on div "بودكاست بسطها مع [PERSON_NAME] 53" at bounding box center [578, 159] width 511 height 33
copy div "بودكاست بسطها مع [PERSON_NAME] 53"
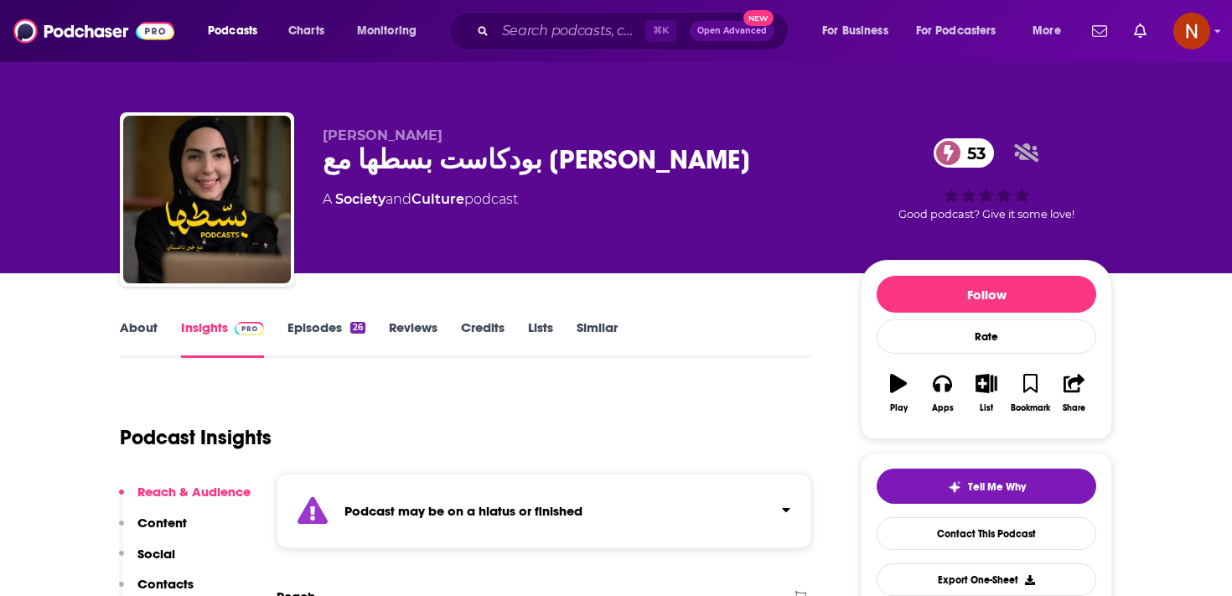
click at [488, 233] on div "[PERSON_NAME] بودكاست بسطها مع [PERSON_NAME] 53 A Society and Culture podcast" at bounding box center [578, 194] width 511 height 134
click at [505, 519] on div "Podcast may be on a hiatus or finished" at bounding box center [544, 511] width 535 height 75
click at [500, 443] on div "Podcast Insights" at bounding box center [459, 427] width 678 height 85
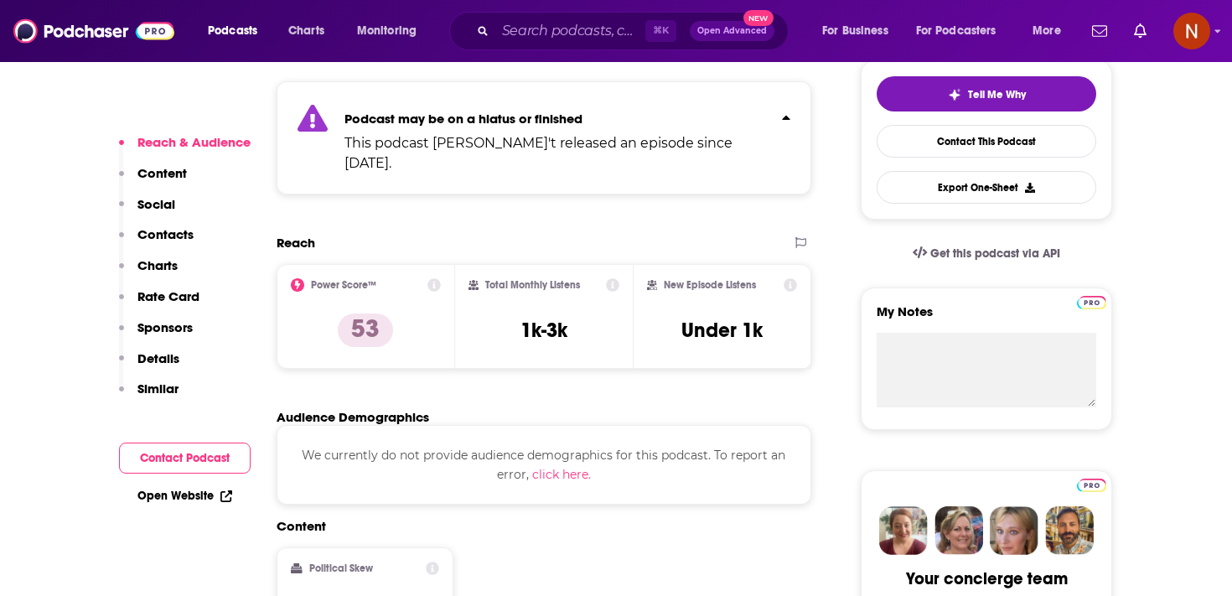
scroll to position [360, 0]
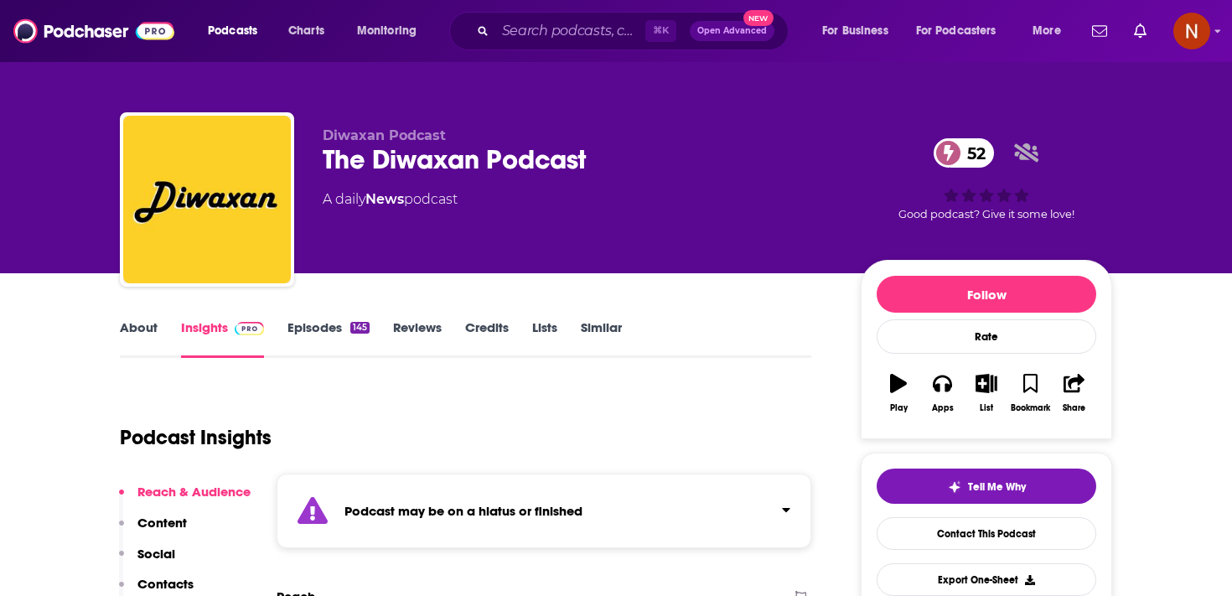
click at [486, 510] on strong "Podcast may be on a hiatus or finished" at bounding box center [463, 511] width 238 height 16
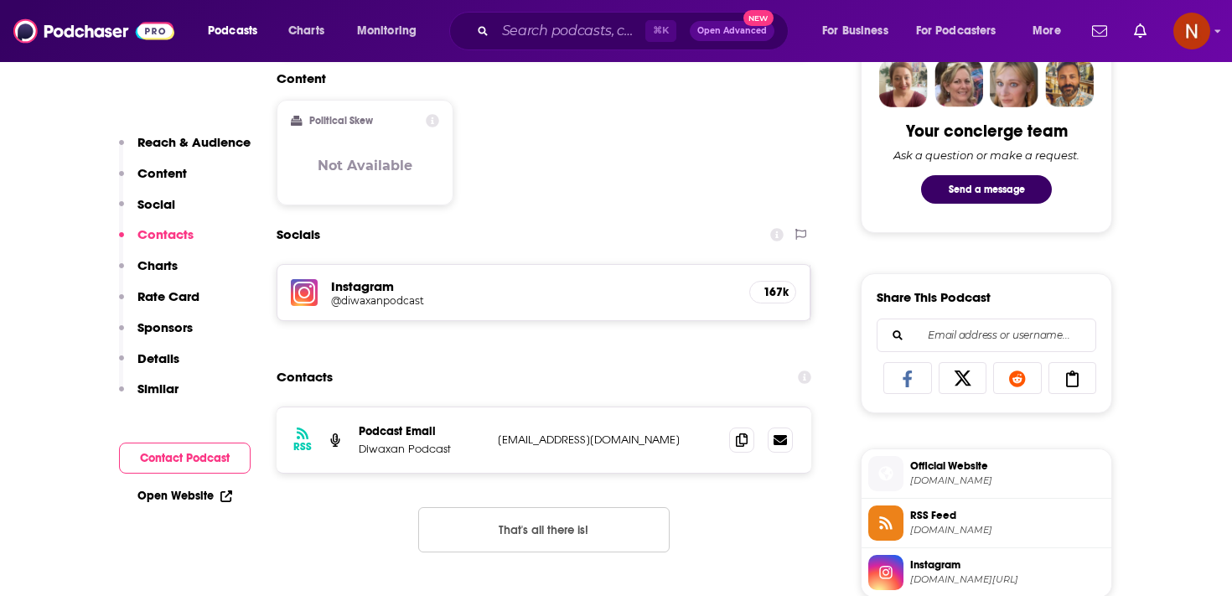
scroll to position [907, 0]
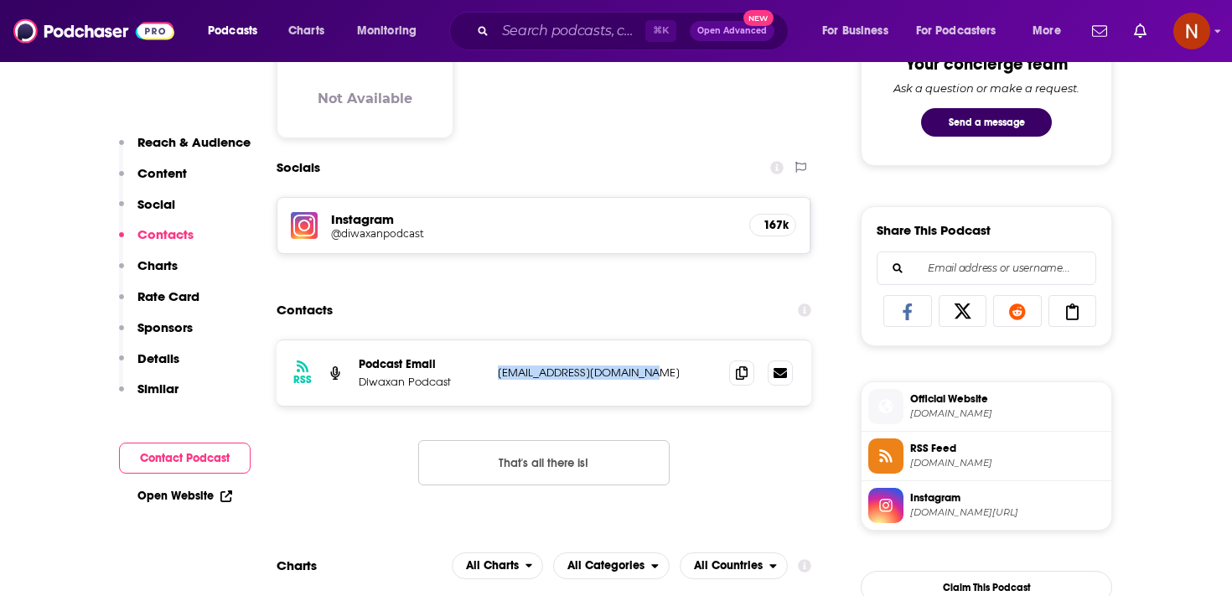
drag, startPoint x: 499, startPoint y: 352, endPoint x: 676, endPoint y: 352, distance: 177.7
click at [676, 365] on p "[EMAIL_ADDRESS][DOMAIN_NAME]" at bounding box center [607, 372] width 218 height 14
copy p "[EMAIL_ADDRESS][DOMAIN_NAME]"
click at [660, 294] on div "Contacts" at bounding box center [544, 310] width 535 height 32
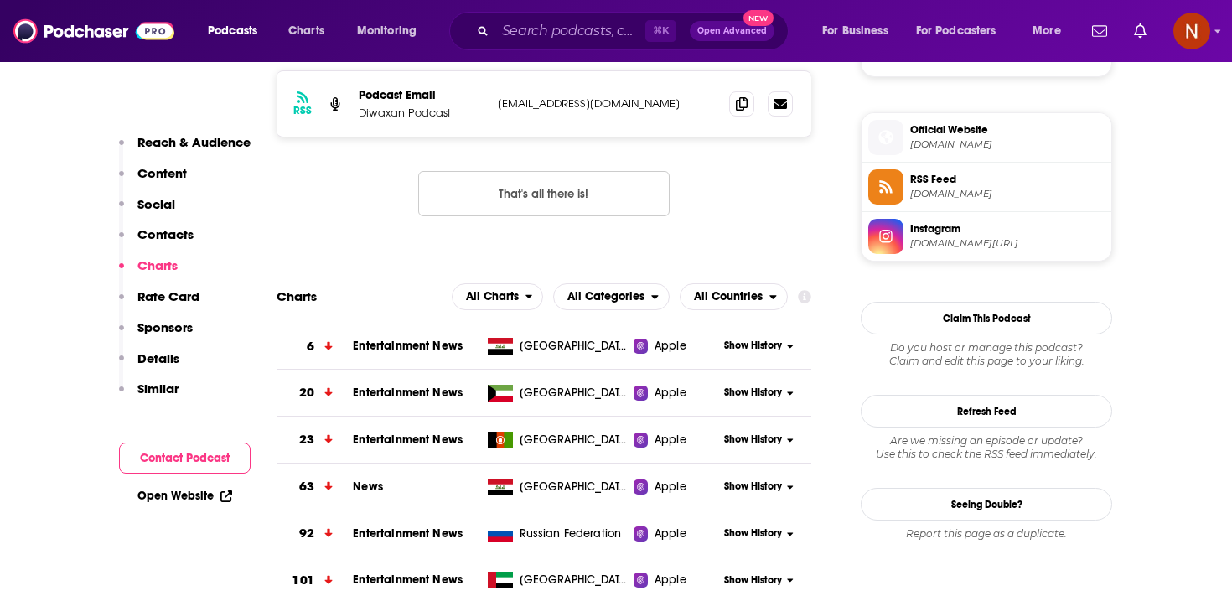
scroll to position [1170, 0]
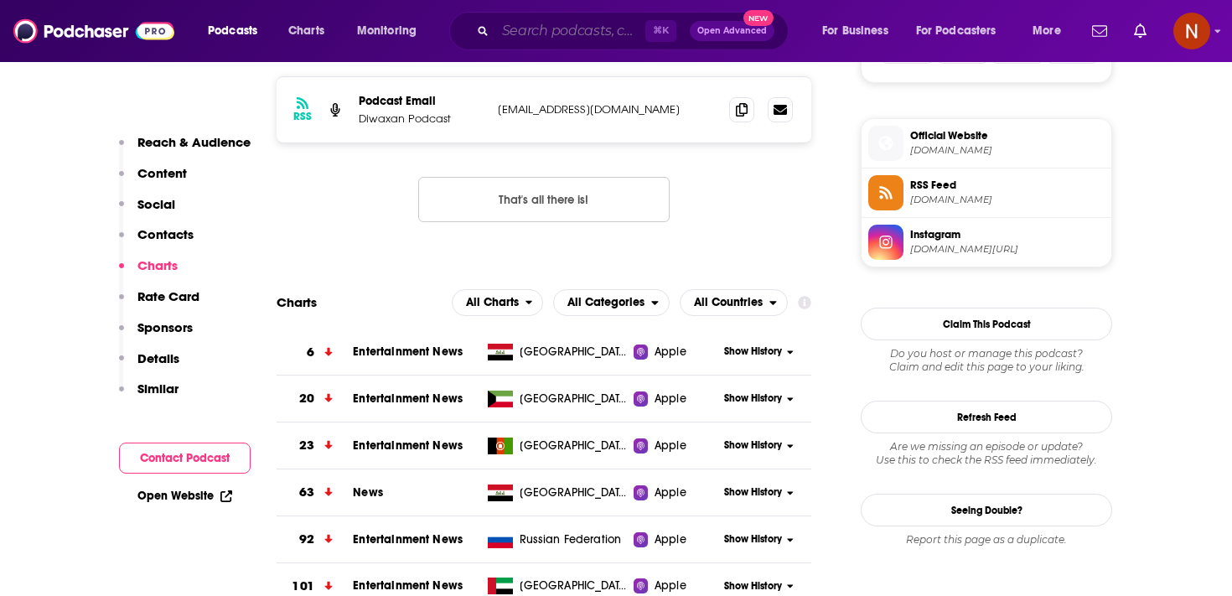
click at [511, 29] on input "Search podcasts, credits, & more..." at bounding box center [570, 31] width 150 height 27
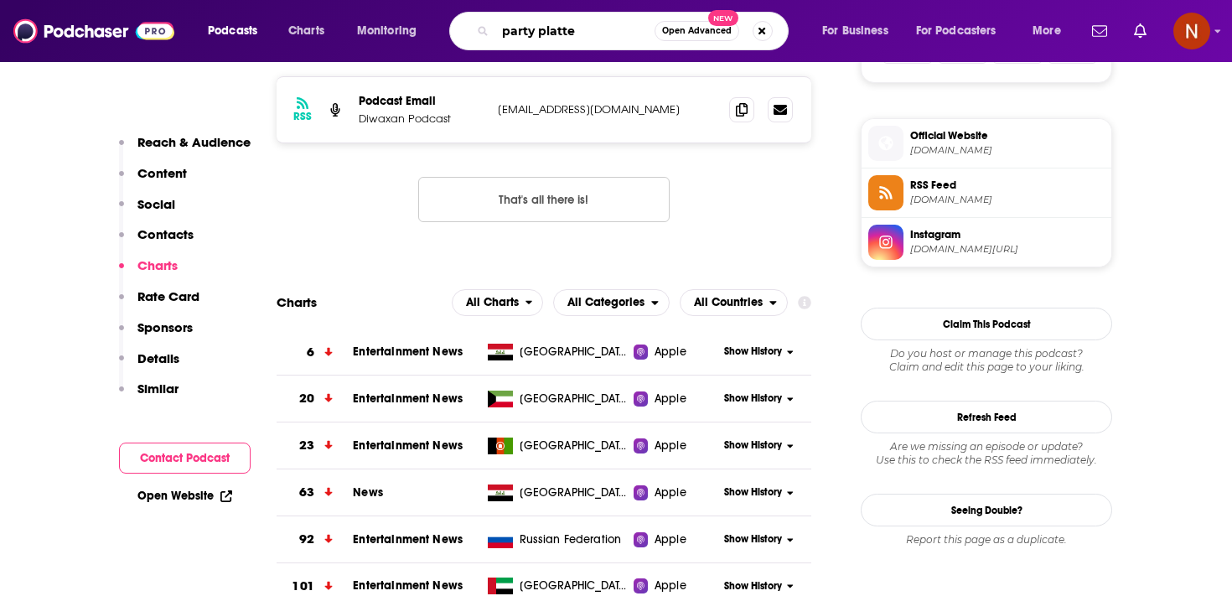
type input "party platter"
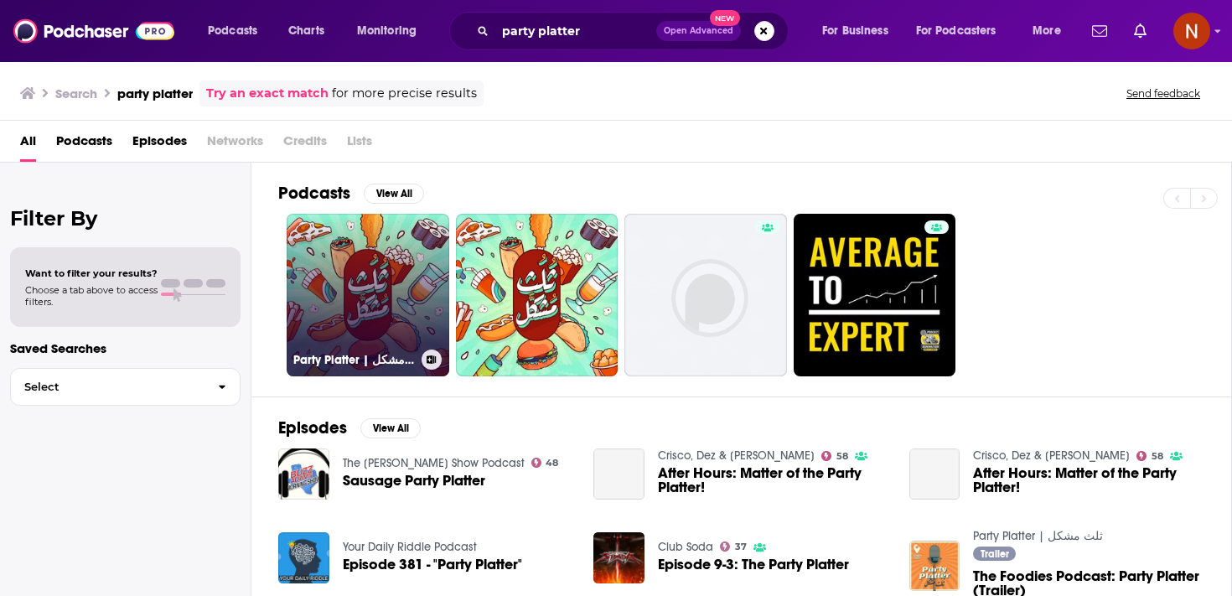
click at [383, 322] on link "Party Platter | ثلث مشكل" at bounding box center [368, 295] width 163 height 163
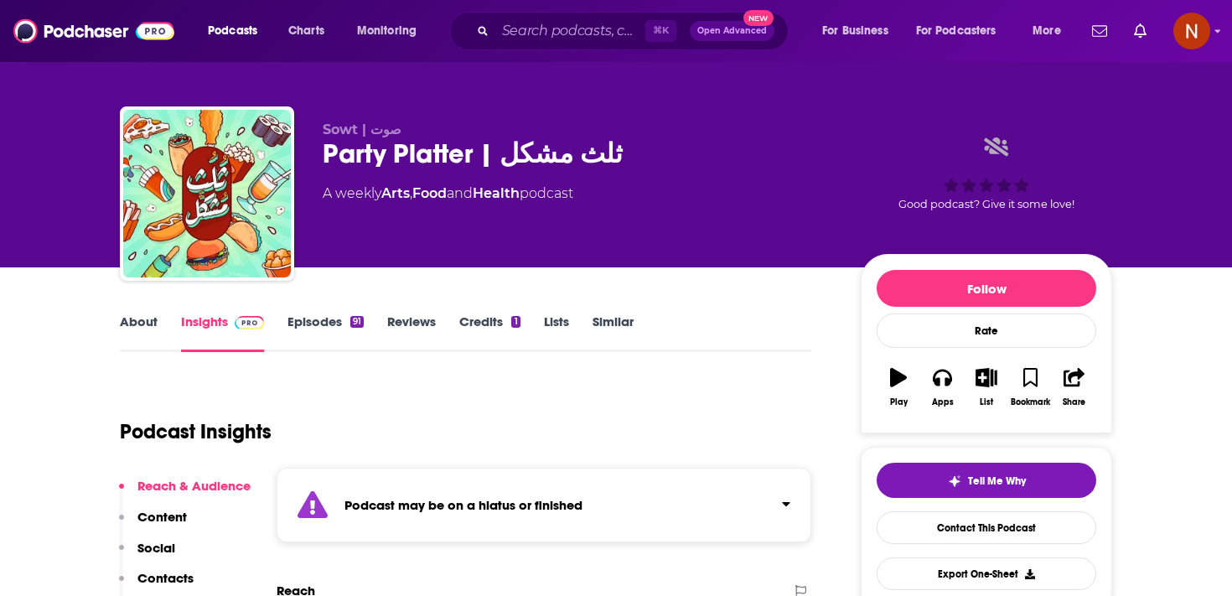
scroll to position [10, 0]
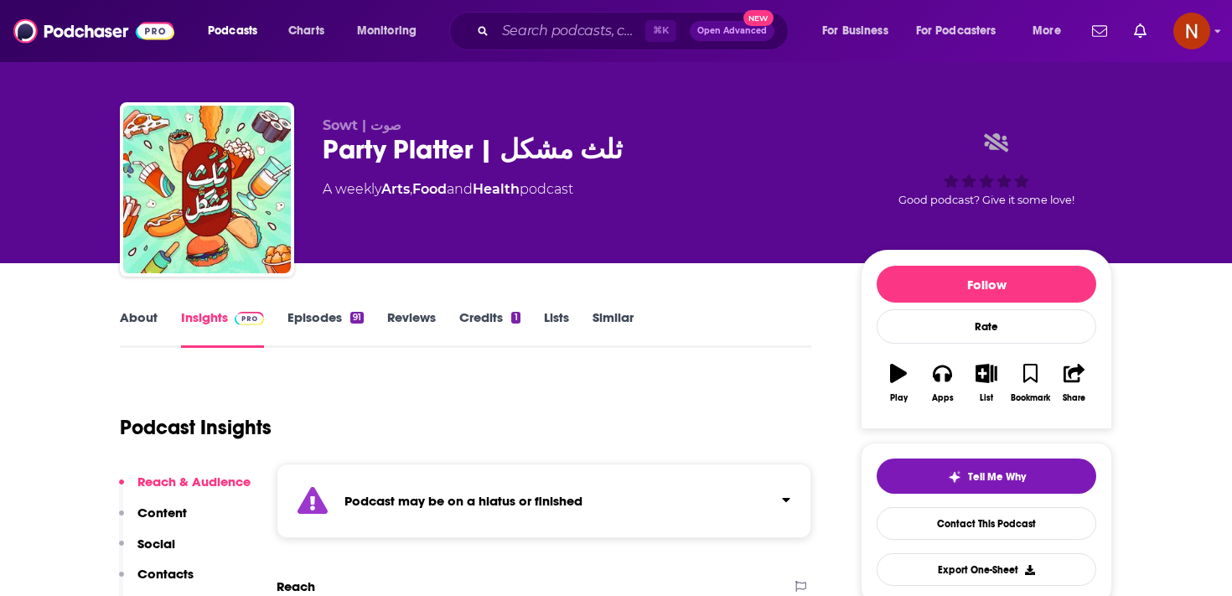
click at [342, 328] on link "Episodes 91" at bounding box center [326, 328] width 76 height 39
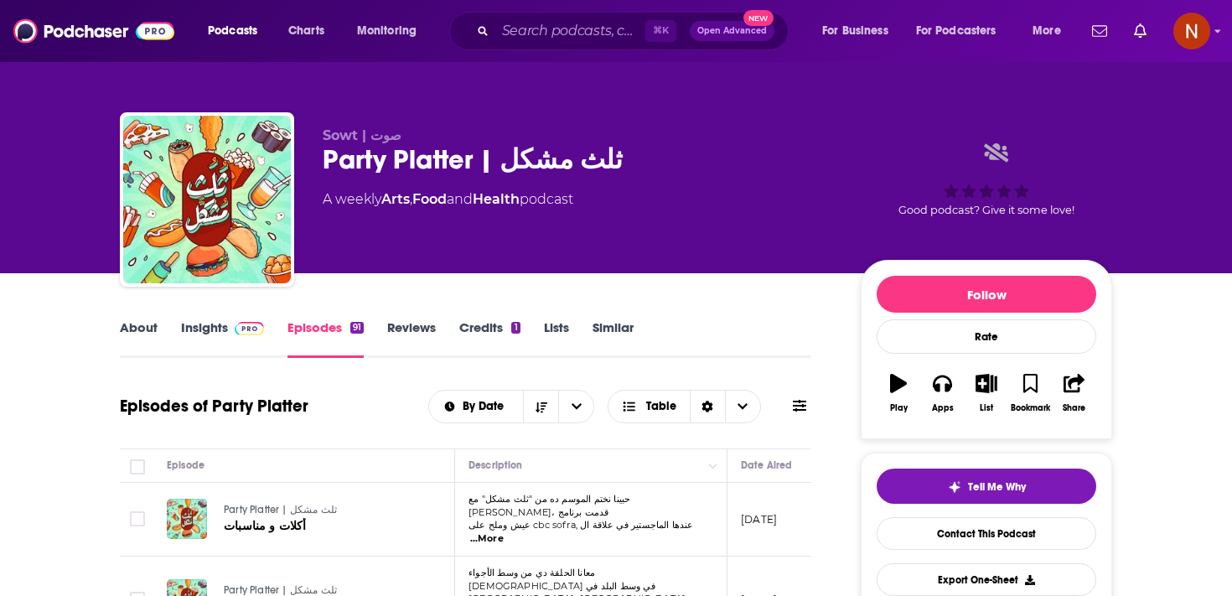
click at [377, 156] on div "Party Platter | ثلث مشكل" at bounding box center [578, 159] width 511 height 33
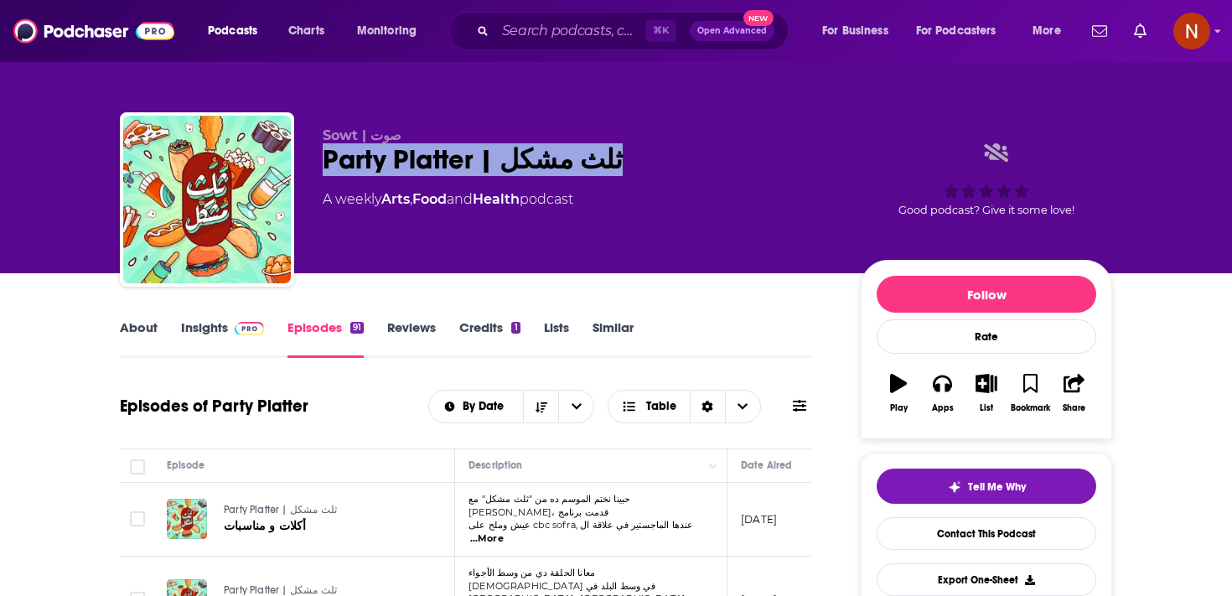
click at [377, 156] on div "Party Platter | ثلث مشكل" at bounding box center [578, 159] width 511 height 33
copy div "Party Platter | ثلث مشكل"
click at [507, 169] on div "Party Platter | ثلث مشكل" at bounding box center [578, 159] width 511 height 33
drag, startPoint x: 502, startPoint y: 169, endPoint x: 610, endPoint y: 168, distance: 108.1
click at [611, 169] on div "Party Platter | ثلث مشكل" at bounding box center [578, 159] width 511 height 33
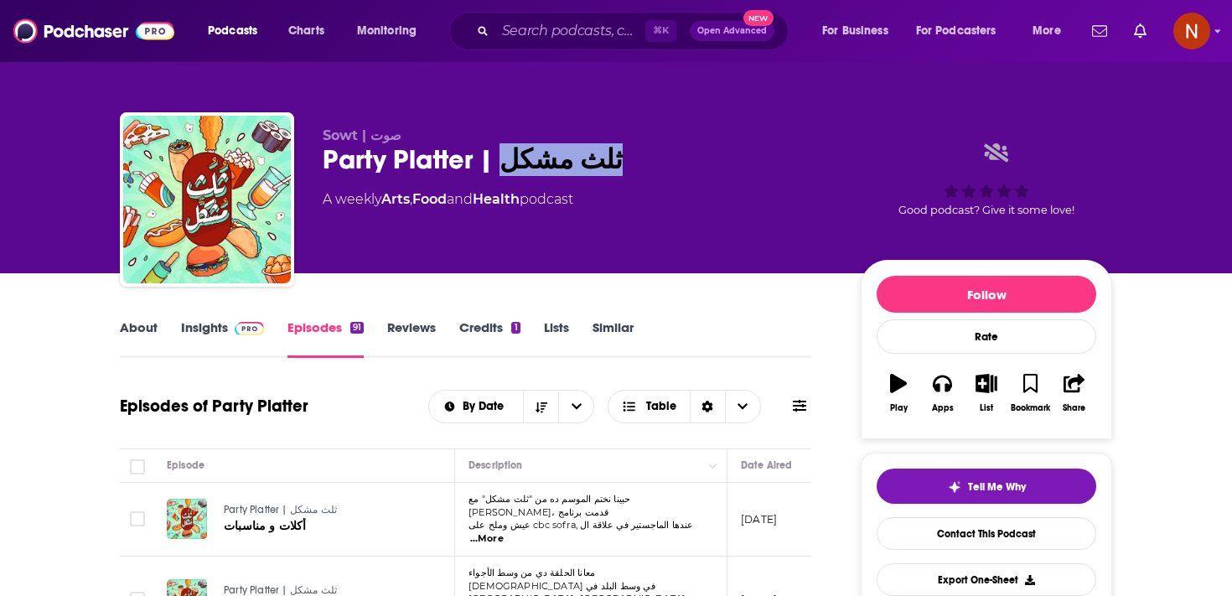
copy h2 "ثلث مشكل"
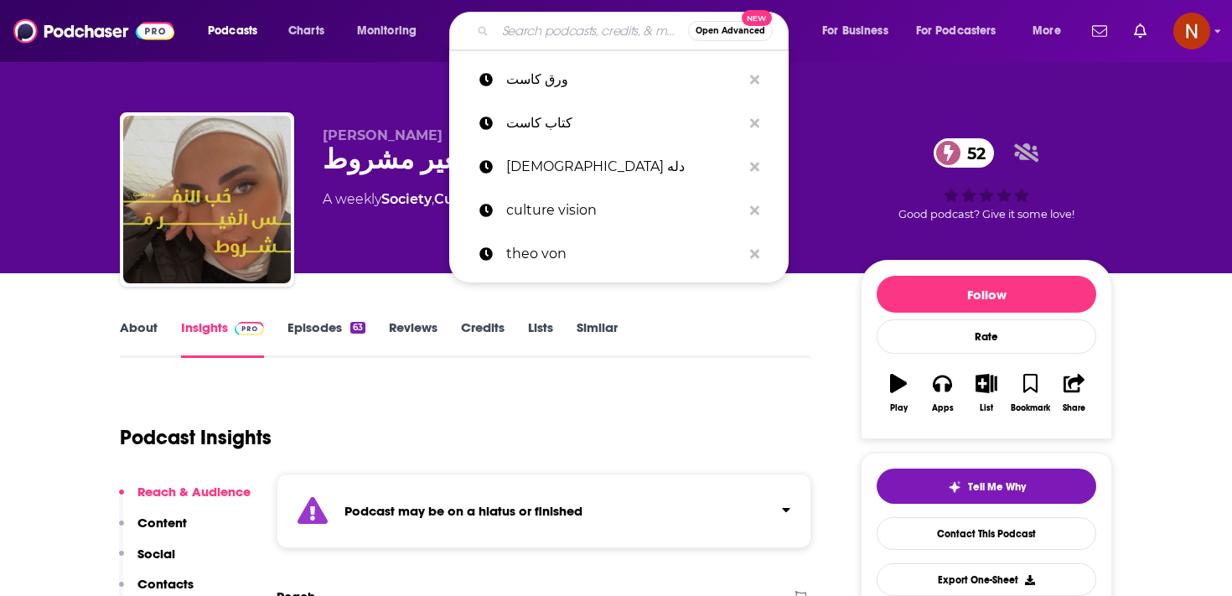
click at [543, 32] on input "Search podcasts, credits, & more..." at bounding box center [591, 31] width 193 height 27
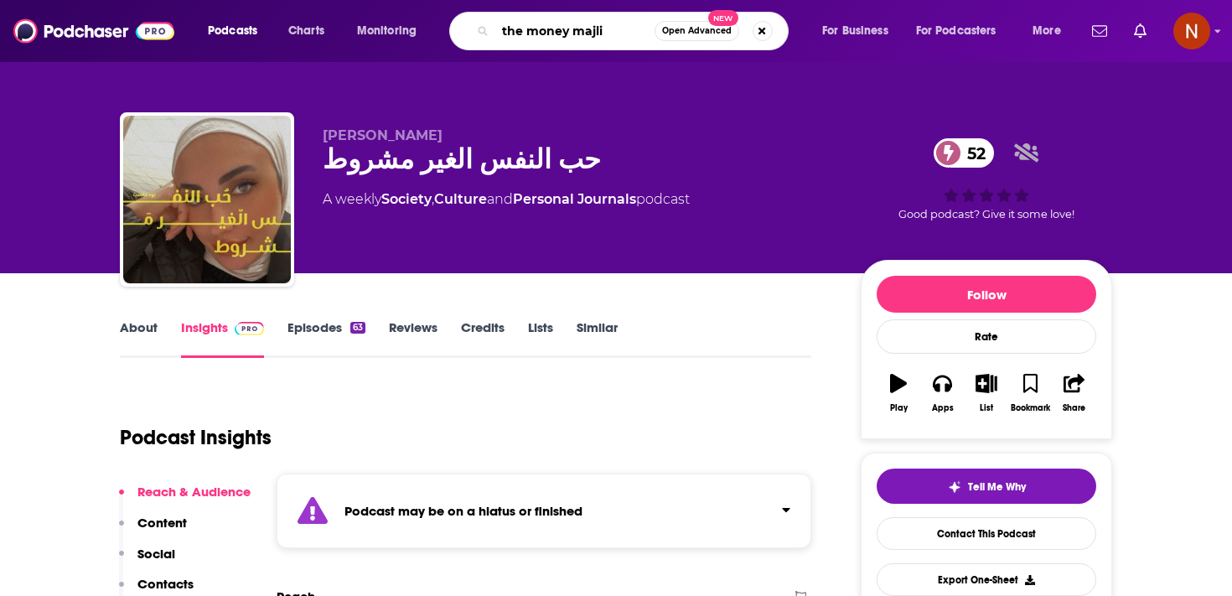
type input "the money majlis"
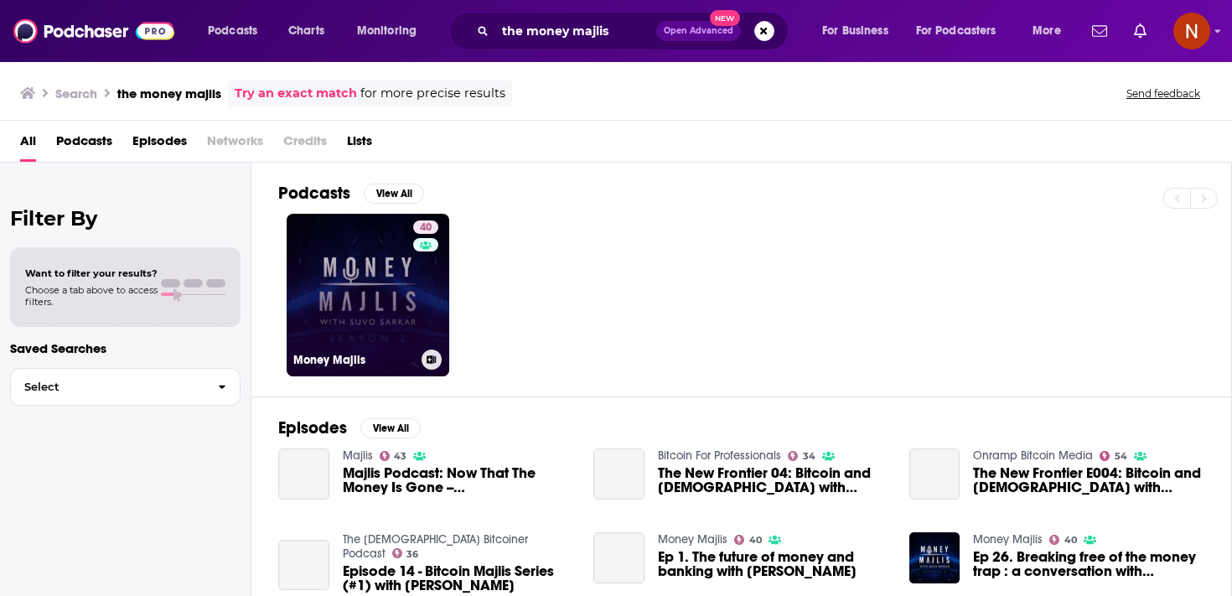
click at [384, 267] on link "40 Money Majlis" at bounding box center [368, 295] width 163 height 163
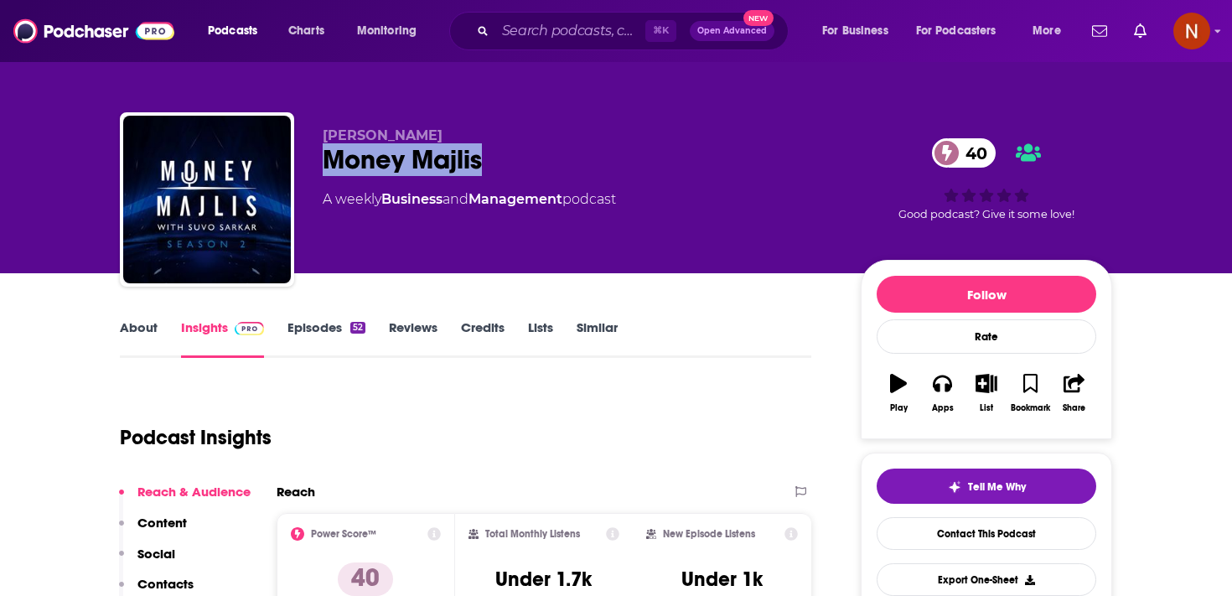
drag, startPoint x: 490, startPoint y: 168, endPoint x: 328, endPoint y: 148, distance: 163.8
click at [328, 148] on div "Money Majlis 40" at bounding box center [578, 159] width 511 height 33
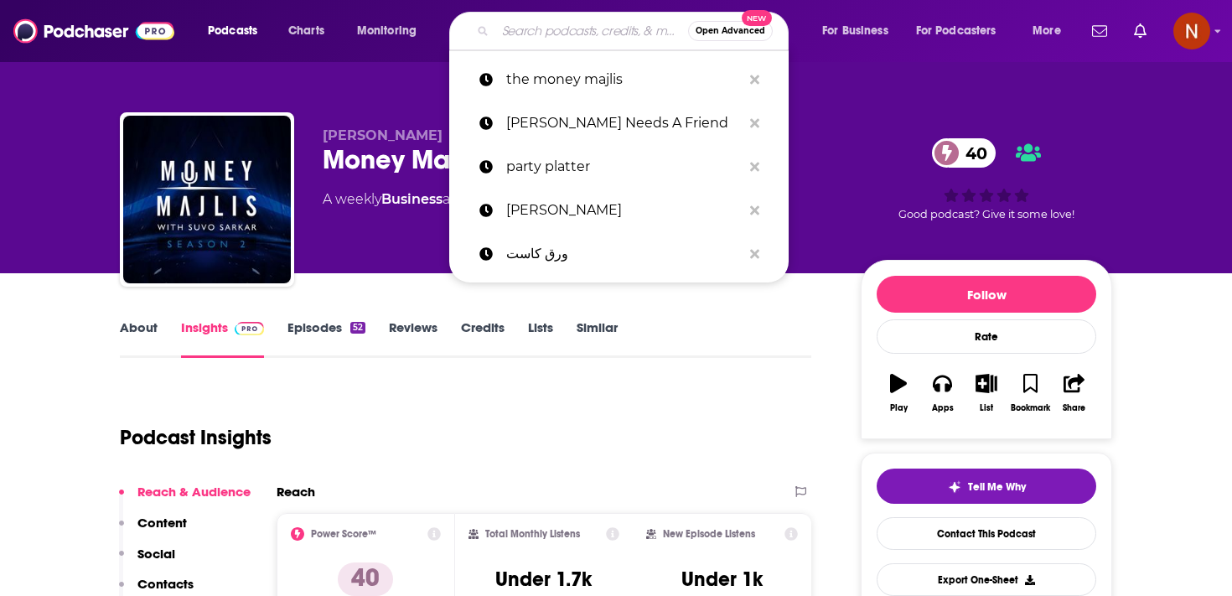
click at [586, 23] on input "Search podcasts, credits, & more..." at bounding box center [591, 31] width 193 height 27
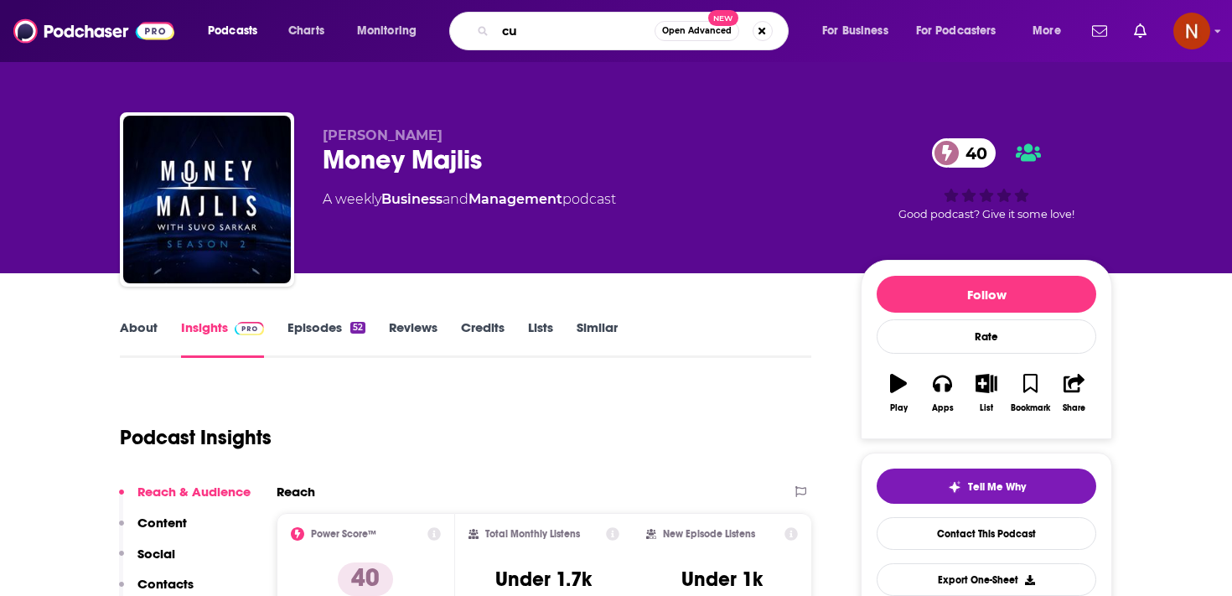
type input "c"
type input "cushonomics"
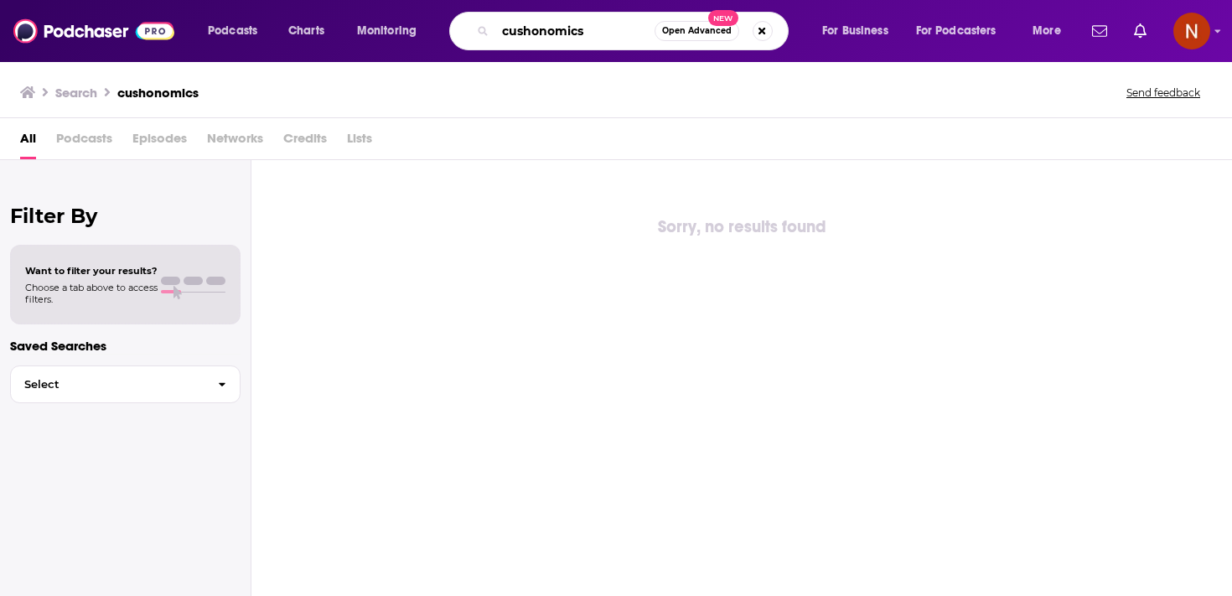
click at [625, 32] on input "cushonomics" at bounding box center [574, 31] width 159 height 27
type input "cushonomics w"
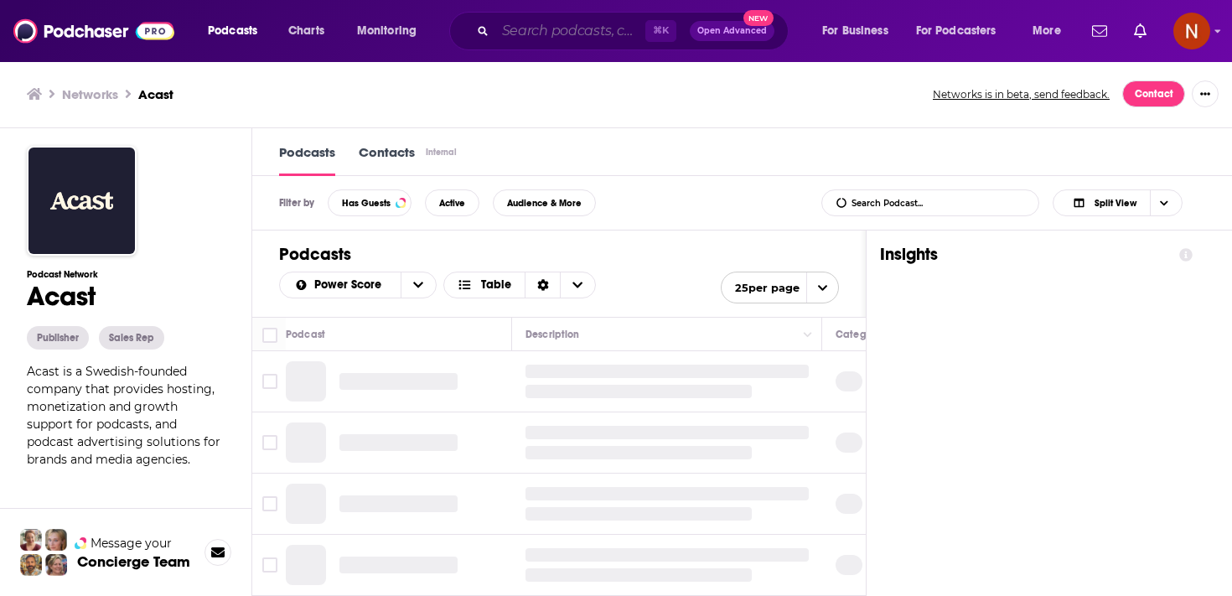
click at [547, 34] on input "Search podcasts, credits, & more..." at bounding box center [570, 31] width 150 height 27
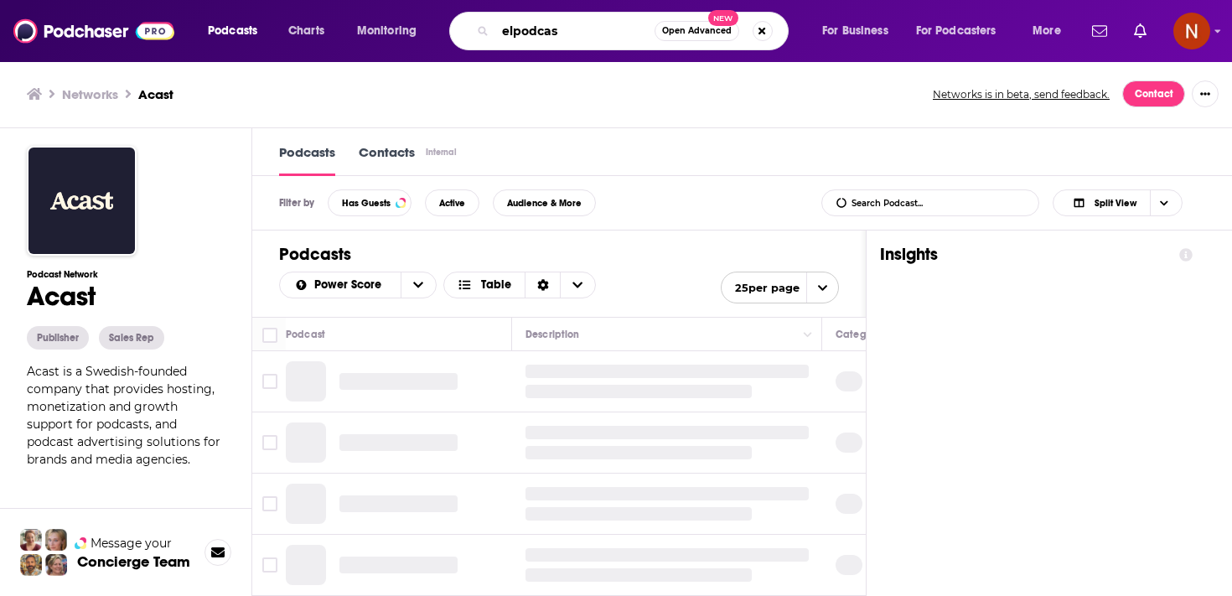
type input "elpodcast"
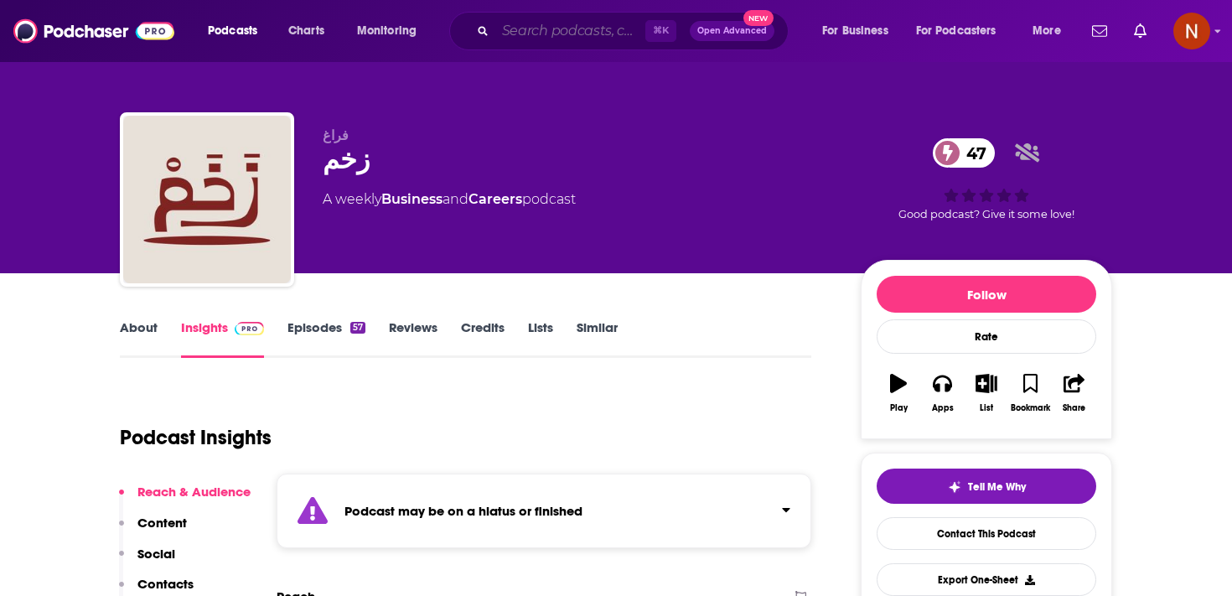
click at [514, 34] on input "Search podcasts, credits, & more..." at bounding box center [570, 31] width 150 height 27
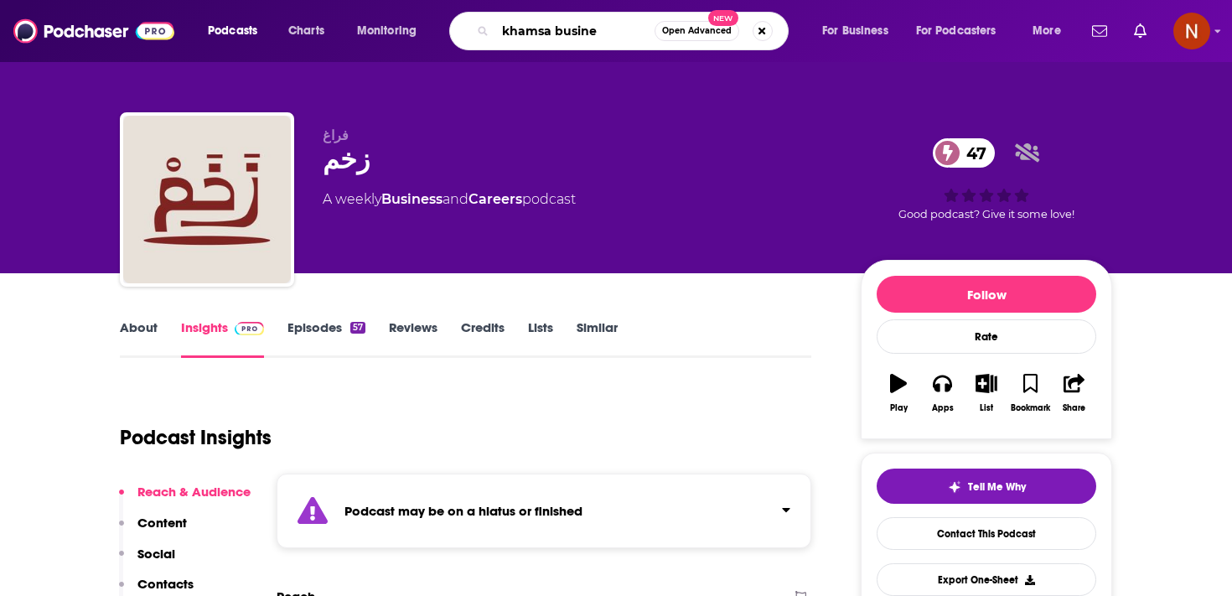
type input "khamsa busines"
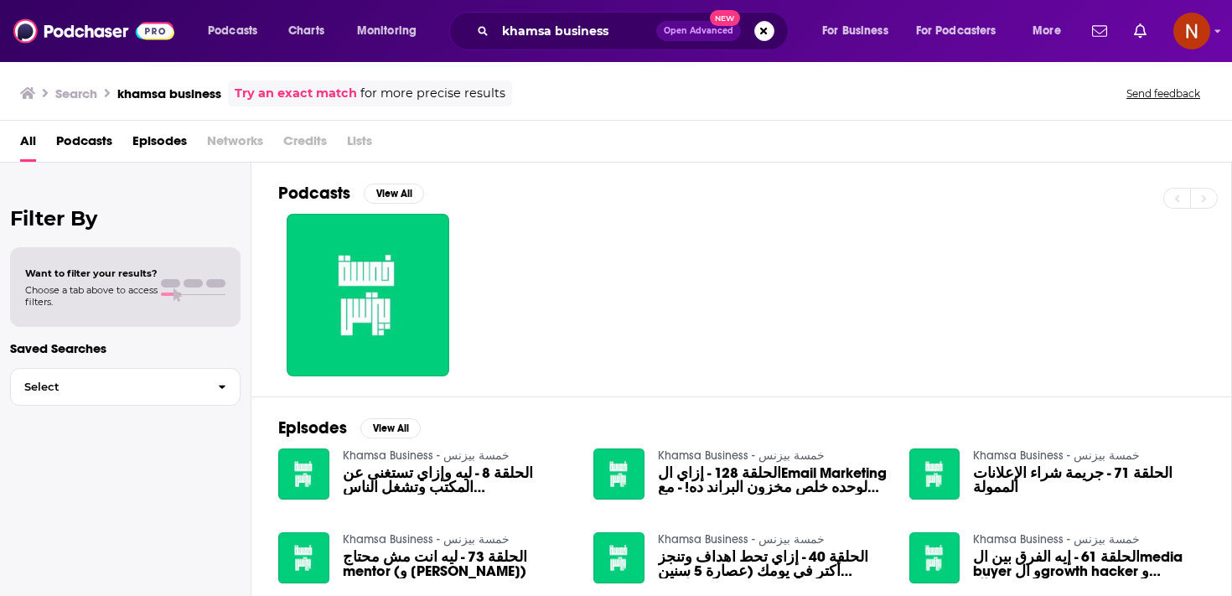
click at [450, 298] on div at bounding box center [754, 295] width 953 height 163
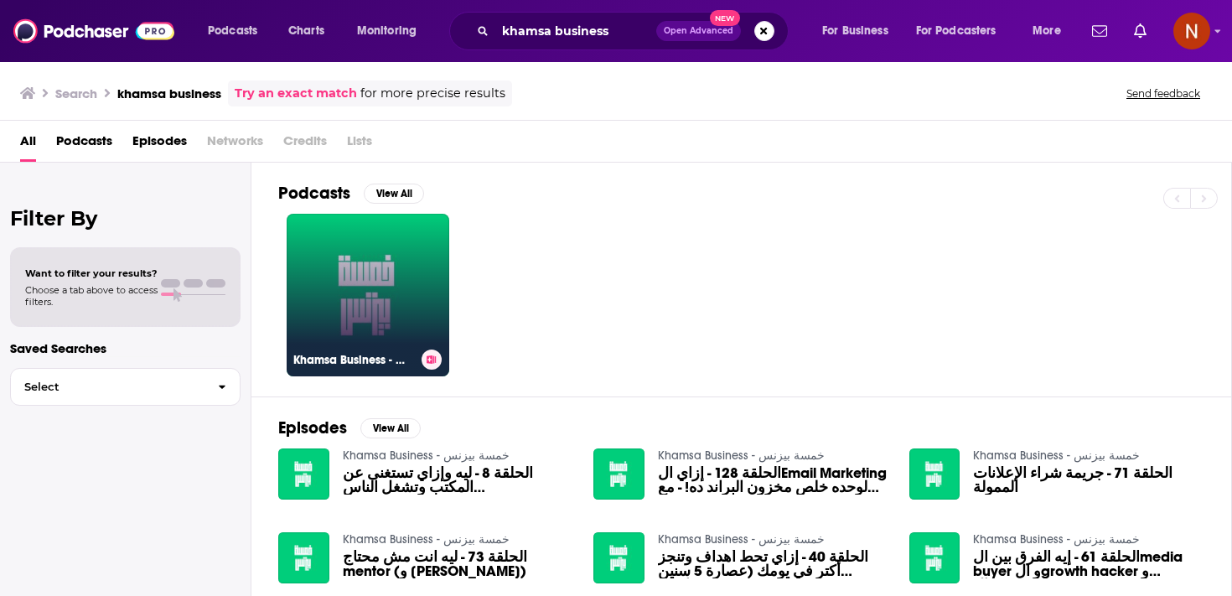
click at [398, 308] on link "Khamsa Business - خمسة بيزنس" at bounding box center [368, 295] width 163 height 163
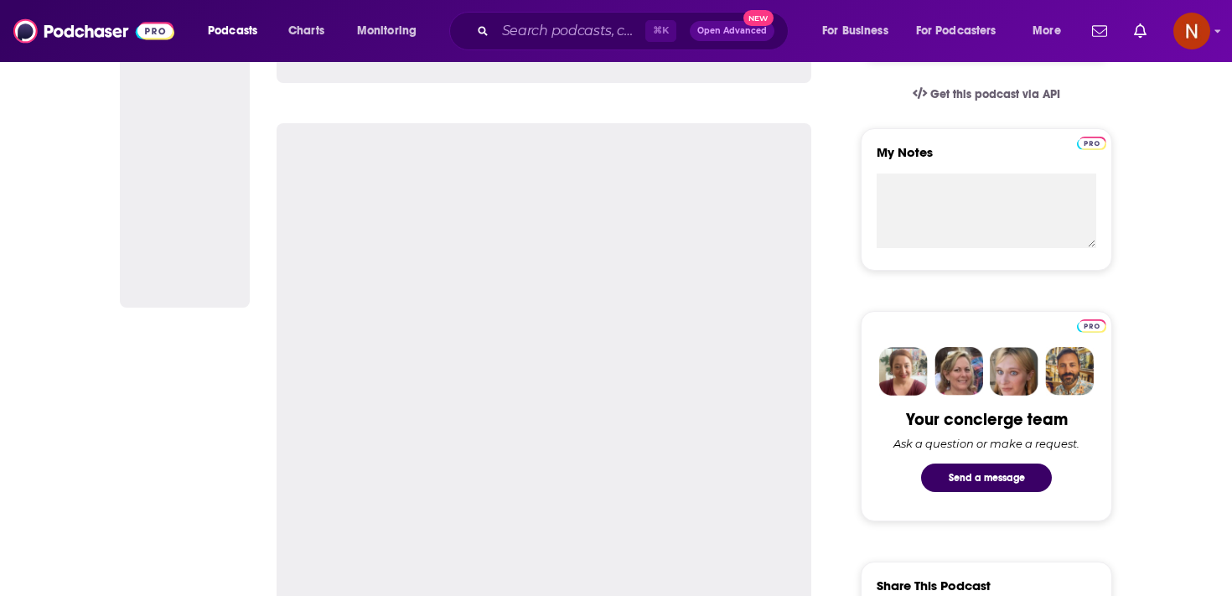
scroll to position [934, 0]
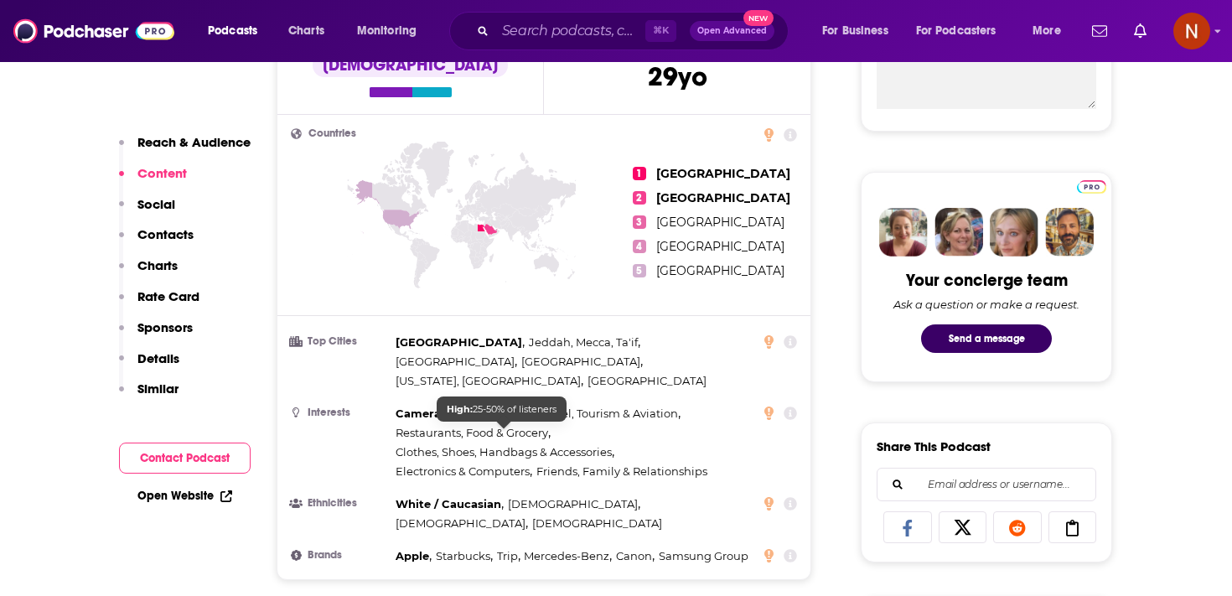
click at [417, 445] on span "Clothes, Shoes, Handbags & Accessories" at bounding box center [504, 451] width 216 height 13
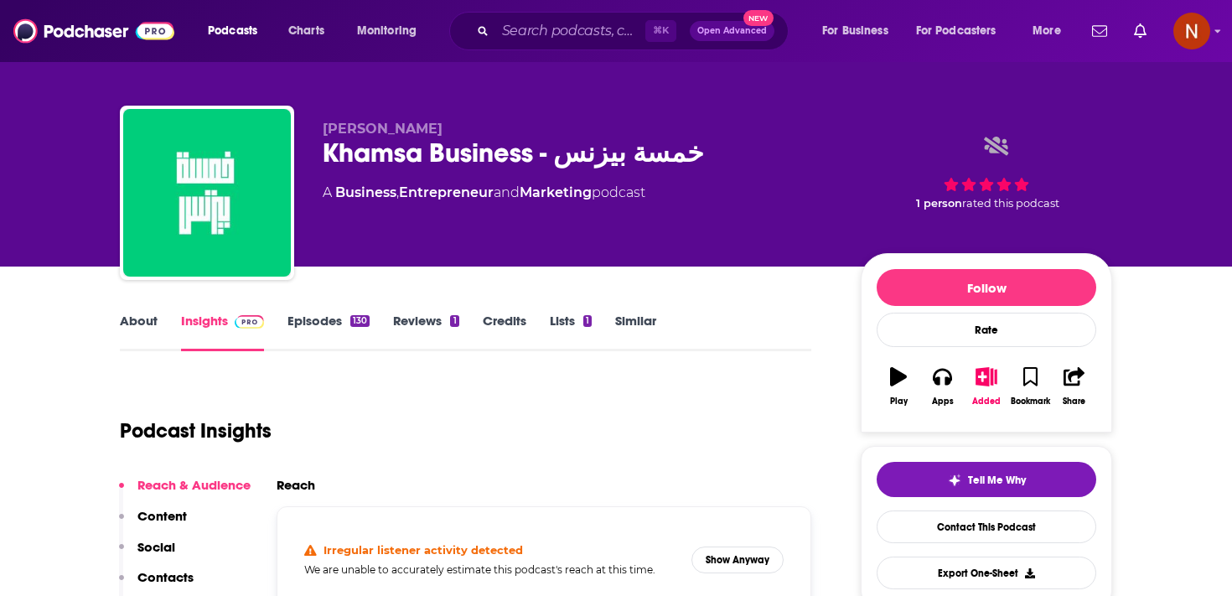
scroll to position [9, 0]
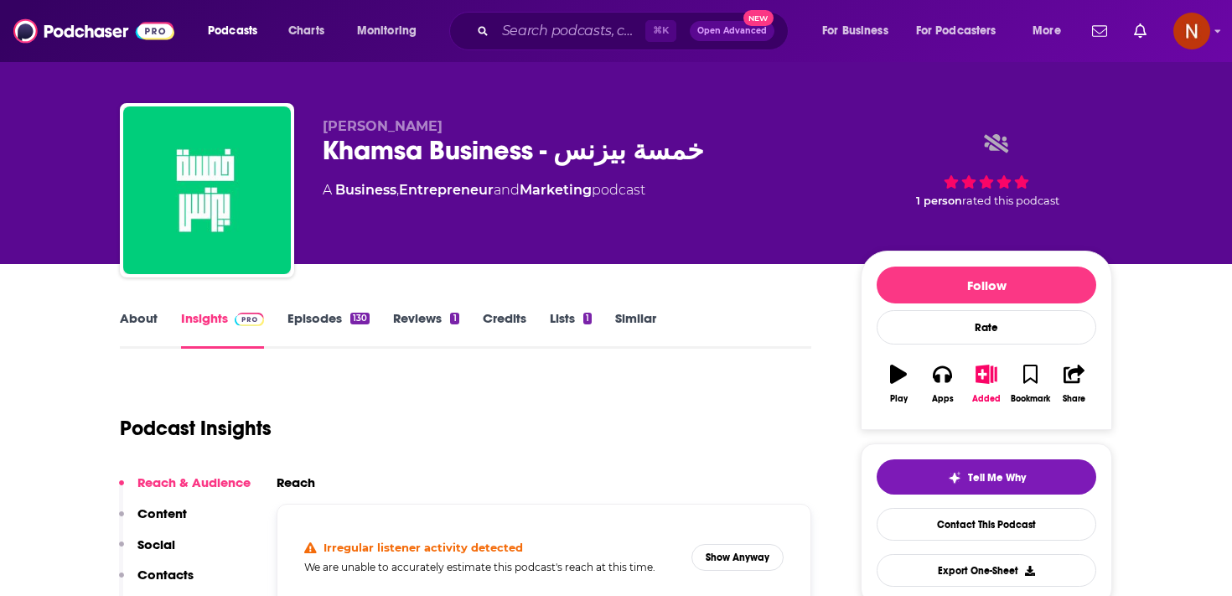
click at [374, 142] on div "Khamsa Business - خمسة بيزنس" at bounding box center [578, 150] width 511 height 33
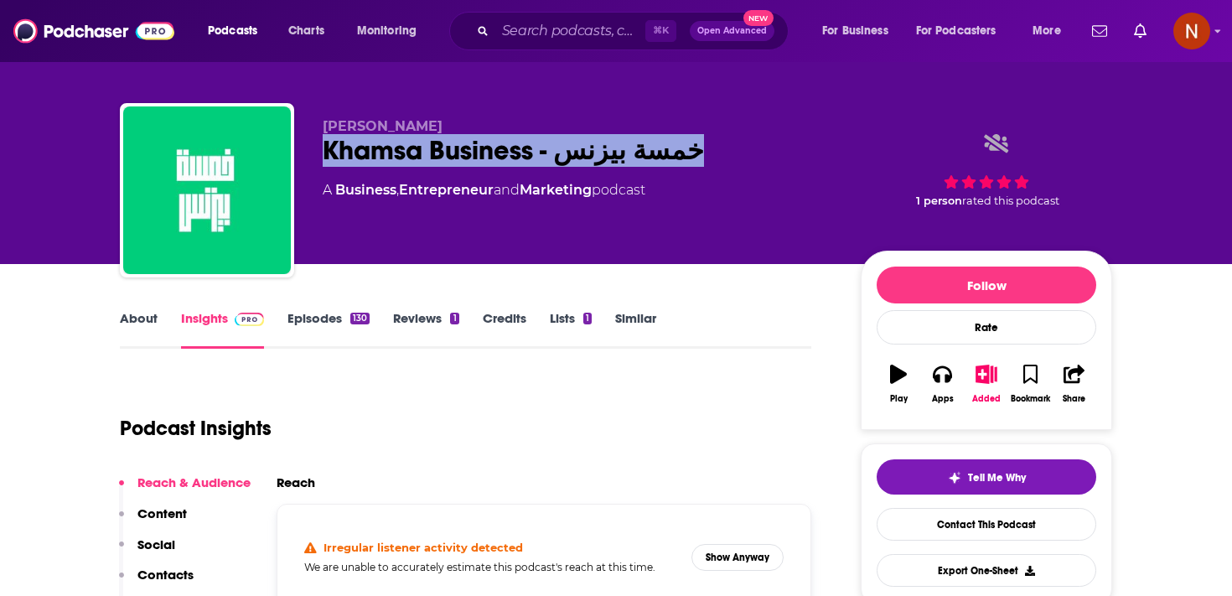
click at [374, 142] on div "Khamsa Business - خمسة بيزنس" at bounding box center [578, 150] width 511 height 33
copy div "Khamsa Business - خمسة بيزنس"
click at [303, 32] on span "Charts" at bounding box center [306, 30] width 36 height 23
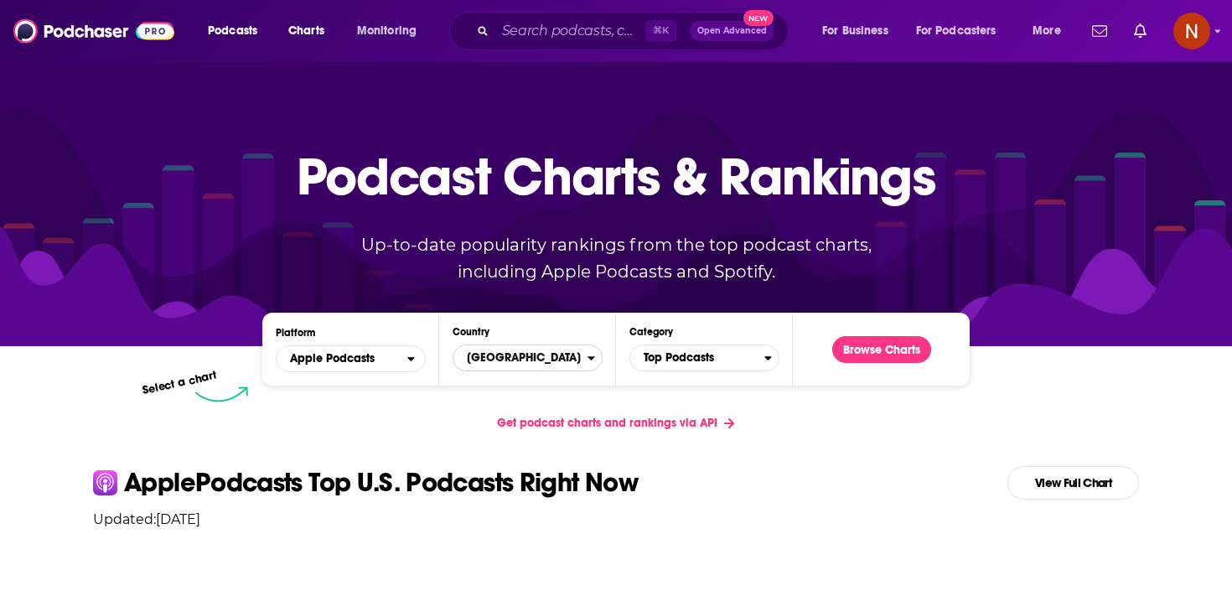
click at [515, 361] on span "United States" at bounding box center [520, 358] width 134 height 28
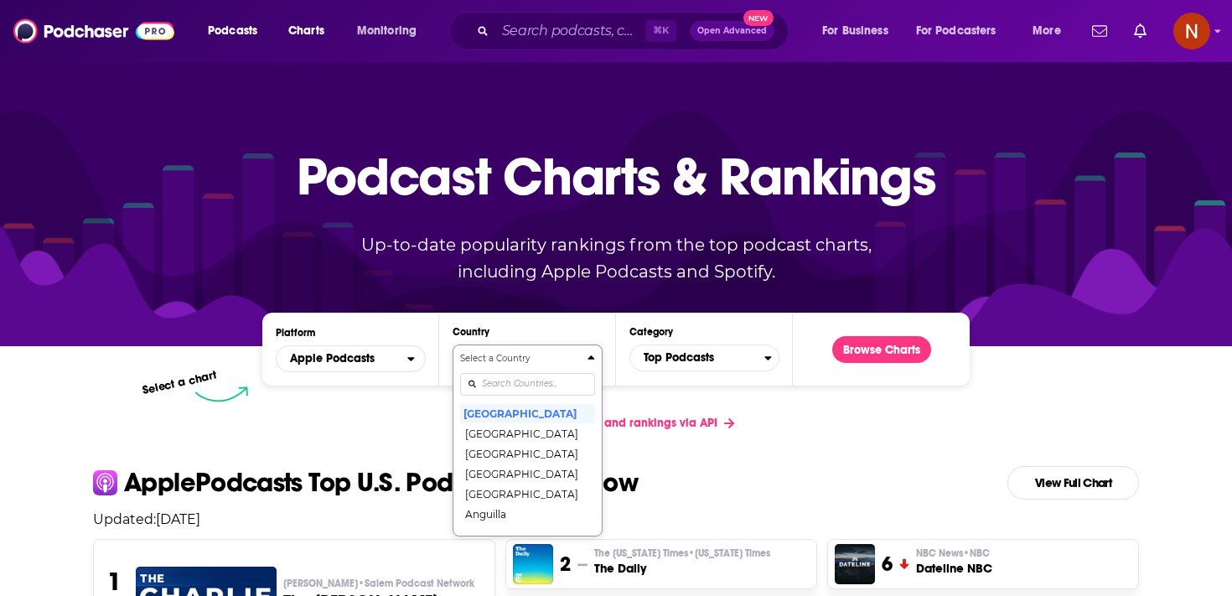
click at [516, 391] on input "Countries" at bounding box center [527, 384] width 135 height 23
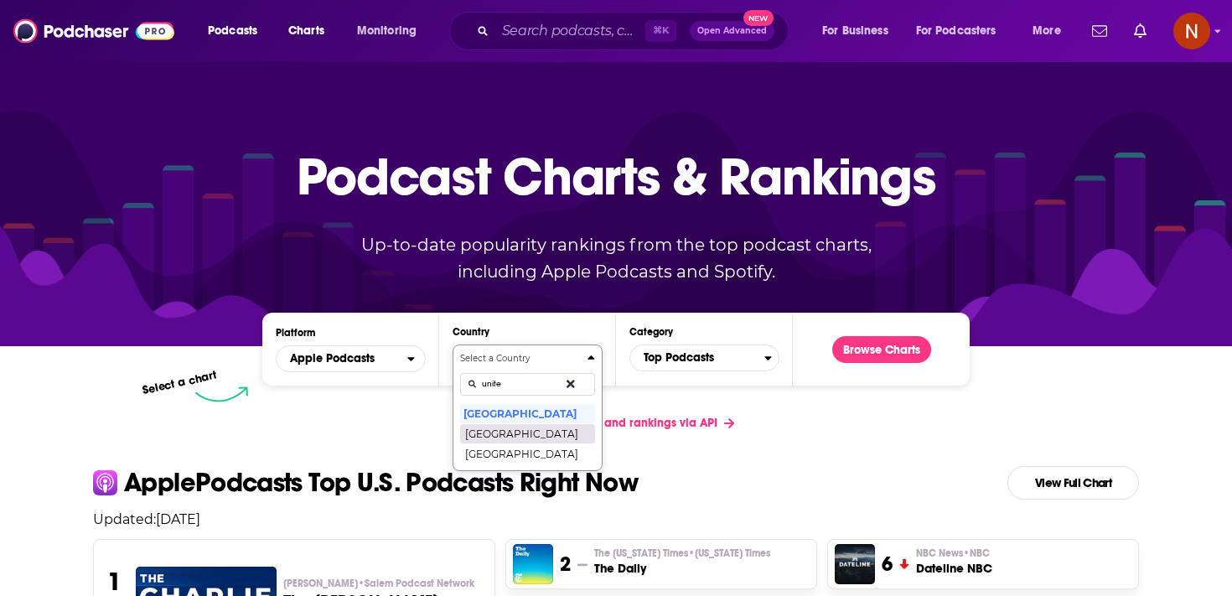
type input "unite"
click at [516, 427] on button "United Arab Emirates" at bounding box center [527, 433] width 135 height 20
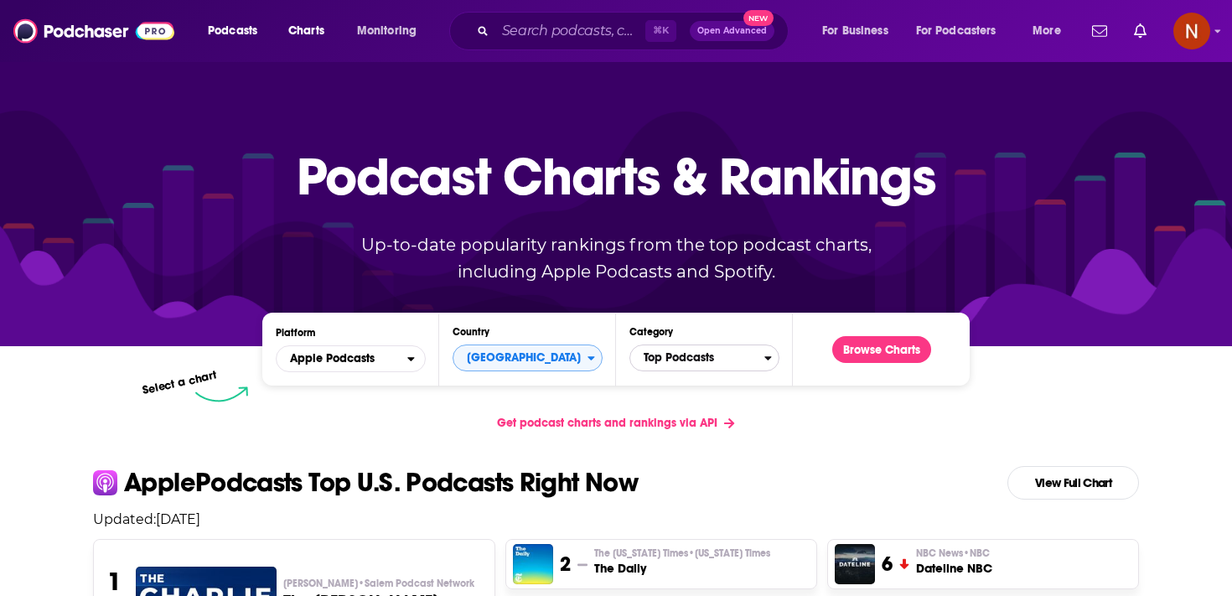
click at [729, 357] on span "Top Podcasts" at bounding box center [697, 358] width 134 height 28
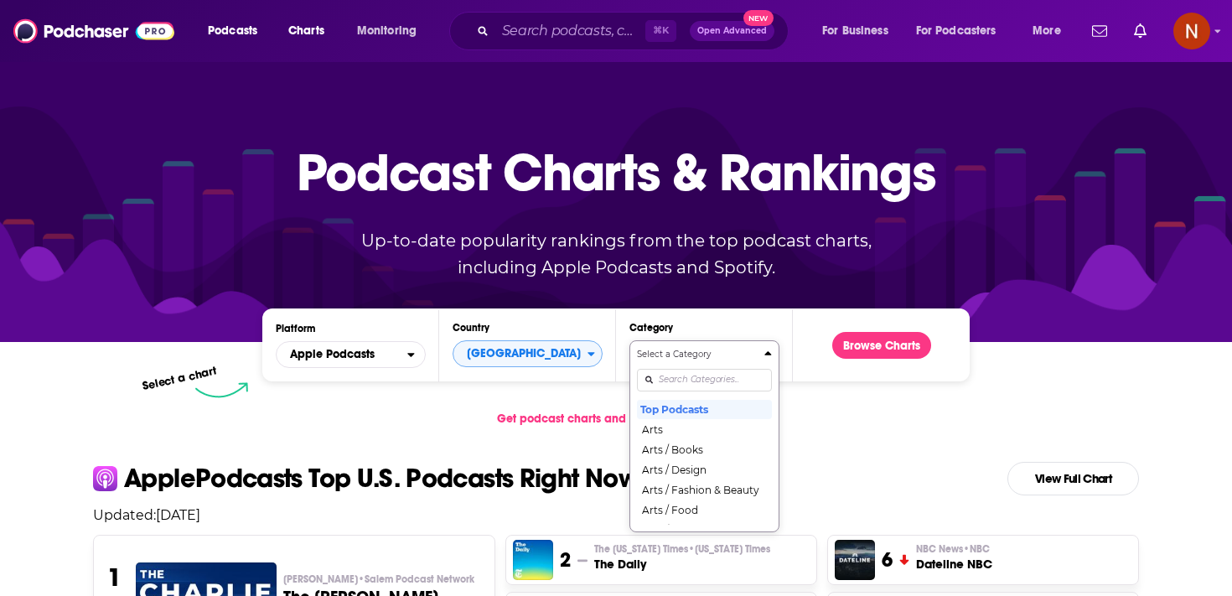
click at [723, 387] on div "Select a Category Top Podcasts Arts Arts / Books Arts / Design Arts / Fashion &…" at bounding box center [704, 436] width 135 height 177
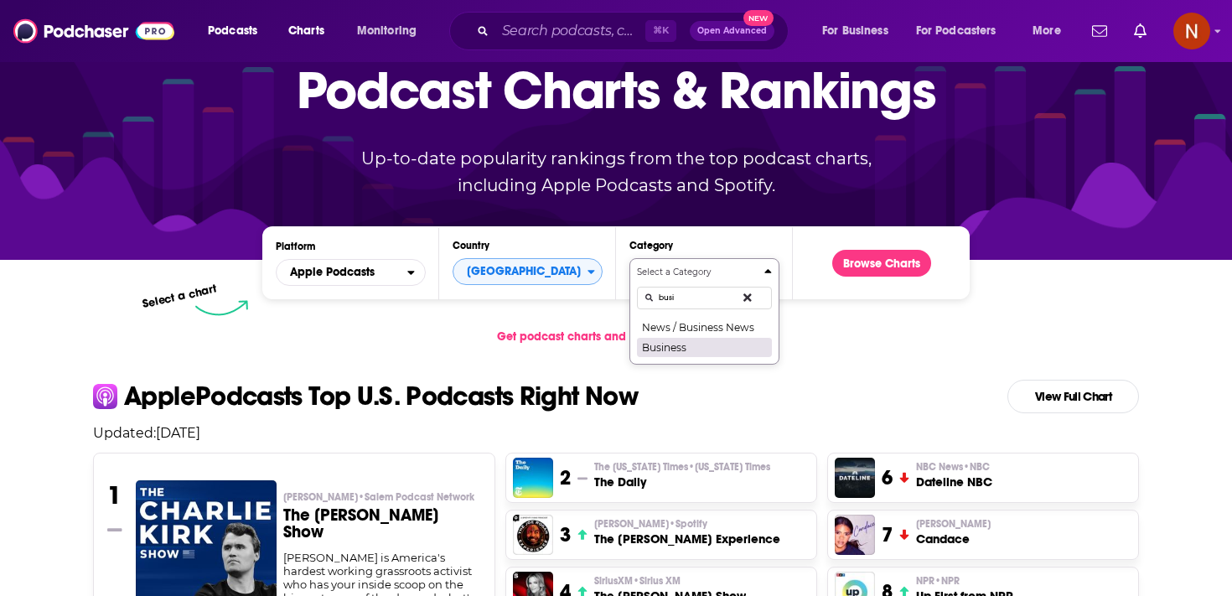
type input "busi"
click at [716, 348] on button "Business" at bounding box center [704, 347] width 135 height 20
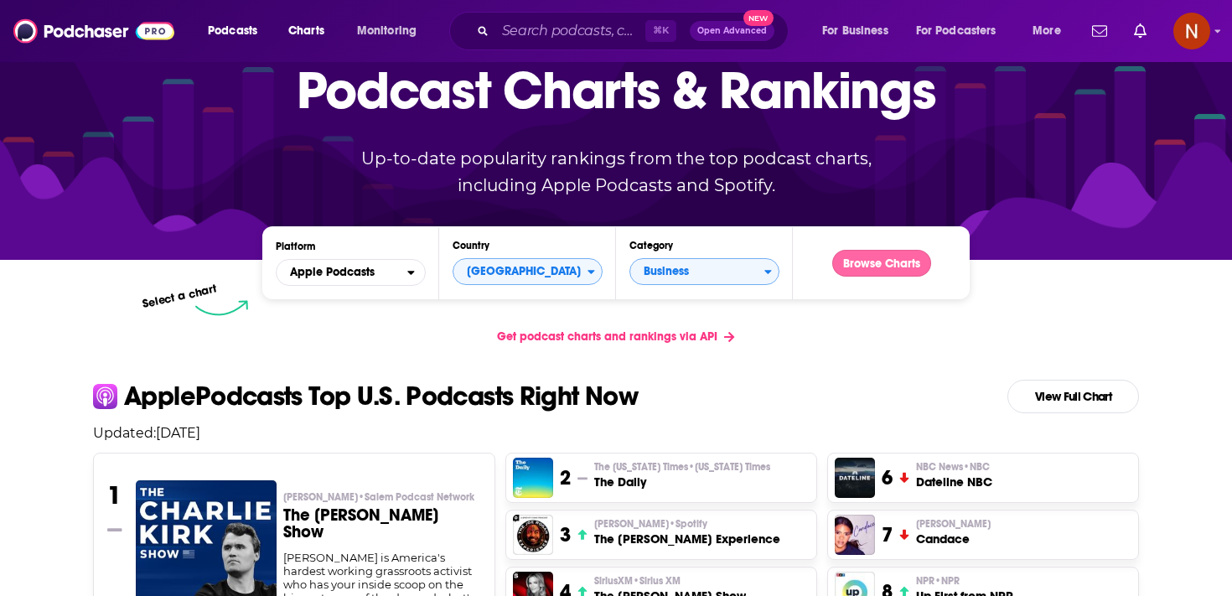
click at [873, 272] on button "Browse Charts" at bounding box center [881, 263] width 99 height 27
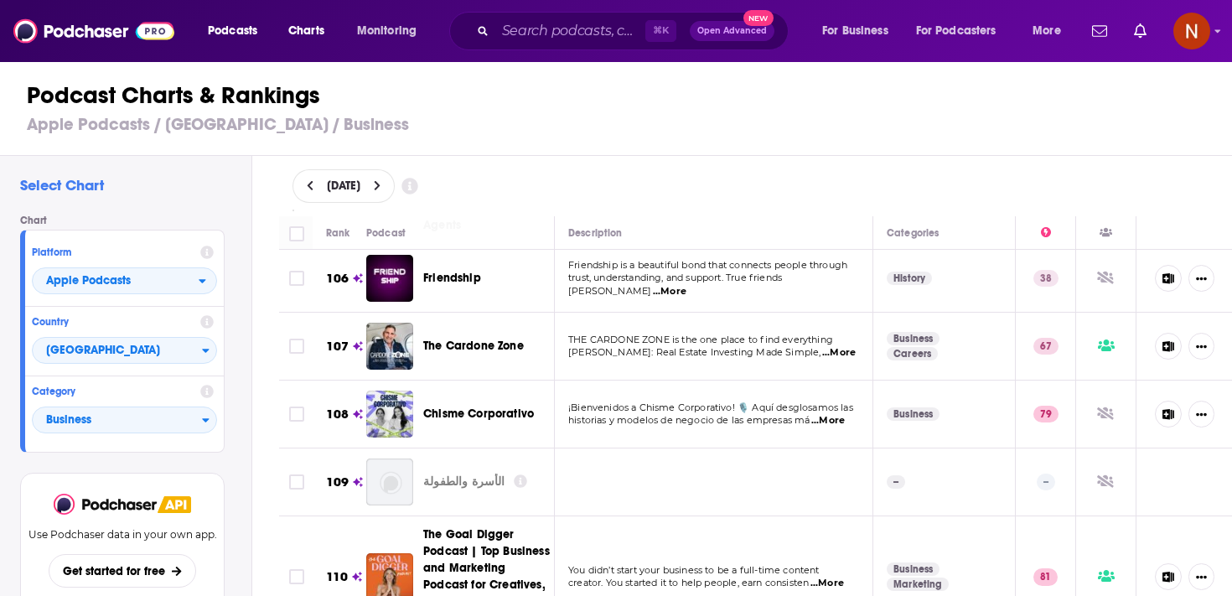
scroll to position [7403, 0]
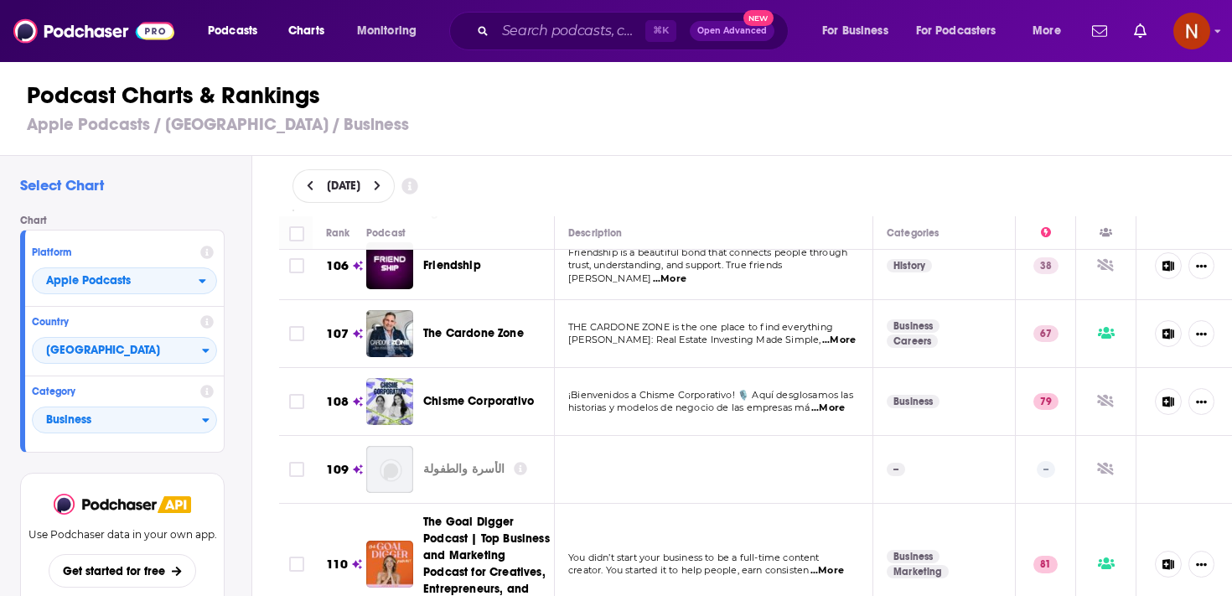
click at [476, 394] on span "Chisme Corporativo" at bounding box center [478, 401] width 111 height 14
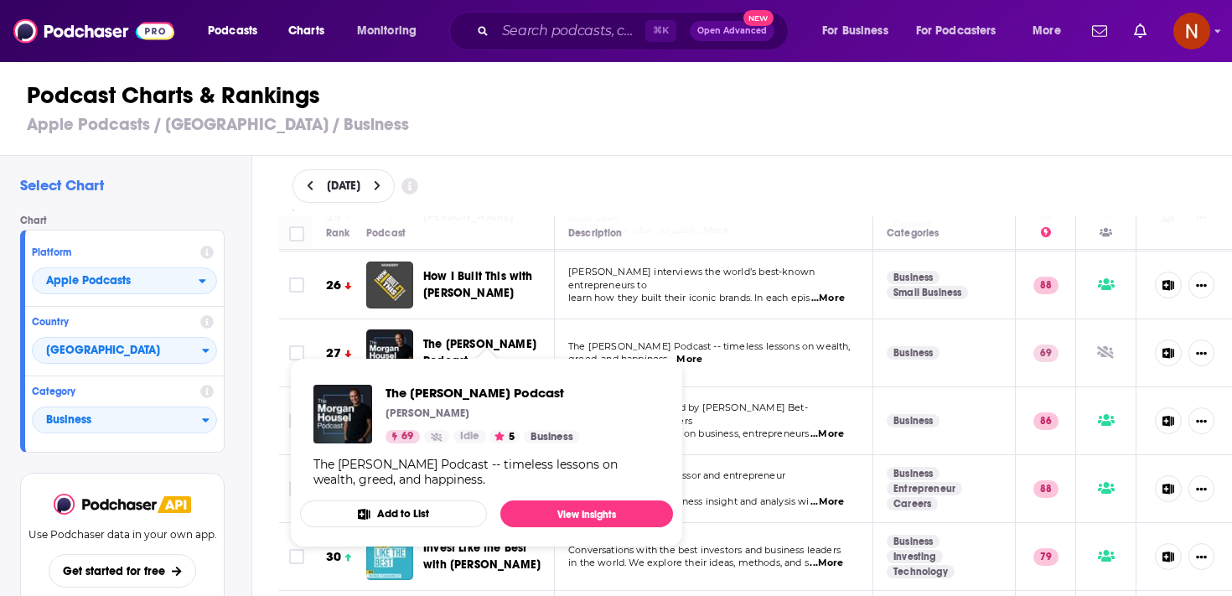
scroll to position [1738, 0]
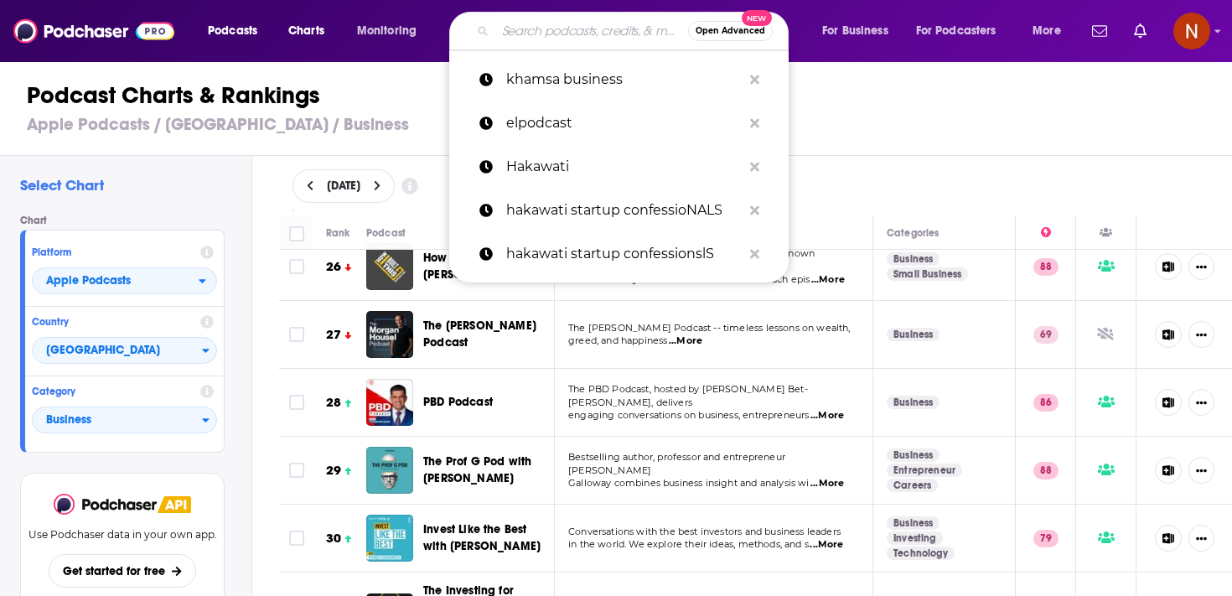
click at [607, 32] on input "Search podcasts, credits, & more..." at bounding box center [591, 31] width 193 height 27
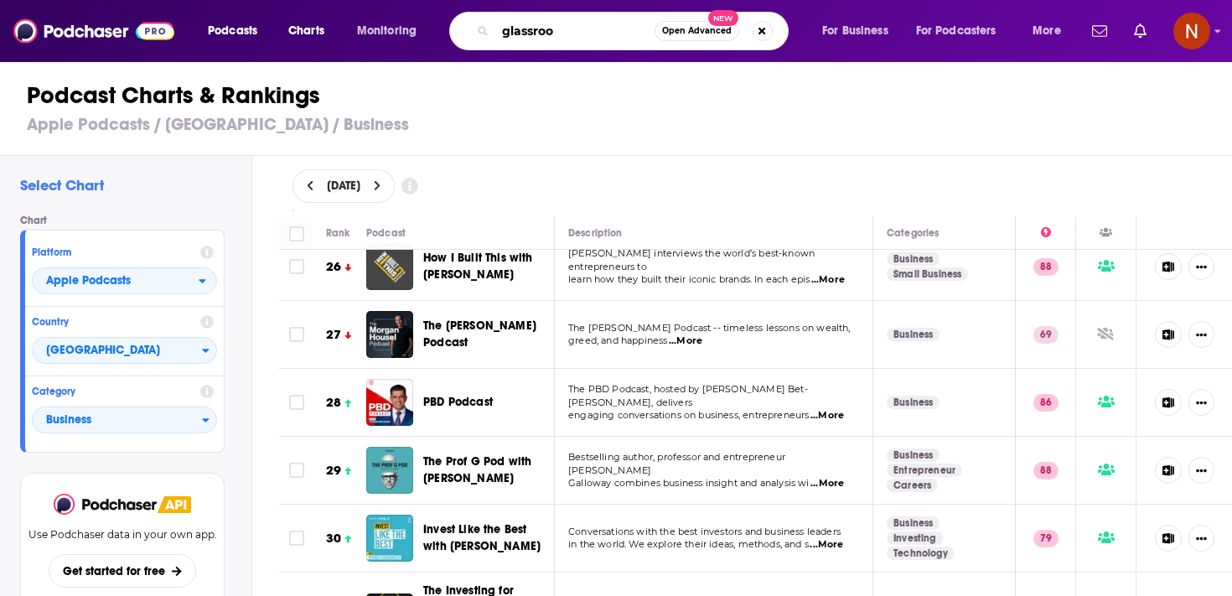
type input "glassroom"
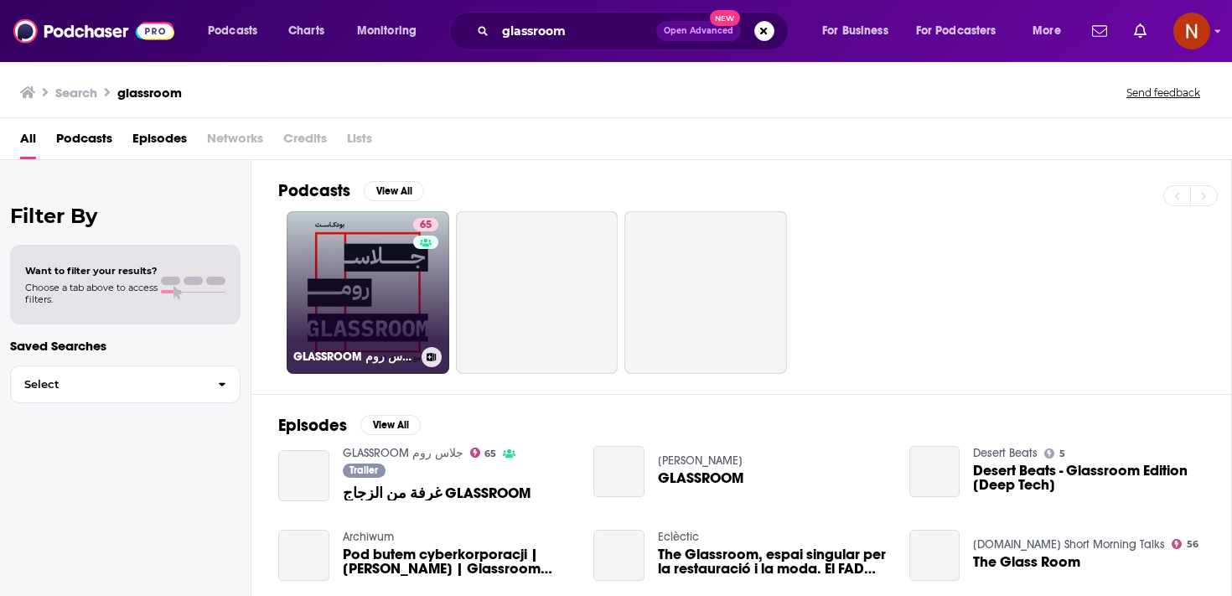
click at [403, 336] on link "65 GLASSROOM جلاس روم" at bounding box center [368, 292] width 163 height 163
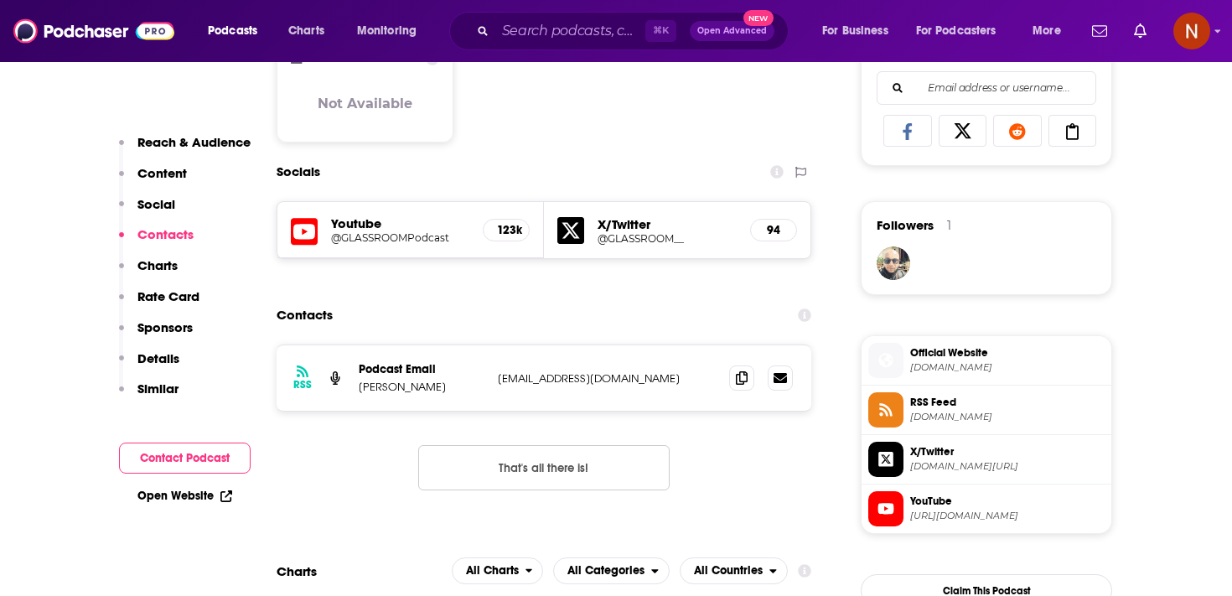
scroll to position [1101, 0]
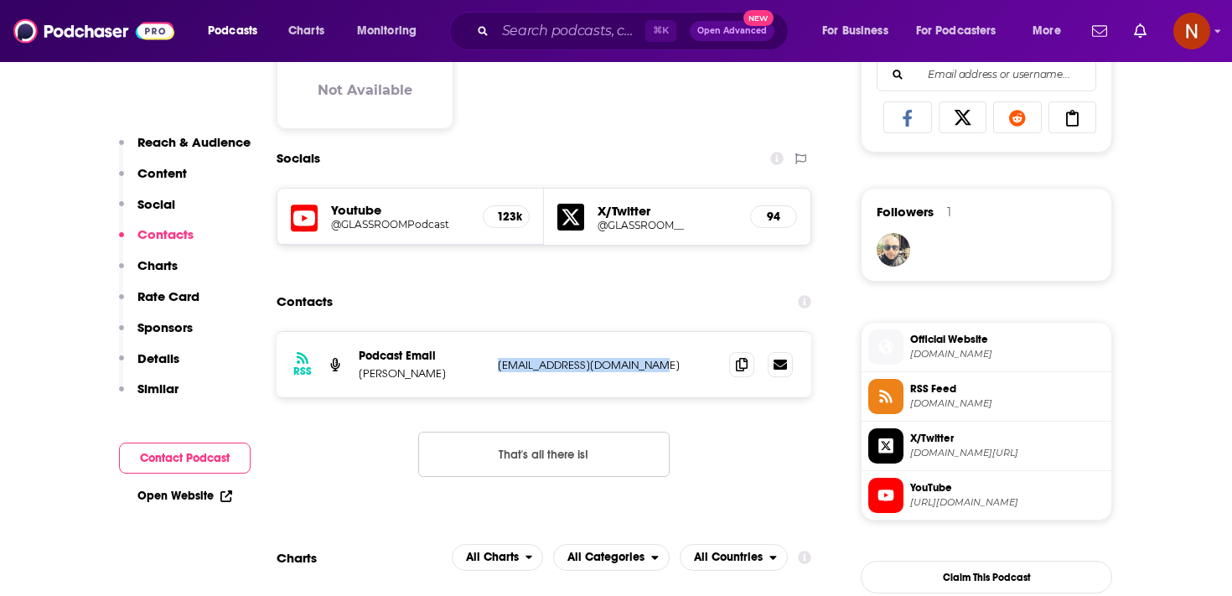
drag, startPoint x: 493, startPoint y: 369, endPoint x: 679, endPoint y: 367, distance: 186.1
click at [679, 368] on div "RSS Podcast Email Ziad Aladdin زياد علاء الدين glassroompodcast@gmail.com glass…" at bounding box center [544, 364] width 535 height 65
copy p "glassroompodcast@gmail.com"
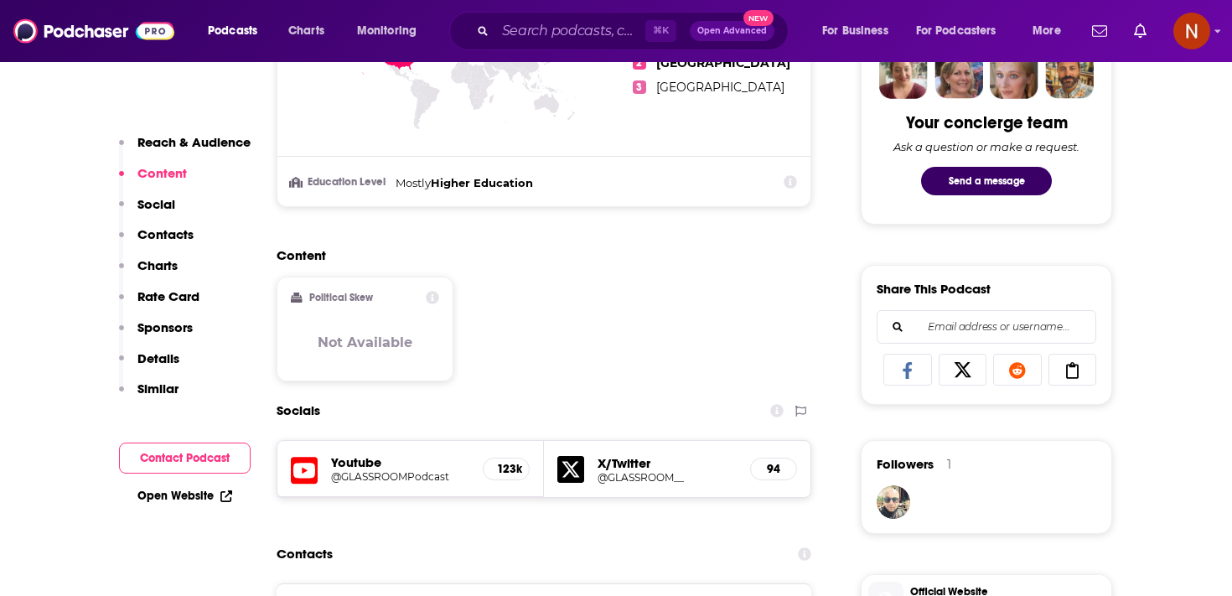
scroll to position [990, 0]
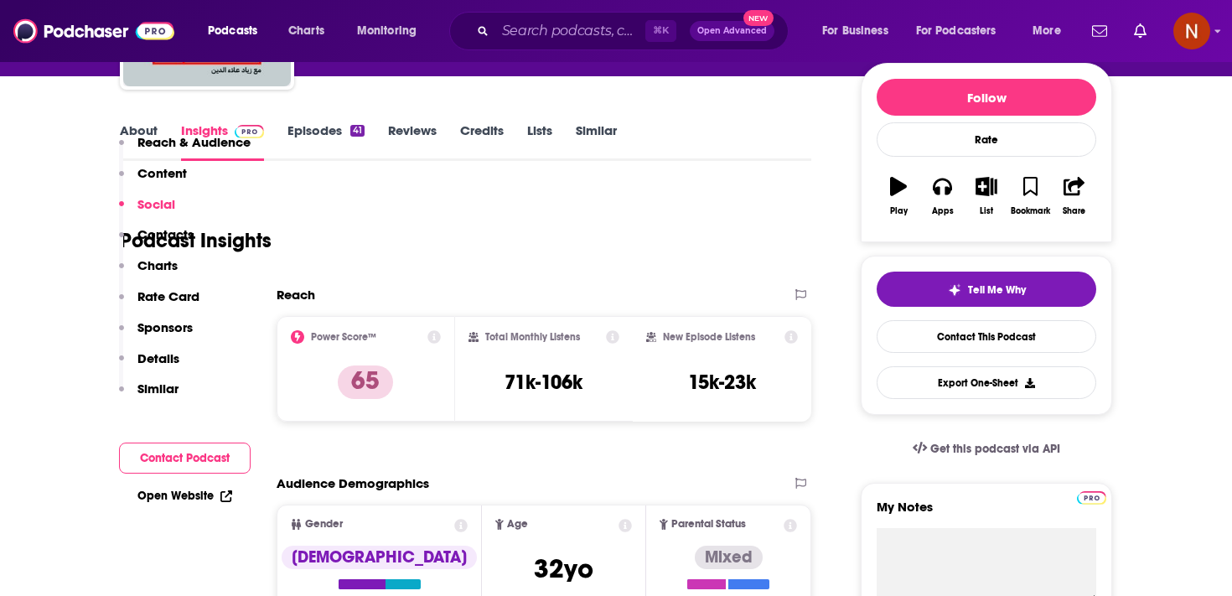
scroll to position [39, 0]
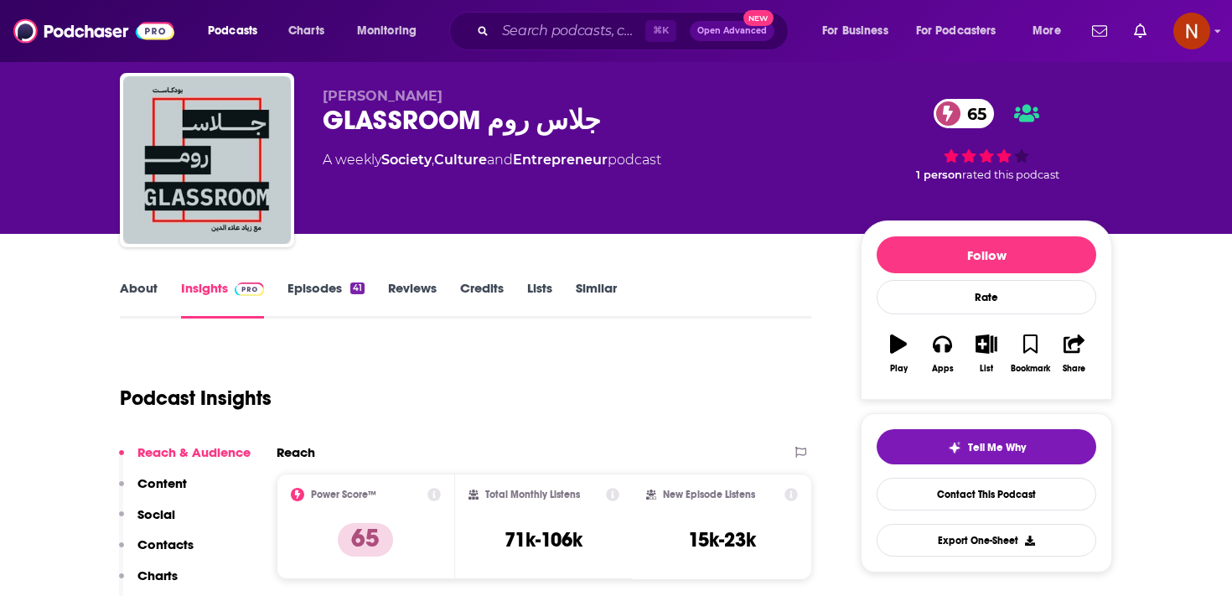
click at [430, 126] on div "GLASSROOM جلاس روم 65" at bounding box center [578, 120] width 511 height 33
copy h2 "GLASSROOM"
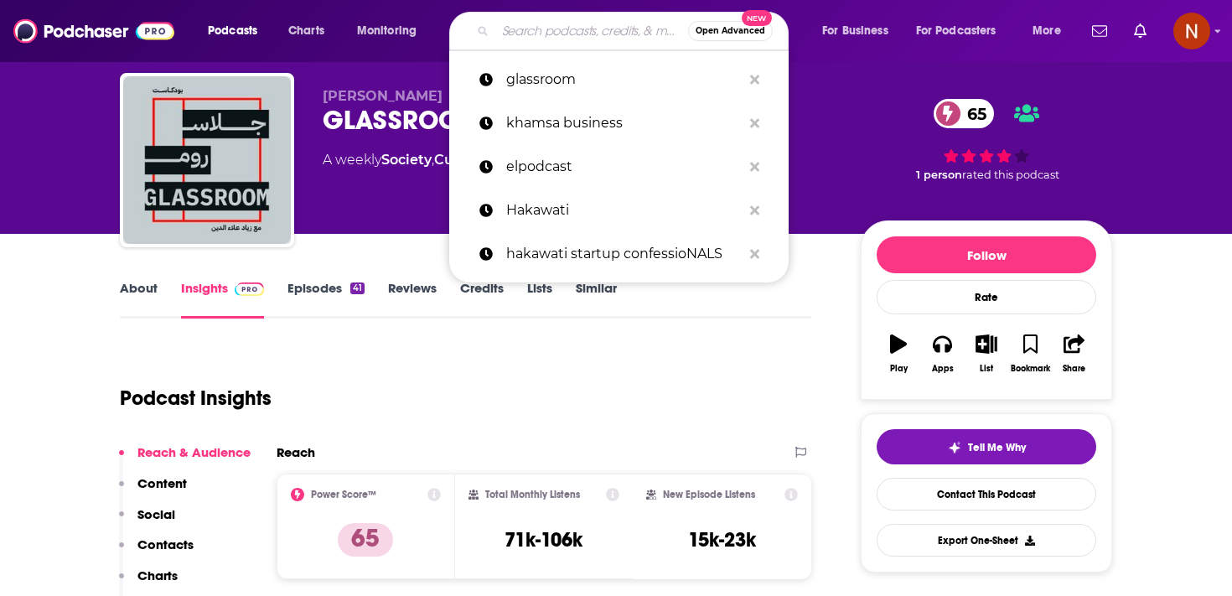
click at [541, 25] on input "Search podcasts, credits, & more..." at bounding box center [591, 31] width 193 height 27
paste input "Couchonomics with [PERSON_NAME]"
type input "Couchonomics with [PERSON_NAME]"
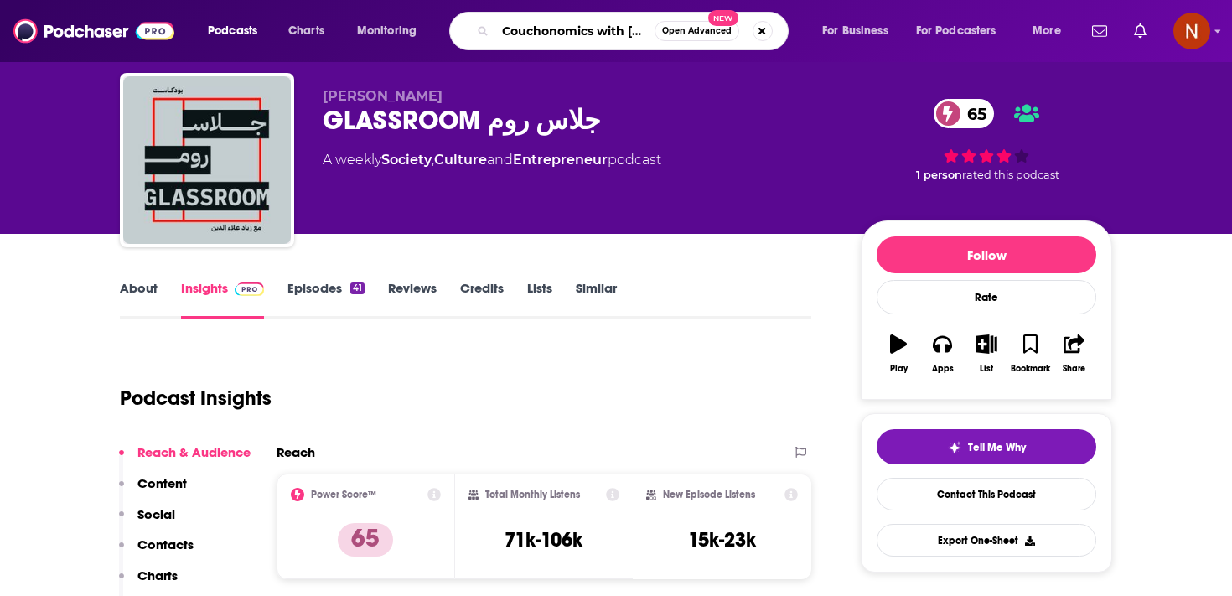
scroll to position [0, 16]
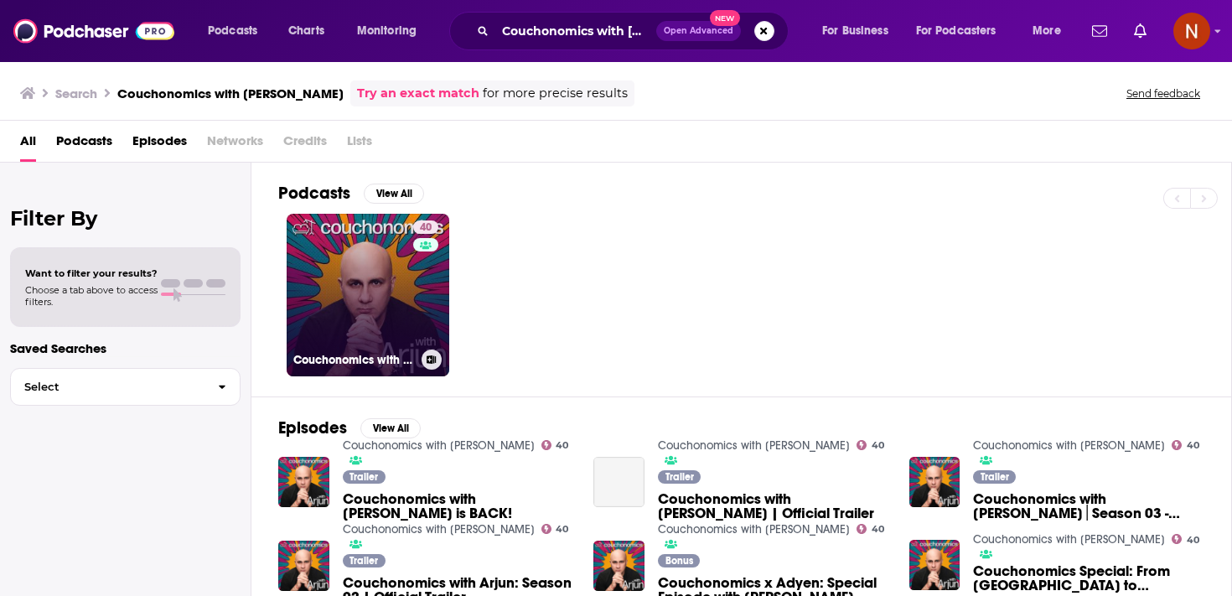
click at [389, 308] on link "40 Couchonomics with Arjun" at bounding box center [368, 295] width 163 height 163
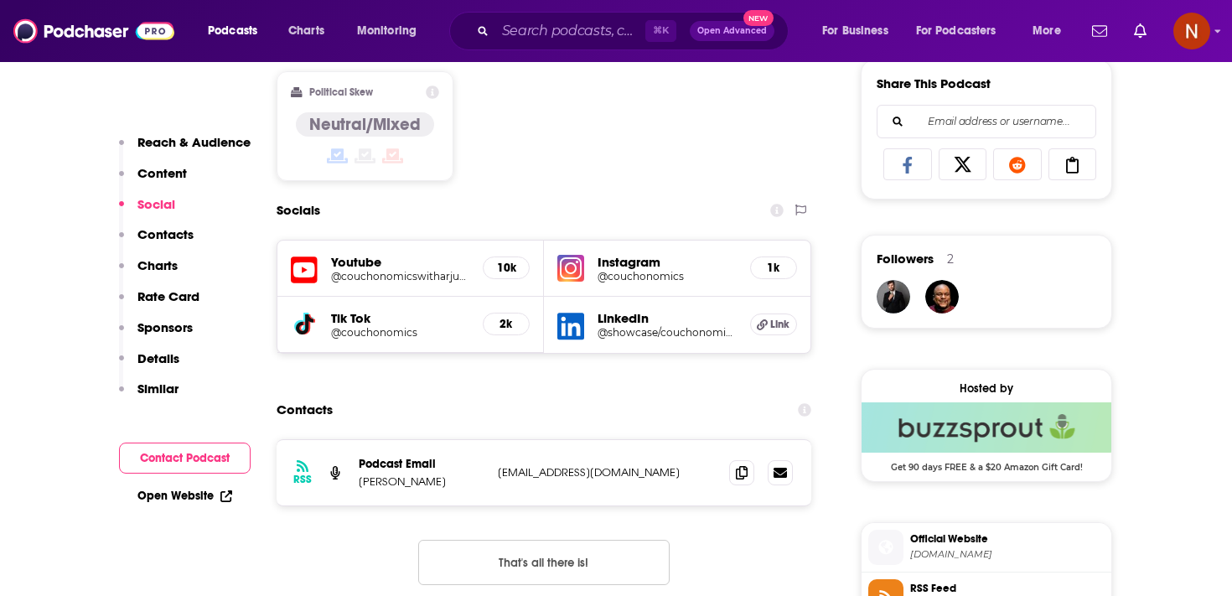
scroll to position [1065, 0]
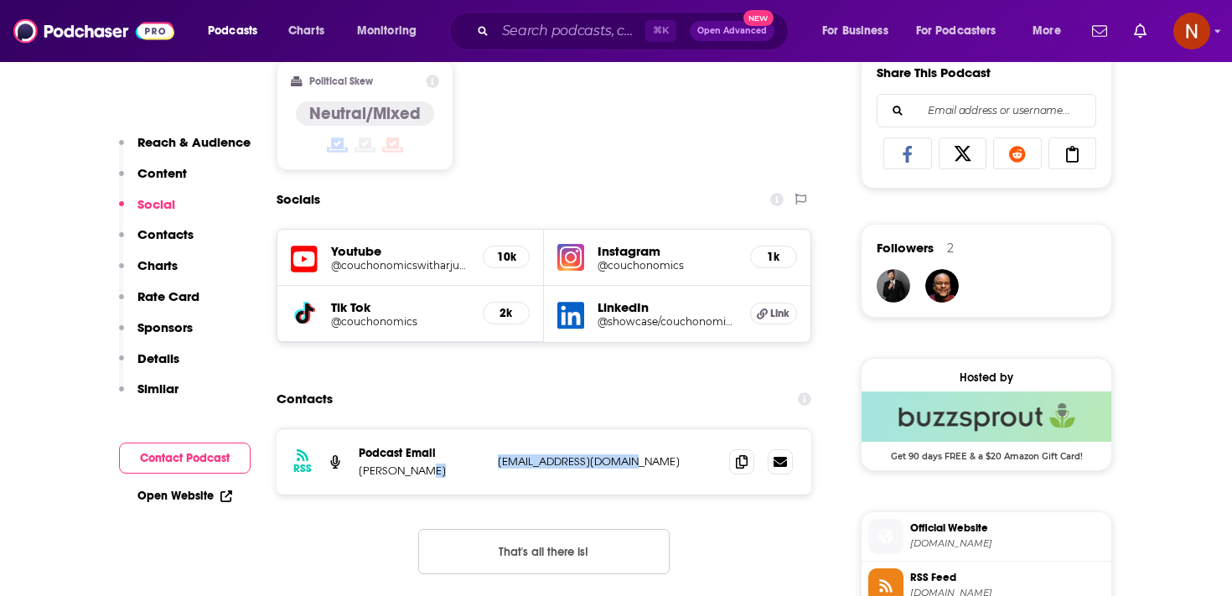
drag, startPoint x: 487, startPoint y: 464, endPoint x: 639, endPoint y: 464, distance: 151.7
click at [639, 464] on div "RSS Podcast Email Arjun Singh arjun@couchonomics.com arjun@couchonomics.com" at bounding box center [544, 461] width 535 height 65
copy div "arjun@couchonomics.com"
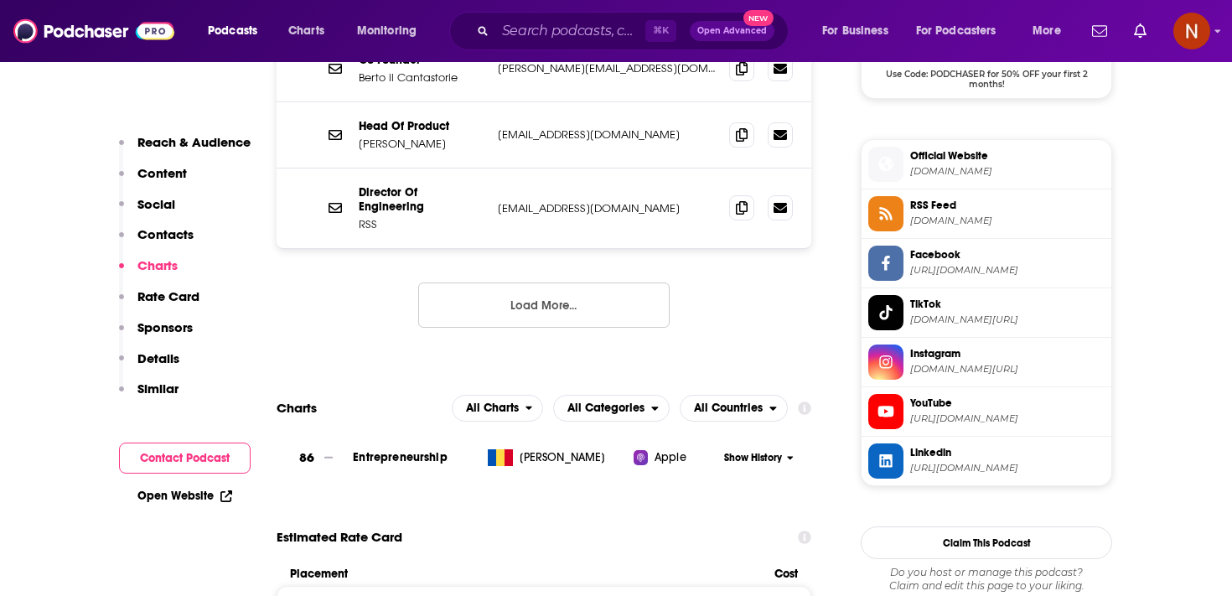
scroll to position [1133, 0]
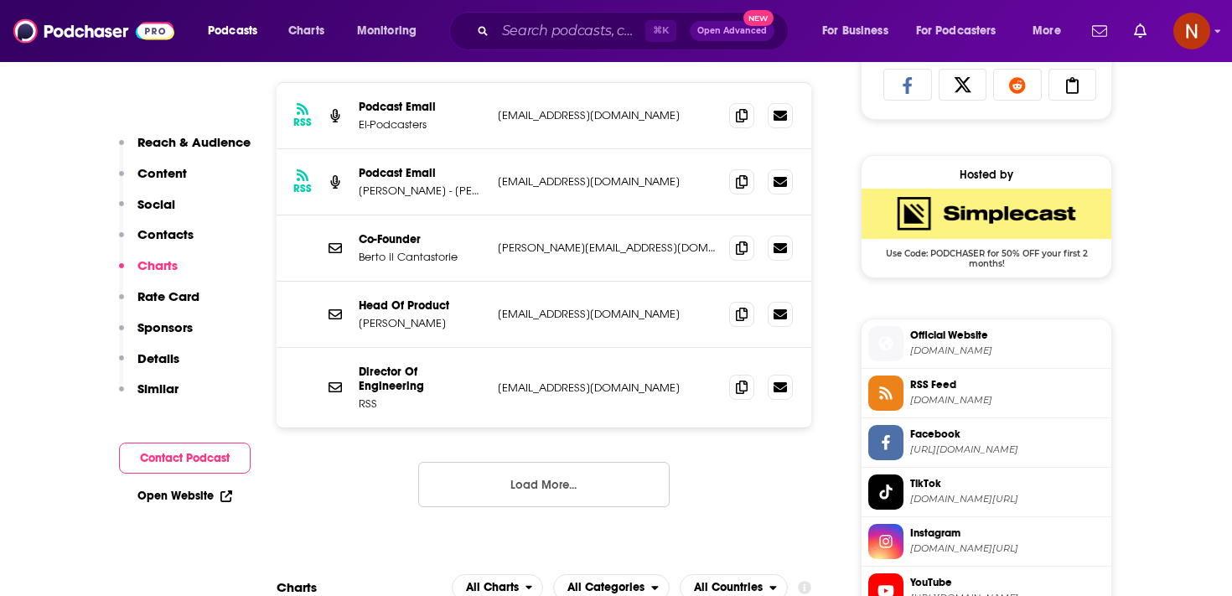
click at [951, 389] on span "RSS Feed" at bounding box center [1007, 384] width 194 height 15
click at [920, 342] on span "Official Website" at bounding box center [1007, 335] width 194 height 15
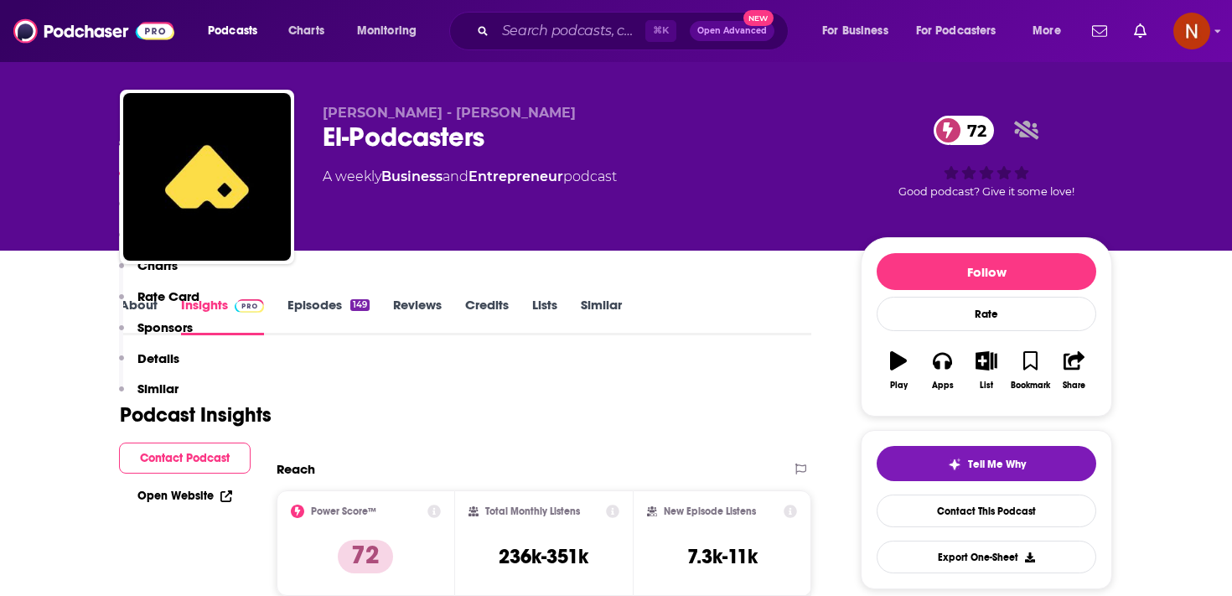
scroll to position [0, 0]
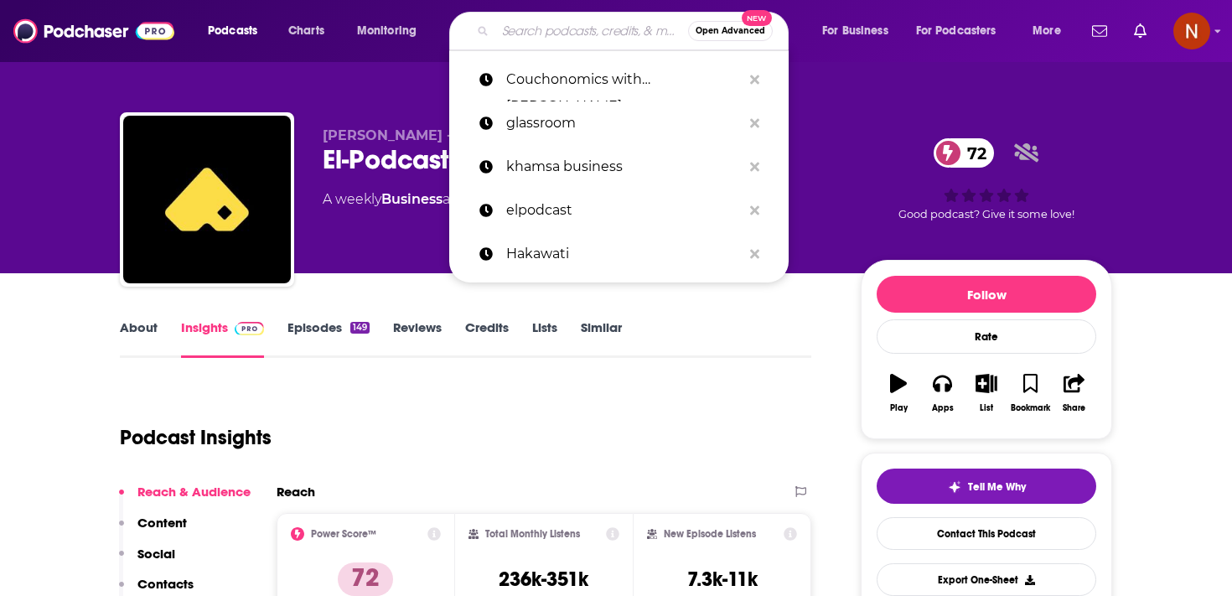
click at [558, 18] on input "Search podcasts, credits, & more..." at bounding box center [591, 31] width 193 height 27
paste input "المال الحلال"
type input "المال الحلال"
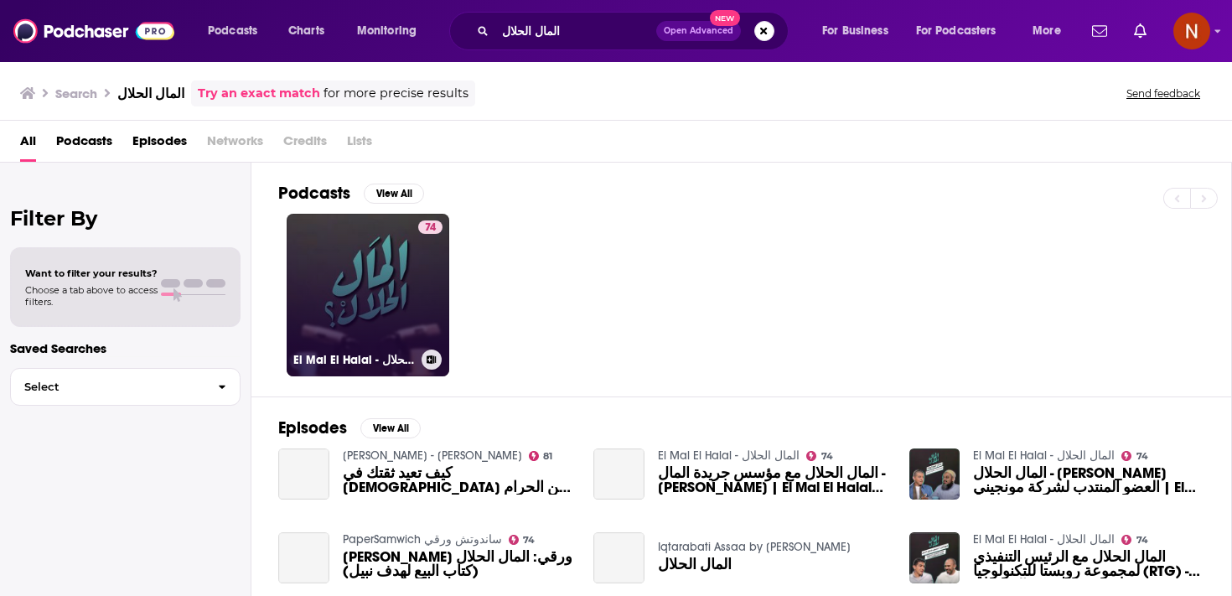
click at [378, 275] on link "74 El Mal El Halal - المال الحلال" at bounding box center [368, 295] width 163 height 163
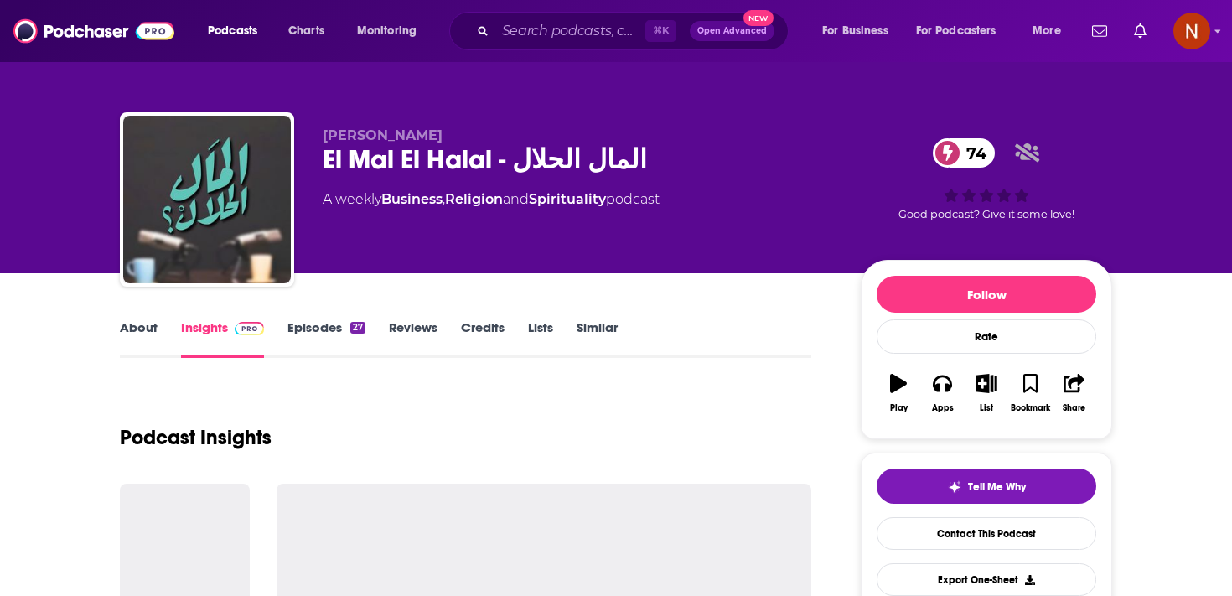
click at [382, 169] on div "El Mal El Halal - المال الحلال 74" at bounding box center [578, 159] width 511 height 33
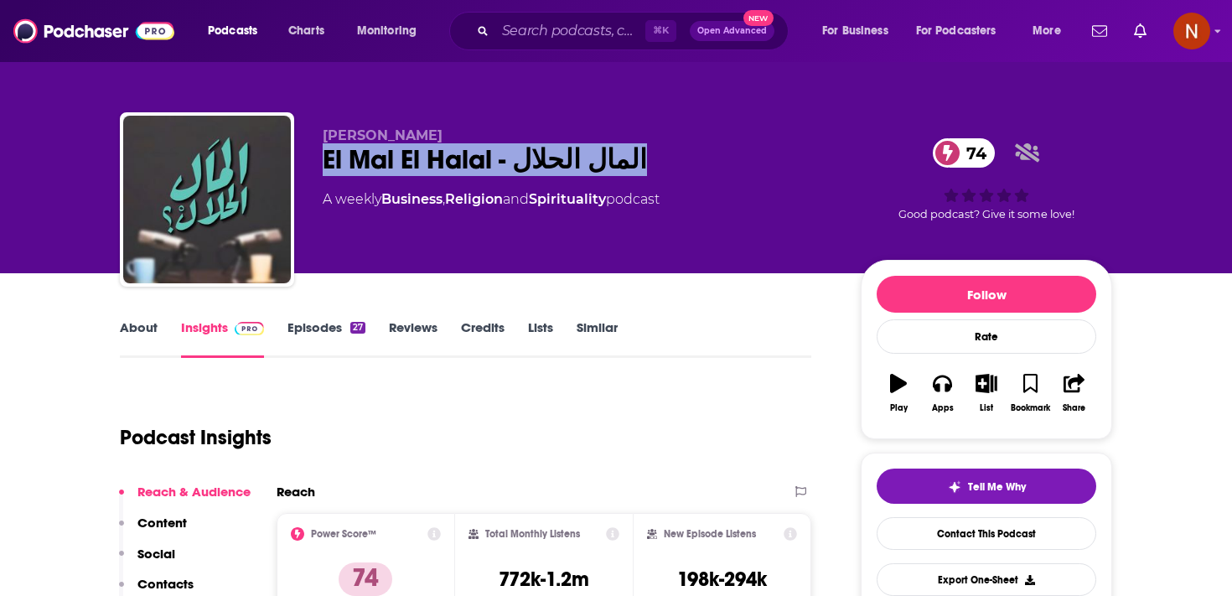
click at [382, 169] on div "El Mal El Halal - المال الحلال 74" at bounding box center [578, 159] width 511 height 33
copy div "El Mal El Halal - المال الحلال 74"
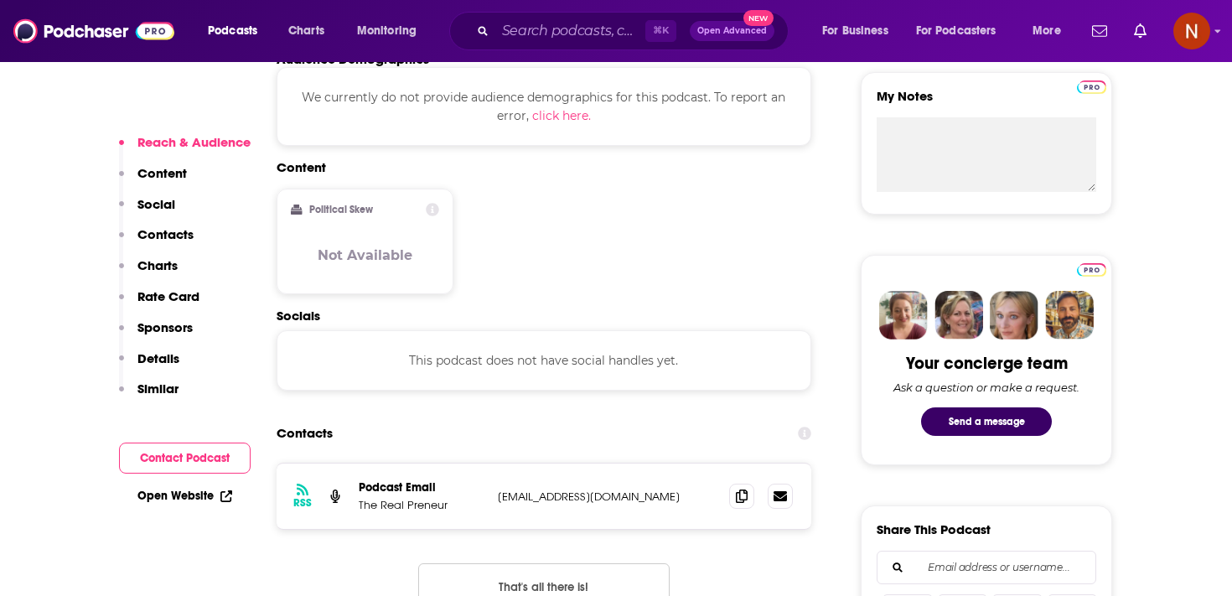
scroll to position [609, 0]
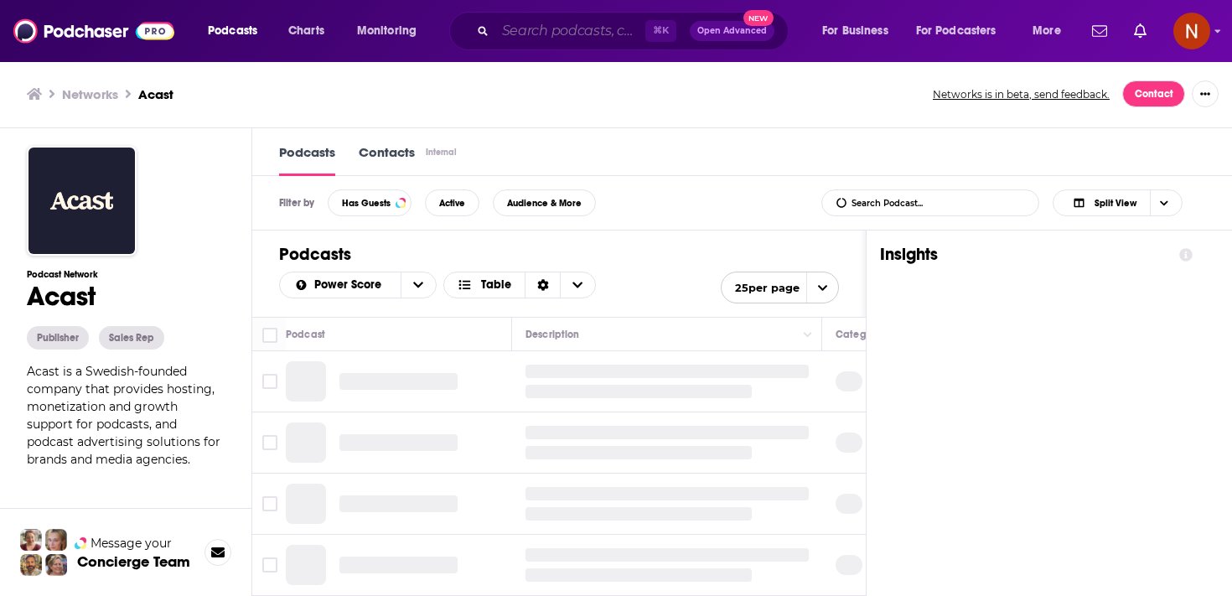
click at [520, 23] on input "Search podcasts, credits, & more..." at bounding box center [570, 31] width 150 height 27
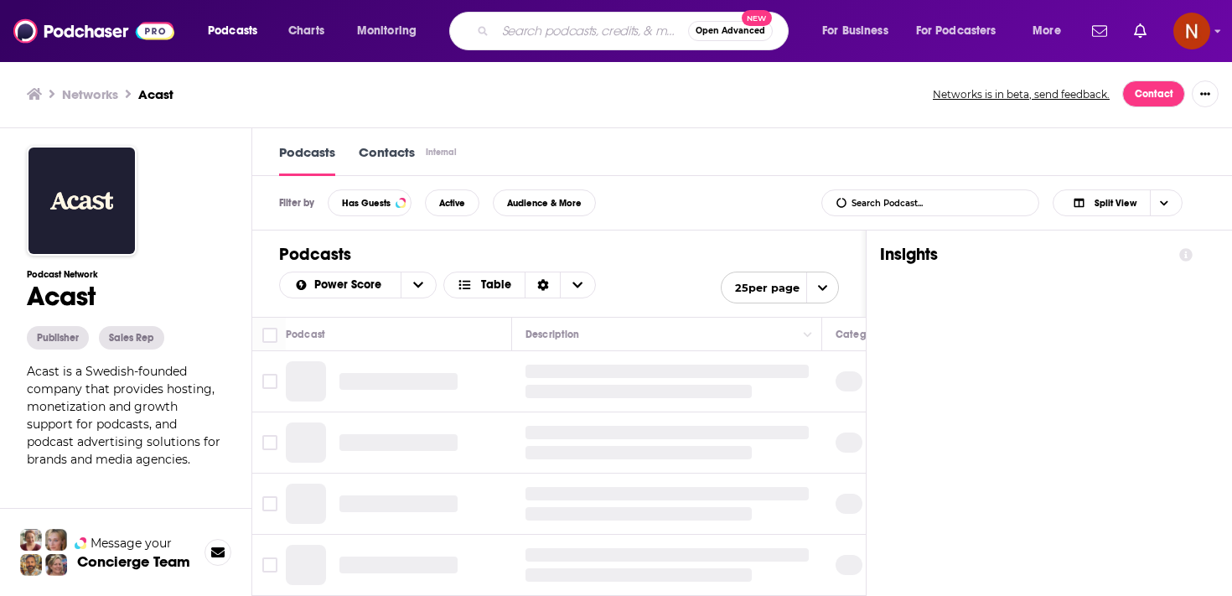
type input "v"
paste input "[PERSON_NAME] Figuring Out"
type input "[PERSON_NAME] Figuring Out"
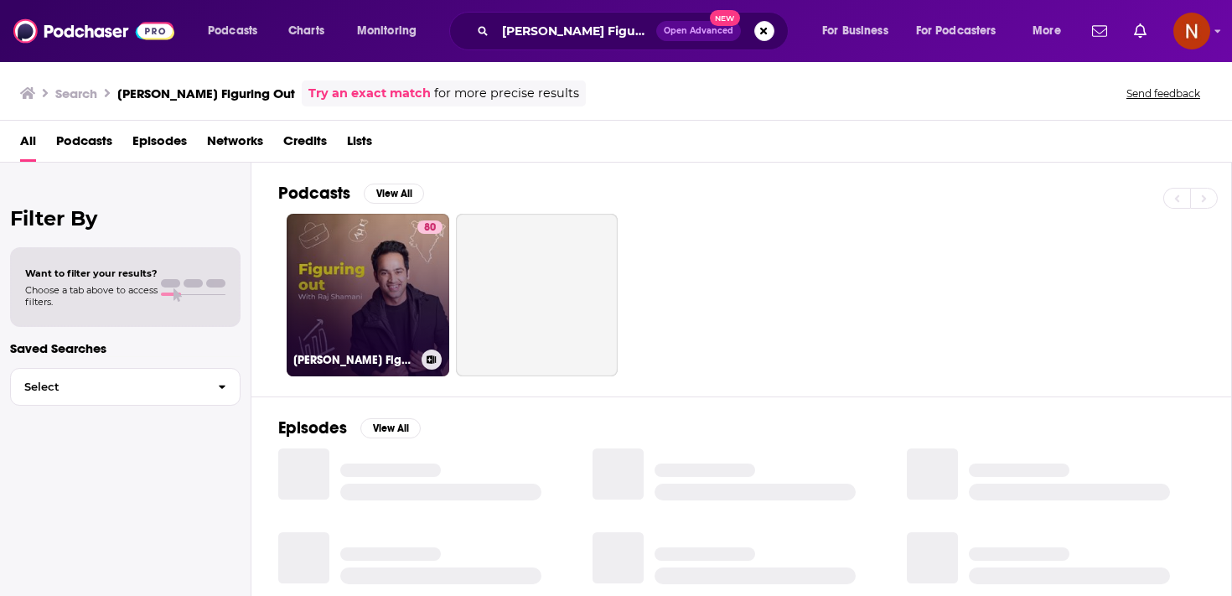
click at [407, 281] on link "80 [PERSON_NAME] Figuring Out" at bounding box center [368, 295] width 163 height 163
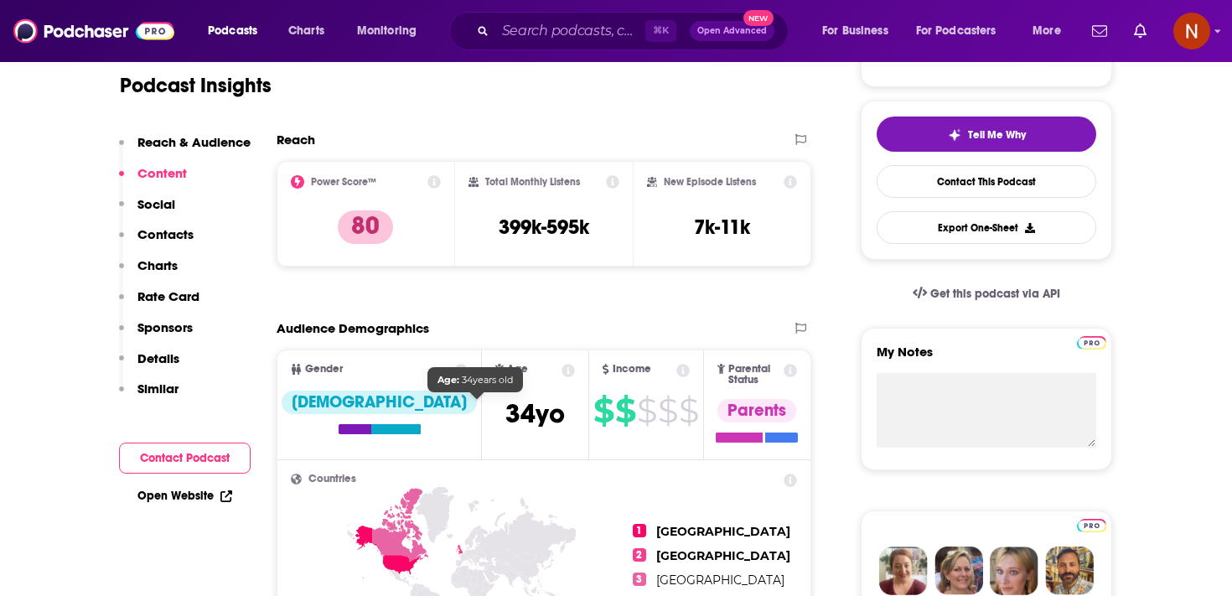
scroll to position [350, 0]
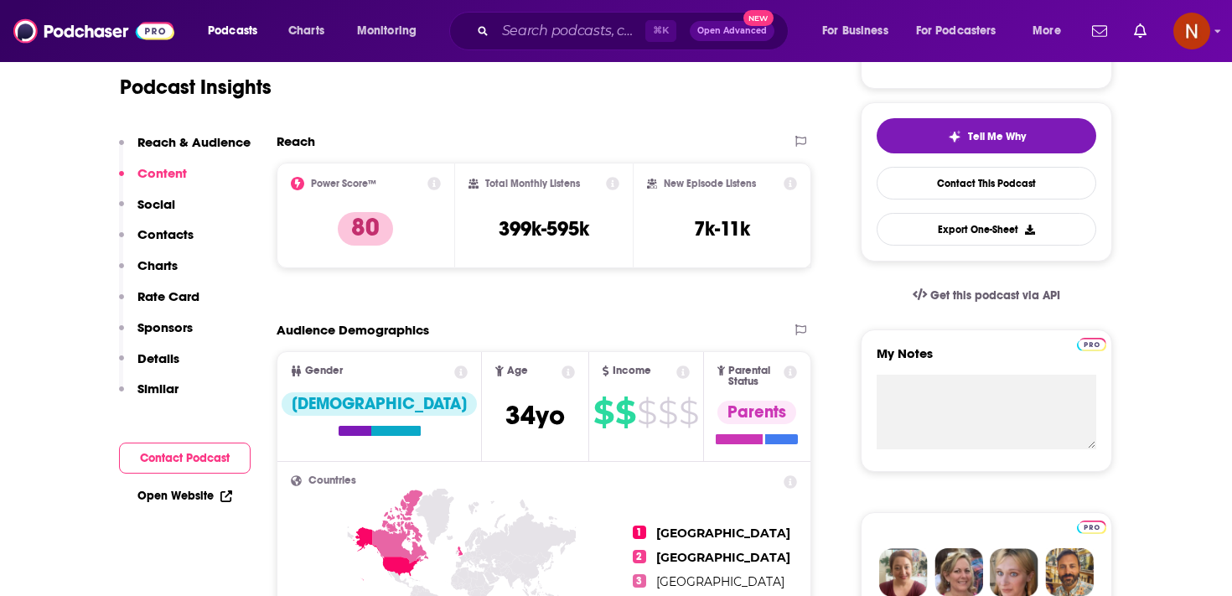
click at [541, 18] on div "⌘ K Open Advanced New" at bounding box center [618, 31] width 339 height 39
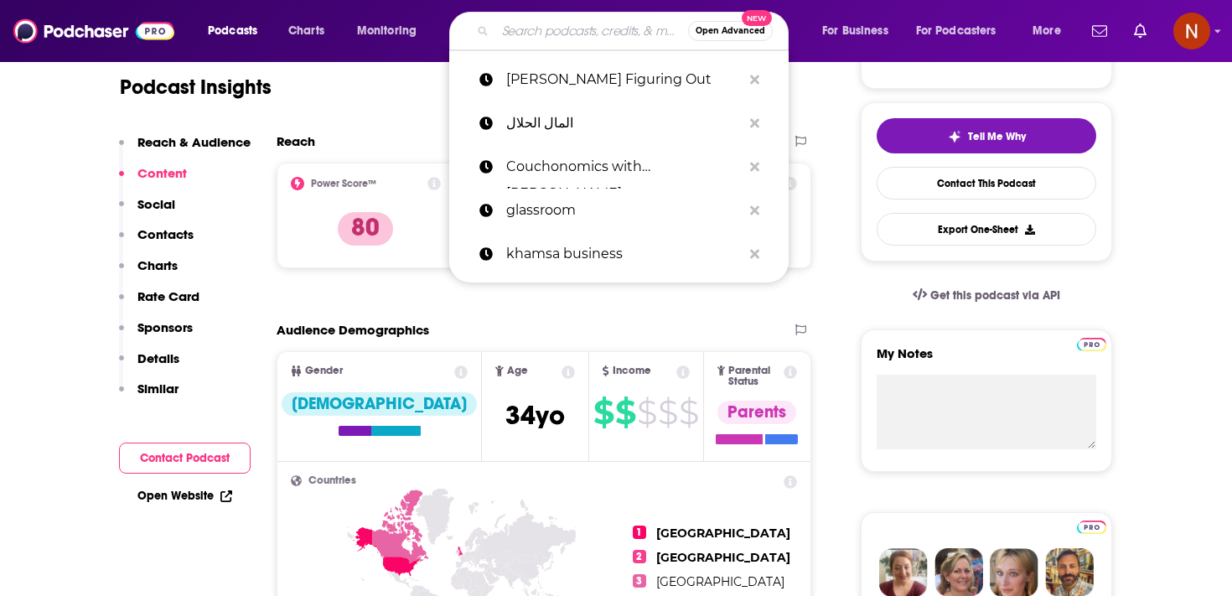
click at [550, 36] on input "Search podcasts, credits, & more..." at bounding box center [591, 31] width 193 height 27
paste input "[PERSON_NAME]"
type input "[PERSON_NAME]"
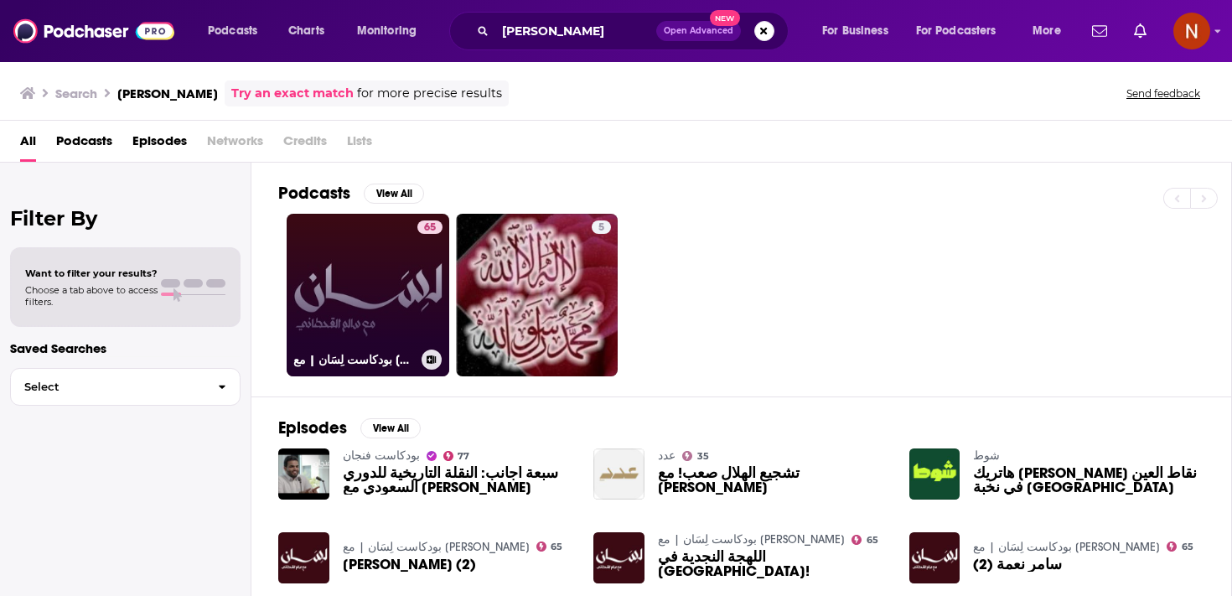
click at [372, 309] on link "65 بودكاست لِسَان | مع [PERSON_NAME]" at bounding box center [368, 295] width 163 height 163
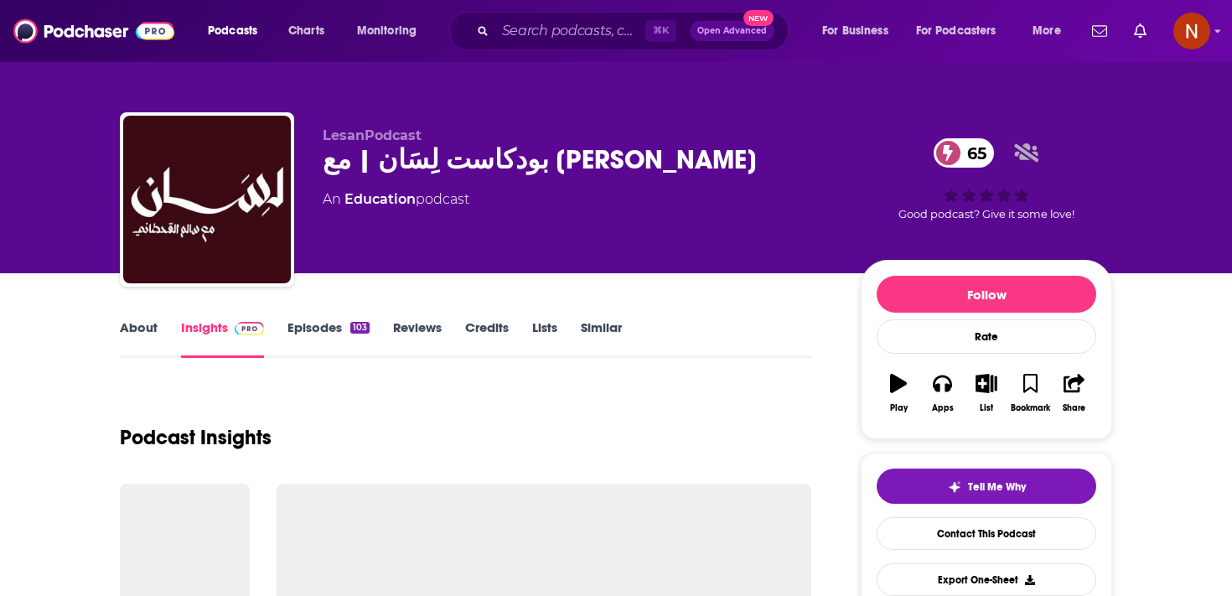
click at [460, 163] on div "بودكاست لِسَان | مع [PERSON_NAME] 65" at bounding box center [578, 159] width 511 height 33
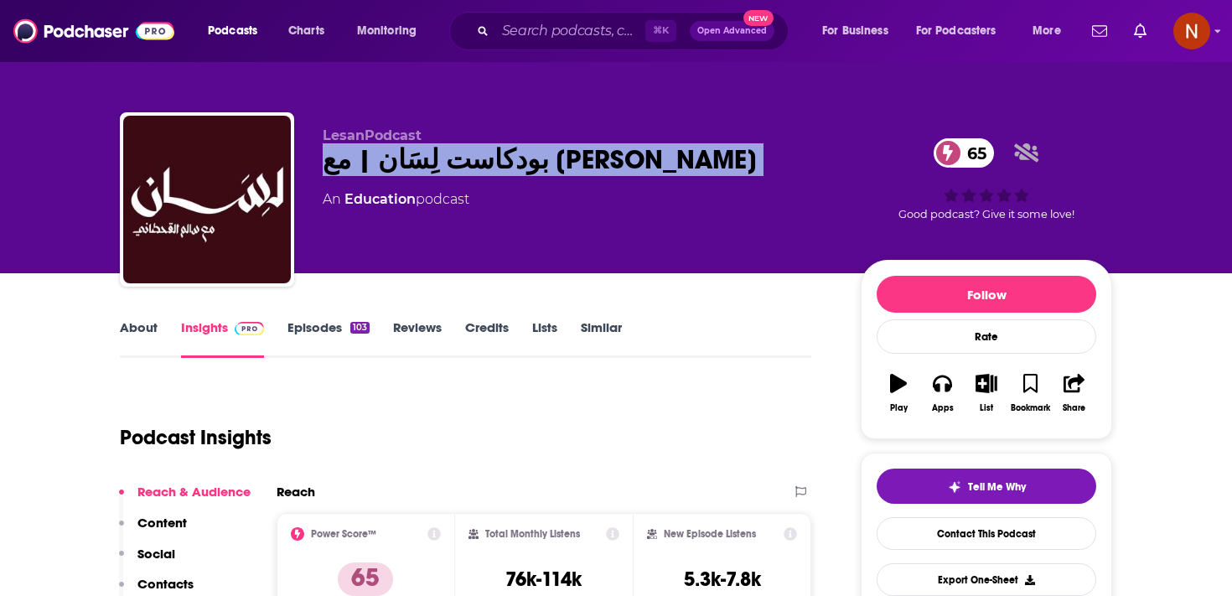
click at [460, 163] on div "بودكاست لِسَان | مع [PERSON_NAME] 65" at bounding box center [578, 159] width 511 height 33
copy div "بودكاست لِسَان | مع [PERSON_NAME] 65"
